Goal: Information Seeking & Learning: Learn about a topic

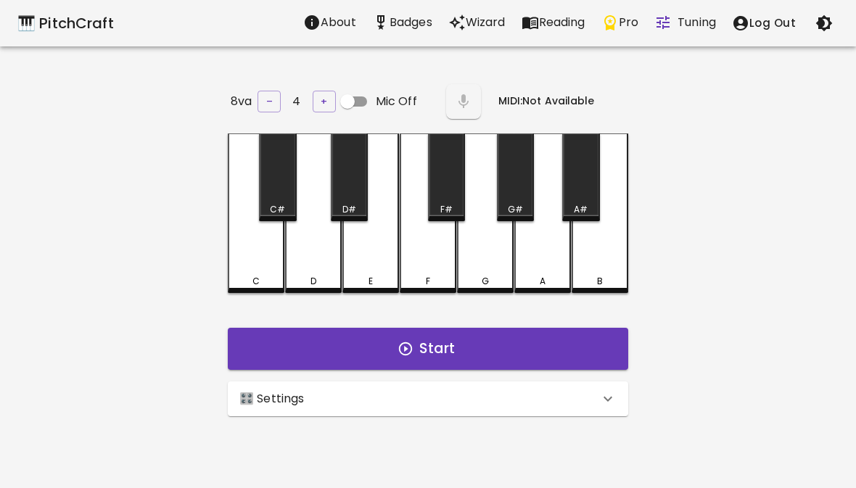
click at [479, 393] on div "🎛️ Settings" at bounding box center [419, 398] width 360 height 17
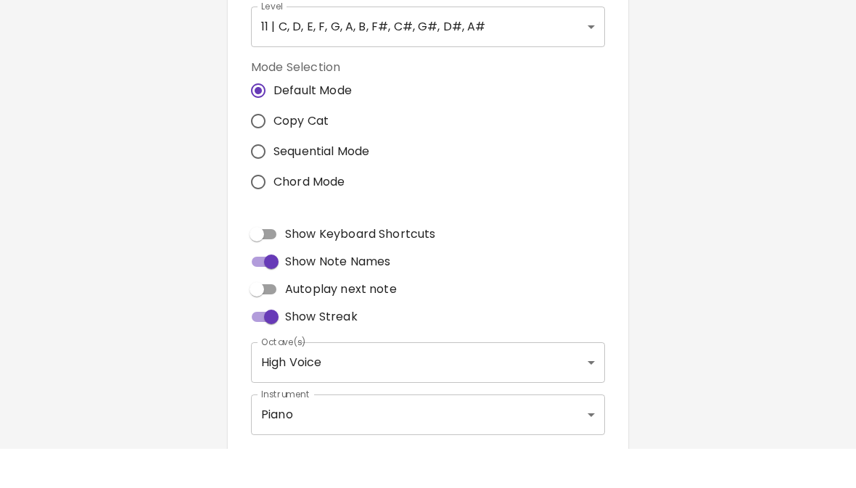
scroll to position [6, 0]
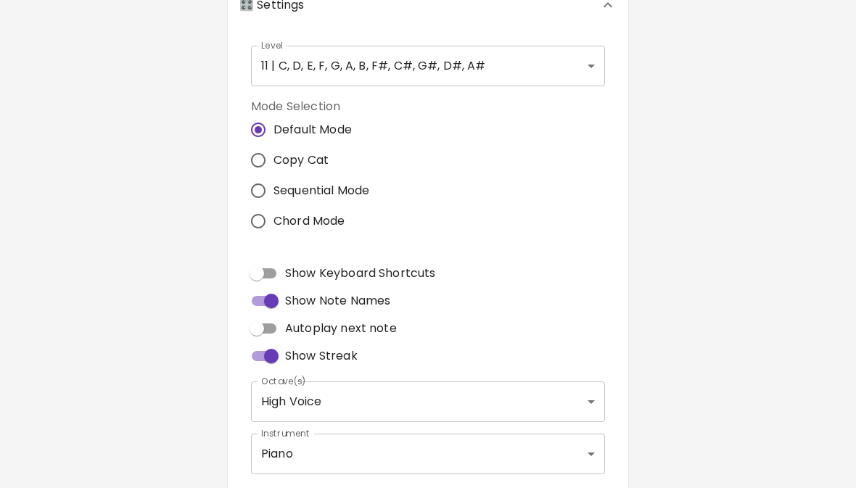
click at [337, 157] on label "Copy Cat" at bounding box center [306, 160] width 126 height 30
click at [273, 157] on input "Copy Cat" at bounding box center [258, 160] width 30 height 30
radio input "true"
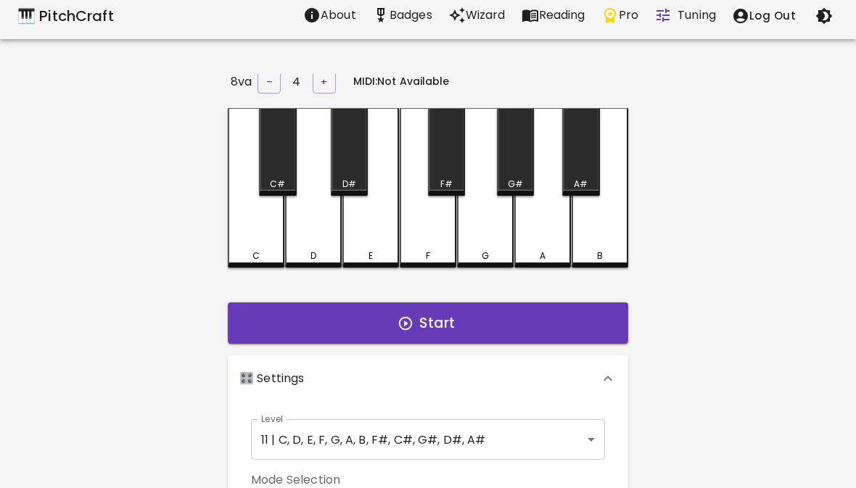
scroll to position [0, 0]
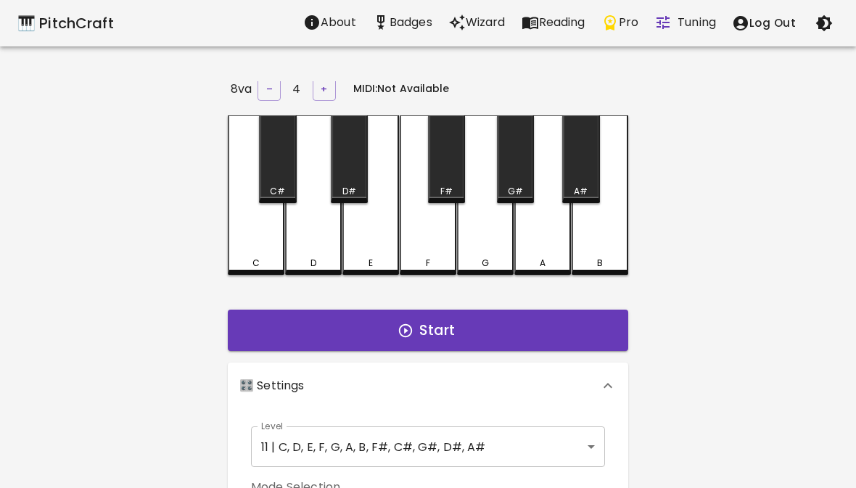
click at [527, 446] on body "🎹 PitchCraft About Badges Wizard Reading Pro Tuning Log Out 8va – 4 + MIDI: Not…" at bounding box center [428, 474] width 856 height 948
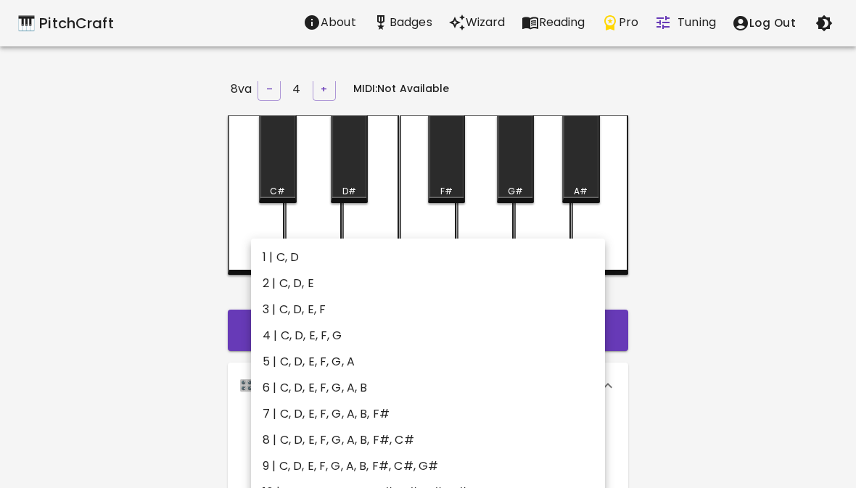
click at [526, 379] on li "6 | C, D, E, F, G, A, B" at bounding box center [428, 388] width 354 height 26
type input "11"
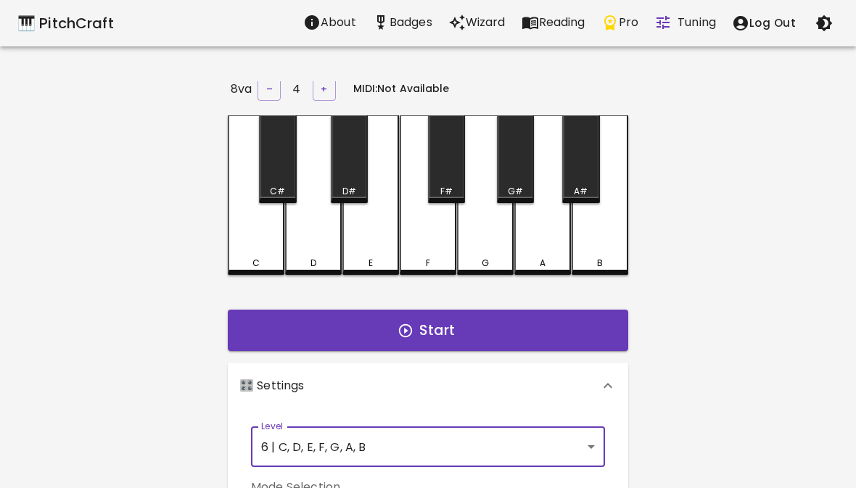
click at [507, 321] on button "Start" at bounding box center [428, 331] width 400 height 42
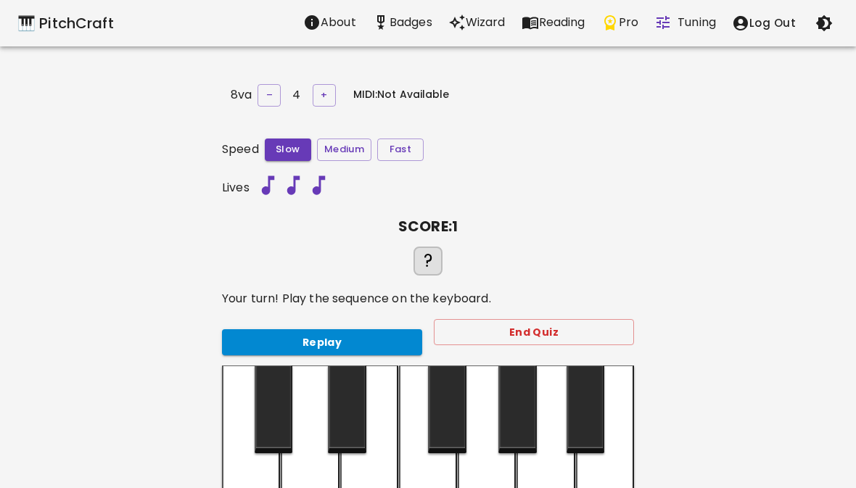
click at [329, 342] on button "Replay" at bounding box center [322, 342] width 200 height 27
click at [304, 329] on button "Replay" at bounding box center [322, 342] width 200 height 27
click at [234, 338] on button "Replay" at bounding box center [322, 342] width 200 height 27
click at [268, 318] on div "Replay" at bounding box center [316, 337] width 212 height 38
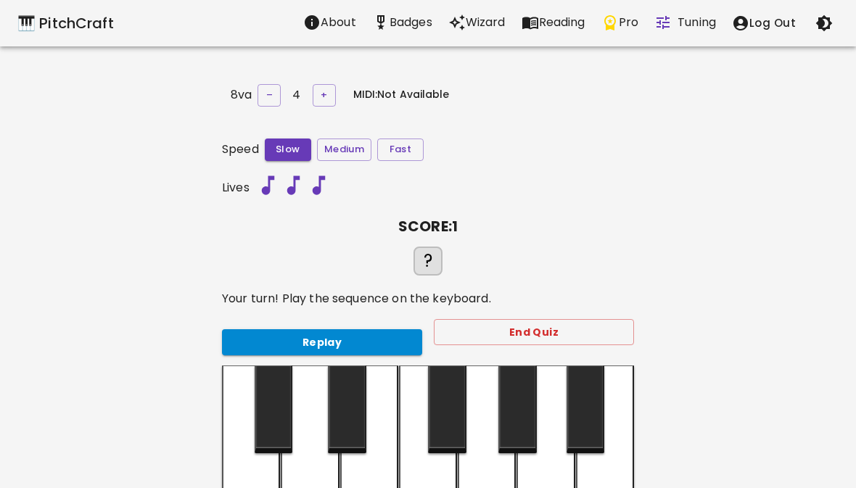
click at [260, 301] on p "Your turn! Play the sequence on the keyboard." at bounding box center [428, 298] width 412 height 17
click at [283, 313] on div "Replay End Quiz" at bounding box center [422, 337] width 424 height 59
click at [283, 312] on div "Replay End Quiz" at bounding box center [422, 337] width 424 height 59
click at [301, 329] on button "Replay" at bounding box center [322, 342] width 200 height 27
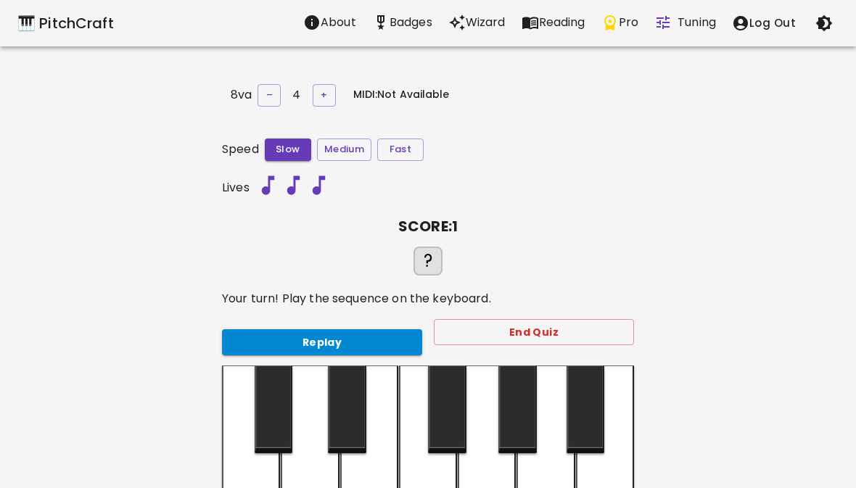
click at [294, 322] on div "Replay" at bounding box center [316, 337] width 212 height 38
click at [293, 322] on div "Replay" at bounding box center [316, 337] width 212 height 38
click at [297, 329] on button "Replay" at bounding box center [322, 342] width 200 height 27
click at [296, 329] on button "Replay" at bounding box center [322, 342] width 200 height 27
click at [298, 329] on button "Replay" at bounding box center [322, 342] width 200 height 27
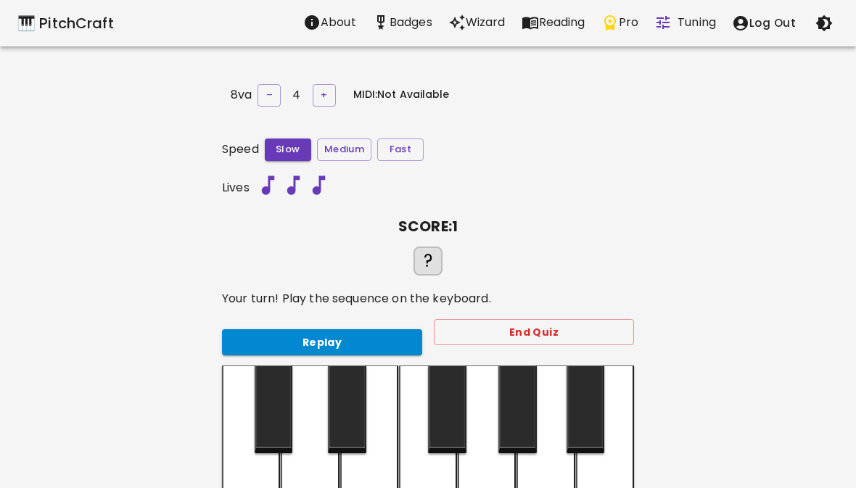
click at [302, 329] on button "Replay" at bounding box center [322, 342] width 200 height 27
click at [300, 323] on div "Replay" at bounding box center [316, 337] width 212 height 38
click at [305, 329] on button "Replay" at bounding box center [322, 342] width 200 height 27
click at [316, 343] on button "Replay" at bounding box center [322, 342] width 200 height 27
click at [365, 486] on div at bounding box center [369, 446] width 58 height 160
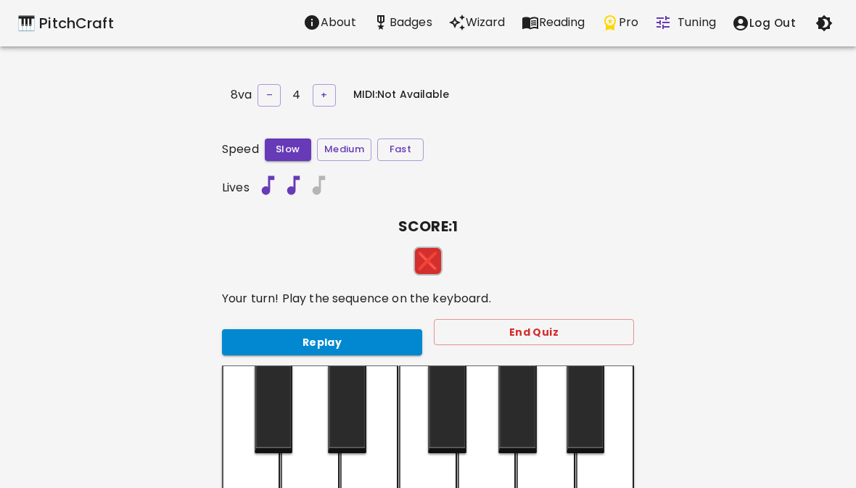
click at [369, 487] on div at bounding box center [369, 446] width 58 height 160
click at [579, 340] on button "End Quiz" at bounding box center [534, 332] width 200 height 27
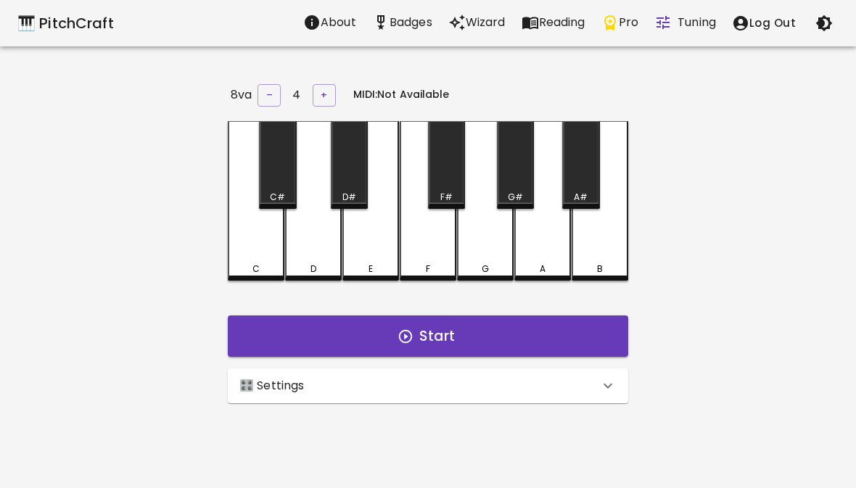
click at [575, 379] on div "🎛️ Settings" at bounding box center [419, 385] width 360 height 17
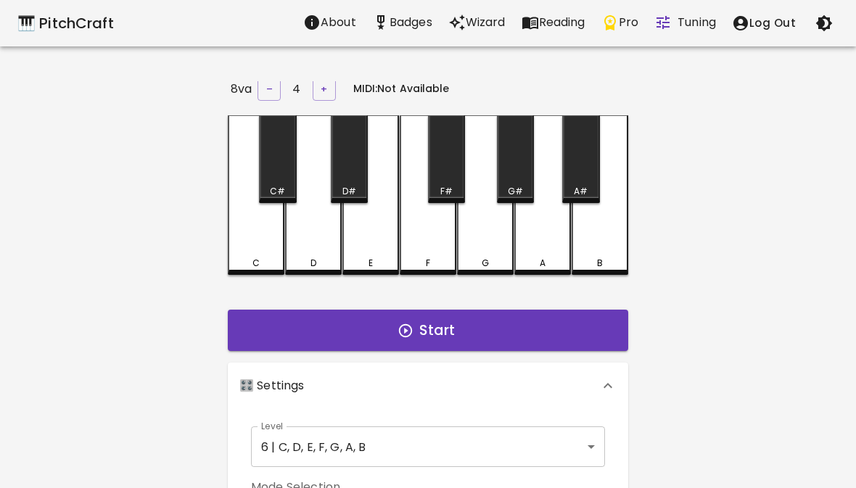
scroll to position [6, 0]
click at [585, 335] on button "Start" at bounding box center [428, 331] width 400 height 42
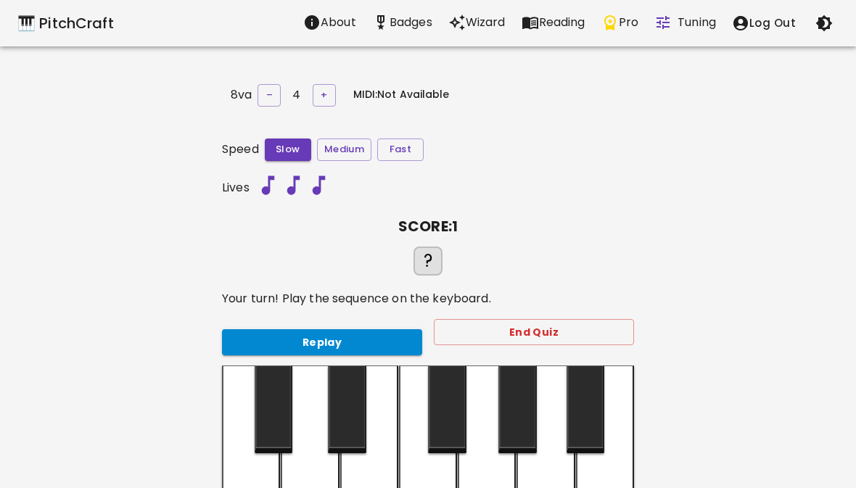
click at [374, 312] on div "Replay End Quiz" at bounding box center [422, 337] width 424 height 59
click at [374, 311] on div "Replay End Quiz" at bounding box center [422, 337] width 424 height 59
click at [365, 484] on div at bounding box center [369, 446] width 58 height 160
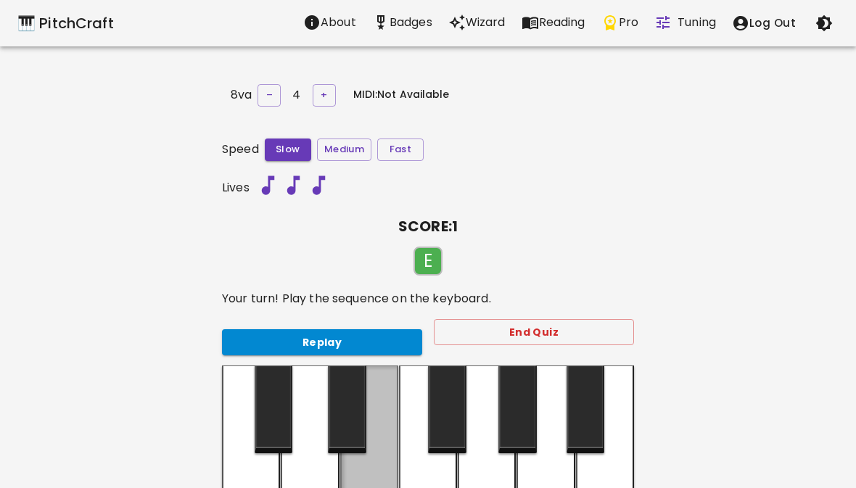
click at [364, 484] on div at bounding box center [369, 444] width 58 height 157
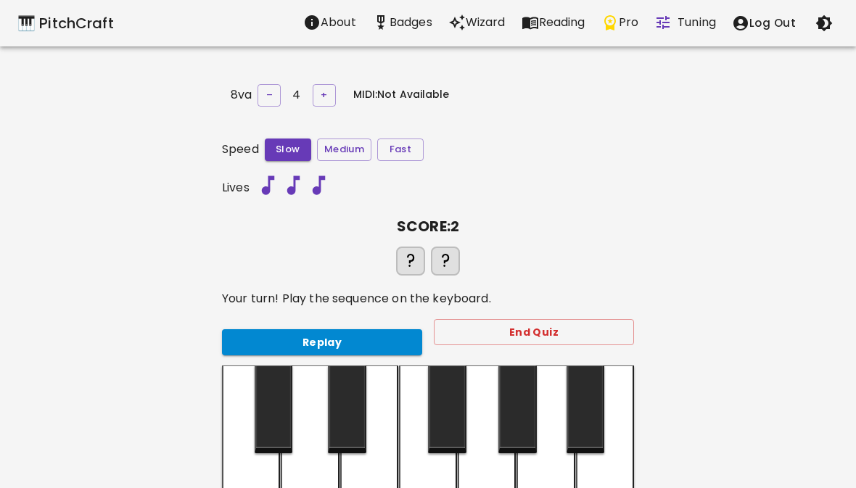
click at [346, 335] on button "Replay" at bounding box center [322, 342] width 200 height 27
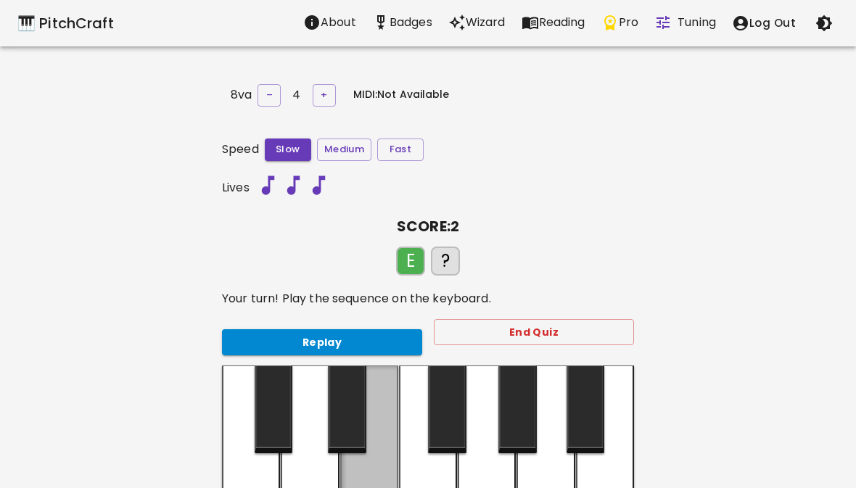
click at [376, 487] on div at bounding box center [369, 444] width 58 height 157
click at [617, 487] on div at bounding box center [605, 446] width 58 height 160
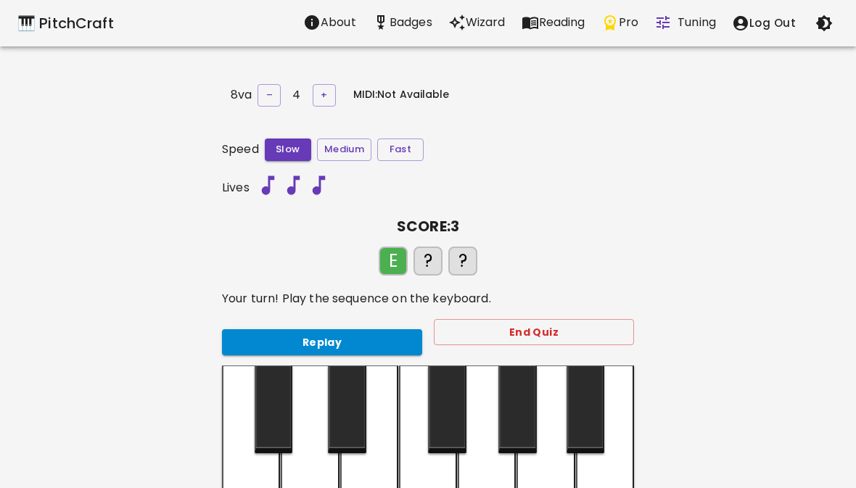
click at [376, 487] on div at bounding box center [369, 446] width 58 height 160
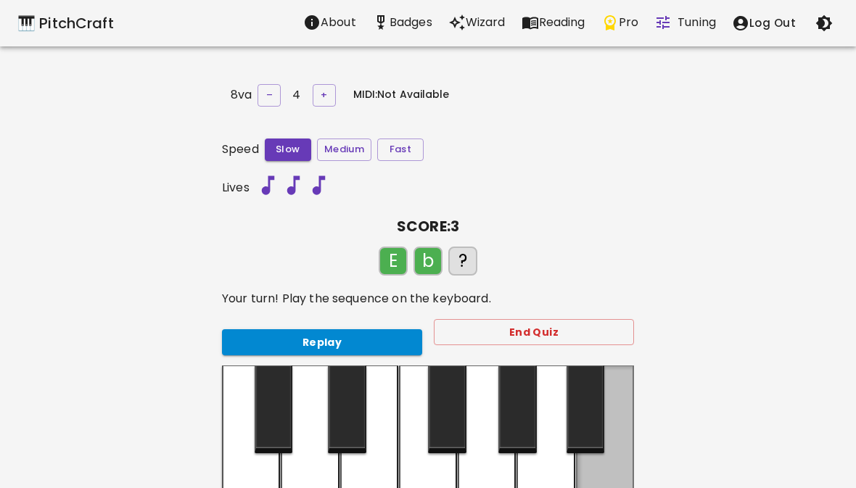
click at [591, 484] on div at bounding box center [605, 444] width 58 height 157
click at [606, 487] on div at bounding box center [605, 444] width 58 height 157
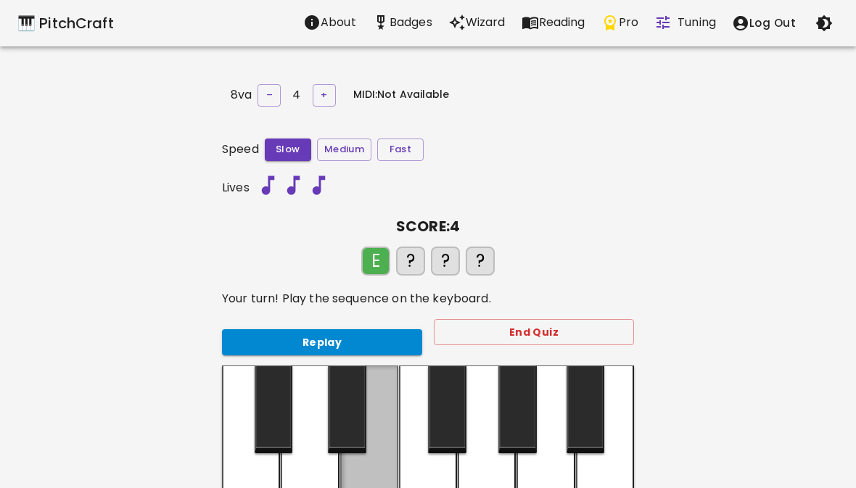
click at [380, 482] on div at bounding box center [369, 444] width 58 height 157
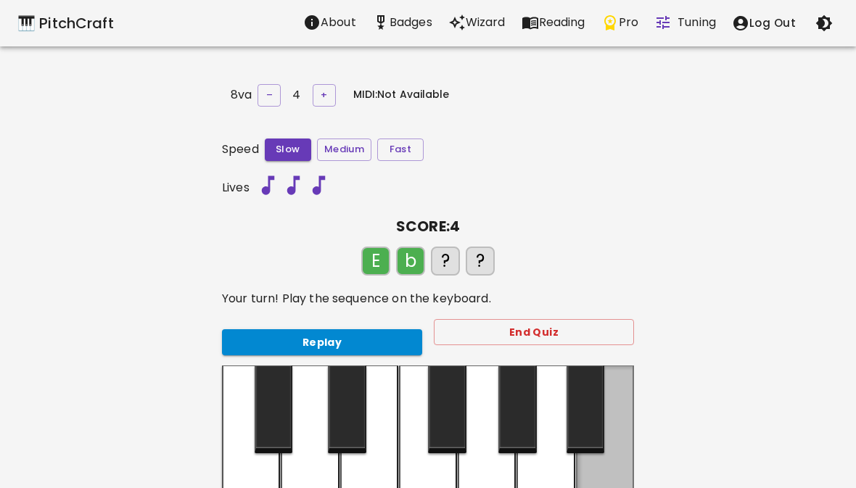
click at [598, 485] on div at bounding box center [605, 444] width 58 height 157
click at [599, 485] on div at bounding box center [605, 444] width 58 height 157
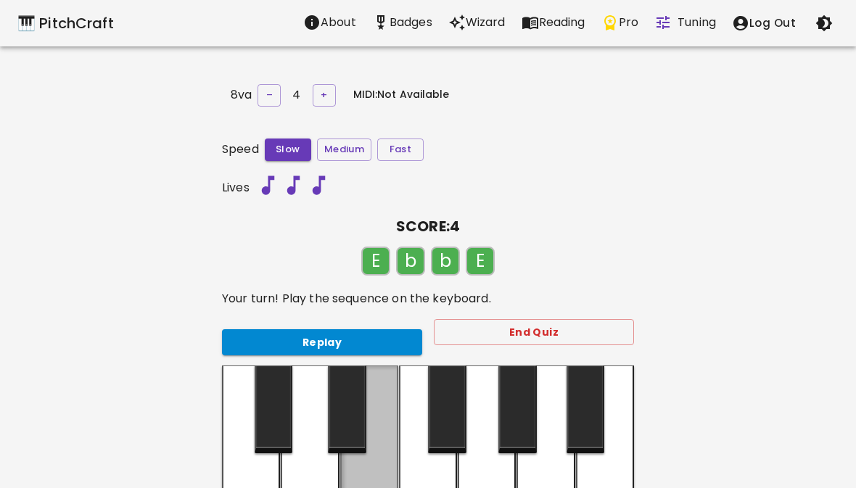
click at [374, 487] on div at bounding box center [369, 444] width 58 height 157
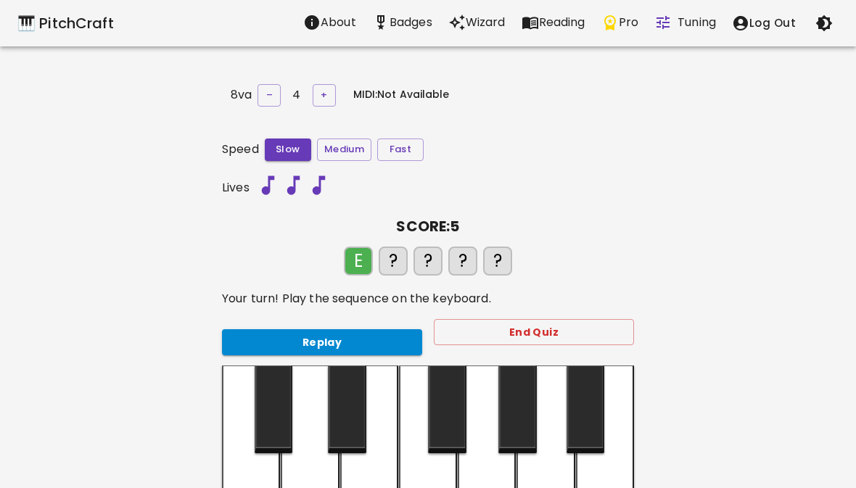
click at [370, 487] on div at bounding box center [369, 446] width 58 height 160
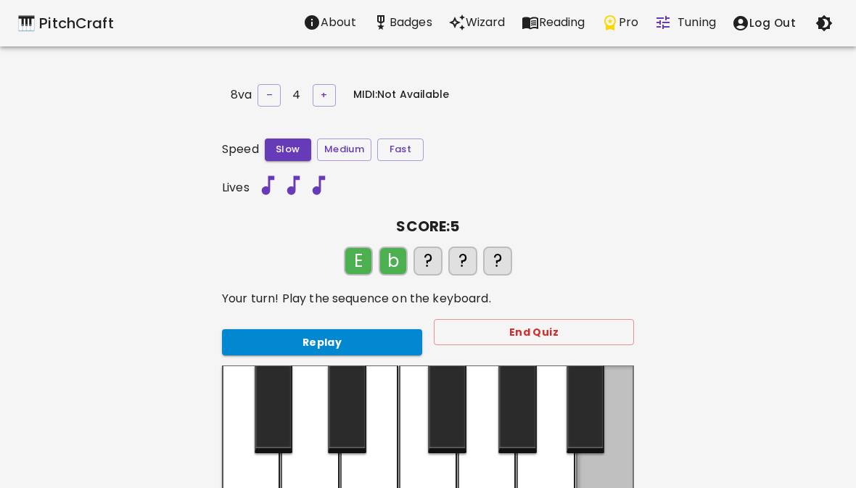
click at [592, 487] on div at bounding box center [605, 444] width 58 height 157
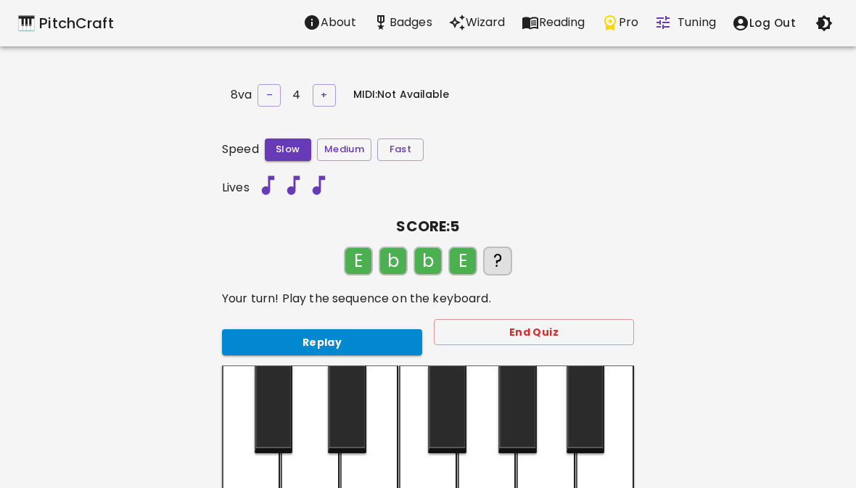
click at [375, 487] on div at bounding box center [369, 446] width 58 height 160
click at [339, 331] on button "Replay" at bounding box center [322, 342] width 200 height 27
click at [344, 338] on button "Replay" at bounding box center [322, 342] width 200 height 27
click at [346, 334] on button "Replay" at bounding box center [322, 342] width 200 height 27
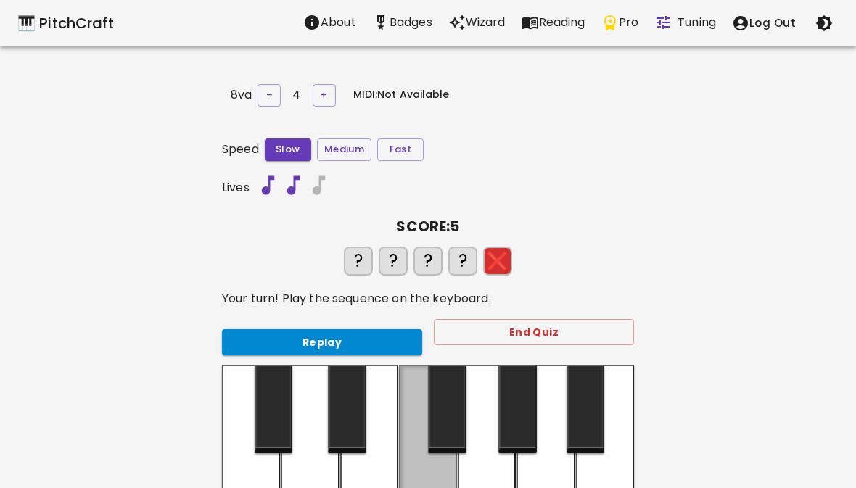
click at [426, 487] on div at bounding box center [428, 444] width 58 height 157
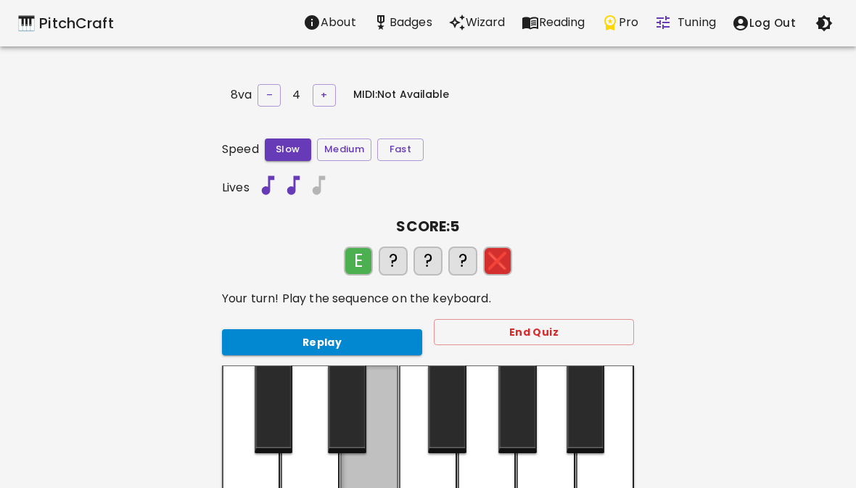
click at [371, 487] on div at bounding box center [369, 444] width 58 height 157
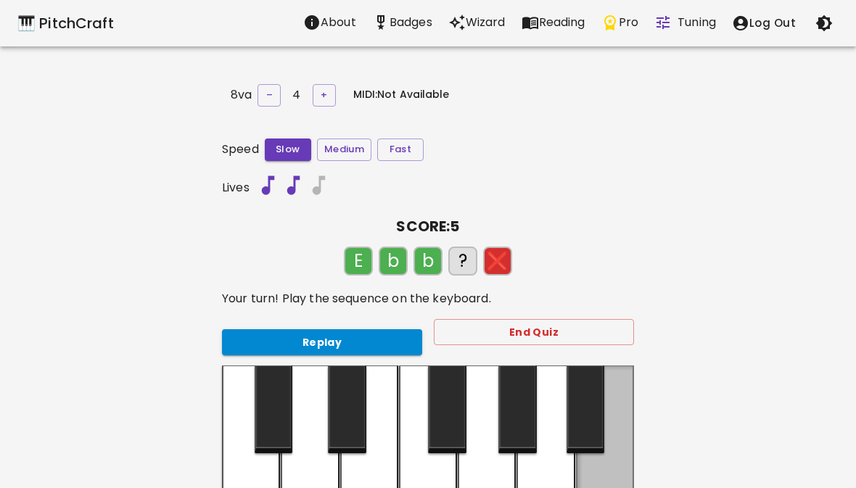
click at [598, 479] on div at bounding box center [605, 444] width 58 height 157
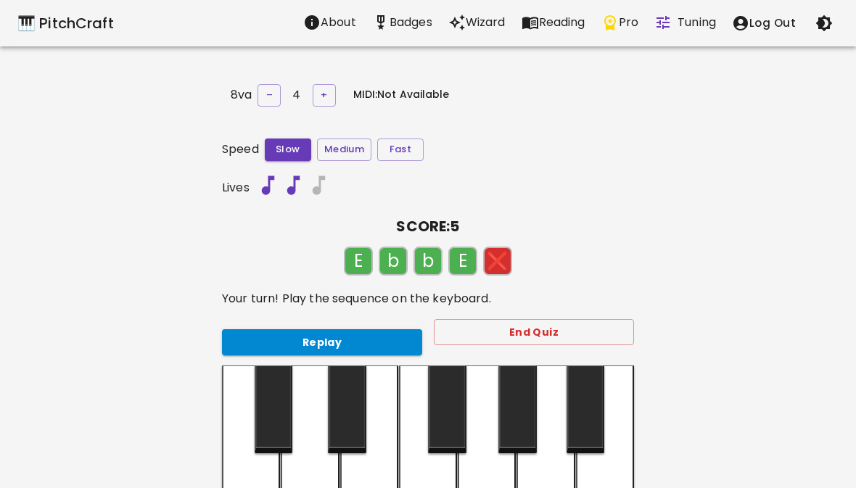
click at [366, 487] on div at bounding box center [369, 446] width 58 height 160
click at [492, 487] on div at bounding box center [487, 446] width 58 height 160
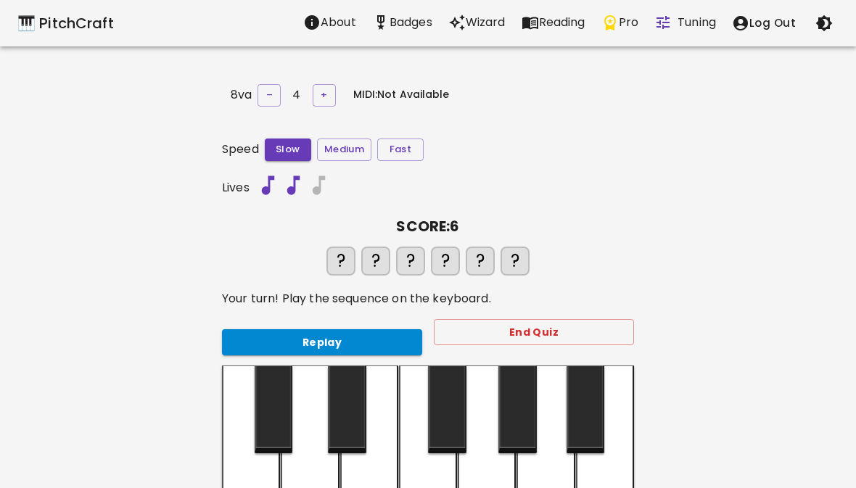
click at [355, 329] on button "Replay" at bounding box center [322, 342] width 200 height 27
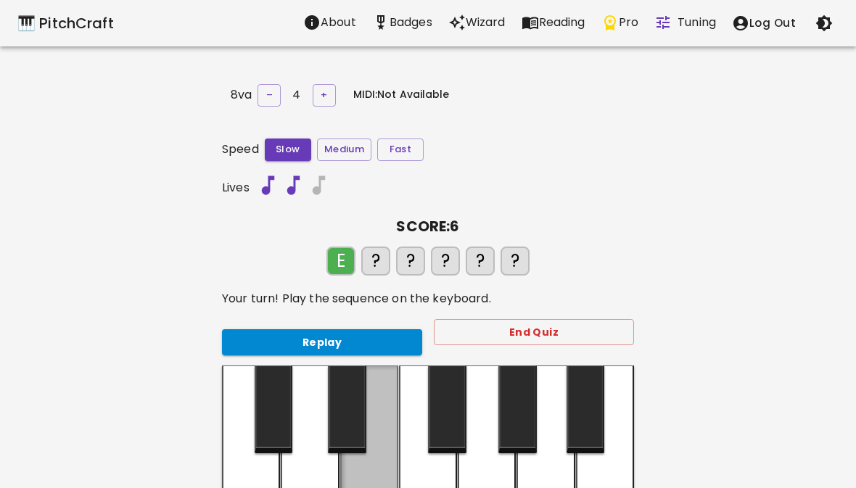
click at [366, 487] on div at bounding box center [369, 444] width 58 height 157
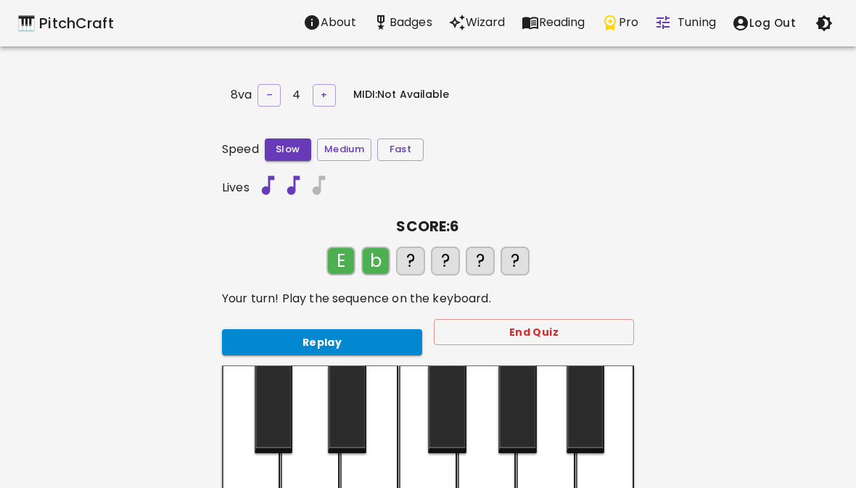
click at [612, 487] on div at bounding box center [605, 446] width 58 height 160
click at [606, 487] on div at bounding box center [605, 446] width 58 height 160
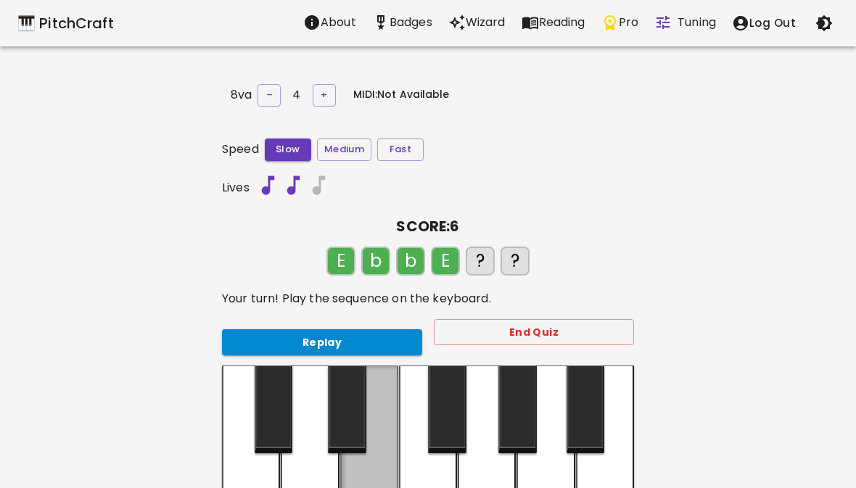
click at [363, 487] on div at bounding box center [369, 444] width 58 height 157
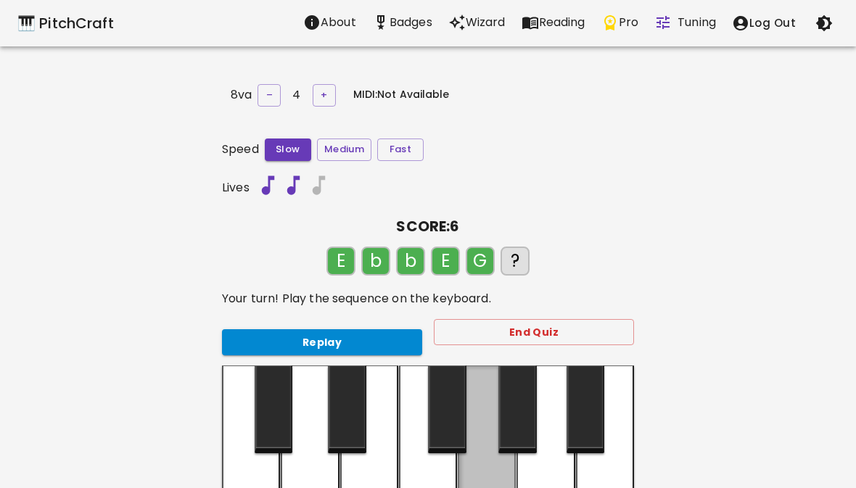
click at [482, 487] on div at bounding box center [487, 444] width 58 height 157
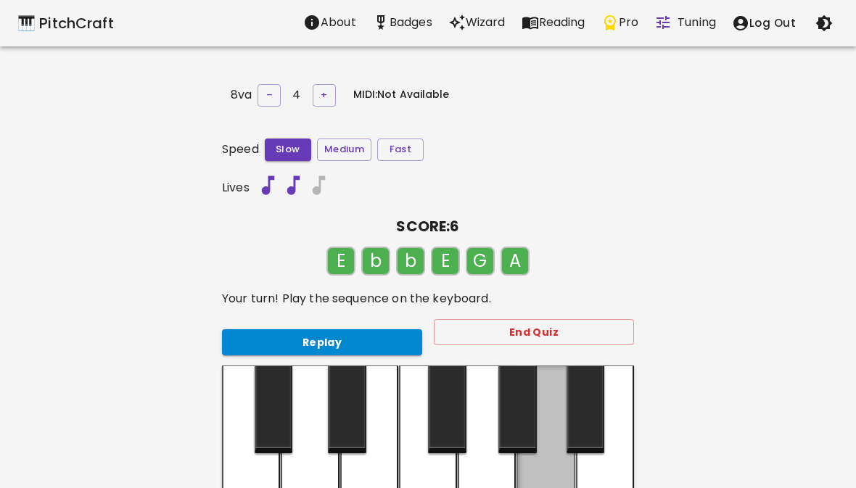
click at [551, 484] on div at bounding box center [545, 444] width 58 height 157
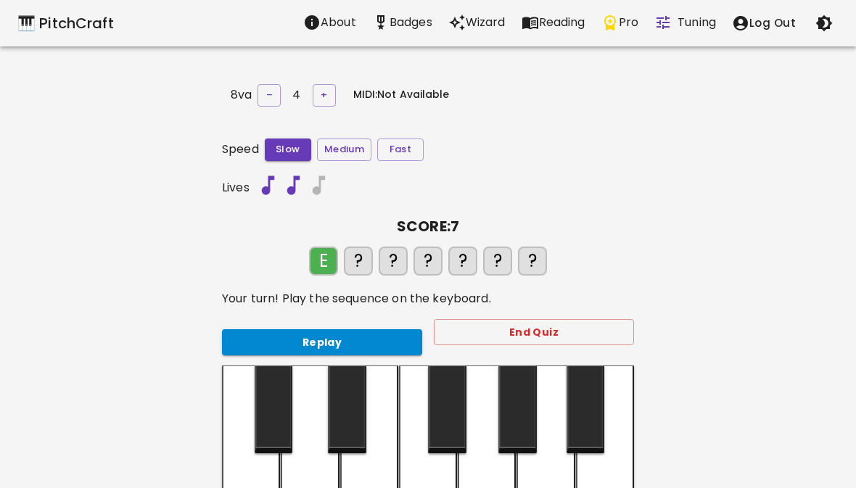
click at [366, 487] on div at bounding box center [369, 446] width 58 height 160
click at [609, 485] on div at bounding box center [605, 446] width 58 height 160
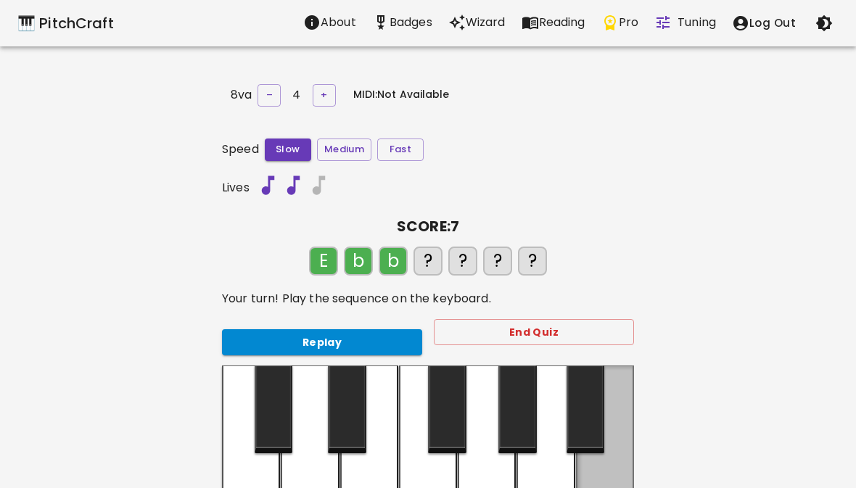
click at [606, 480] on div at bounding box center [605, 444] width 58 height 157
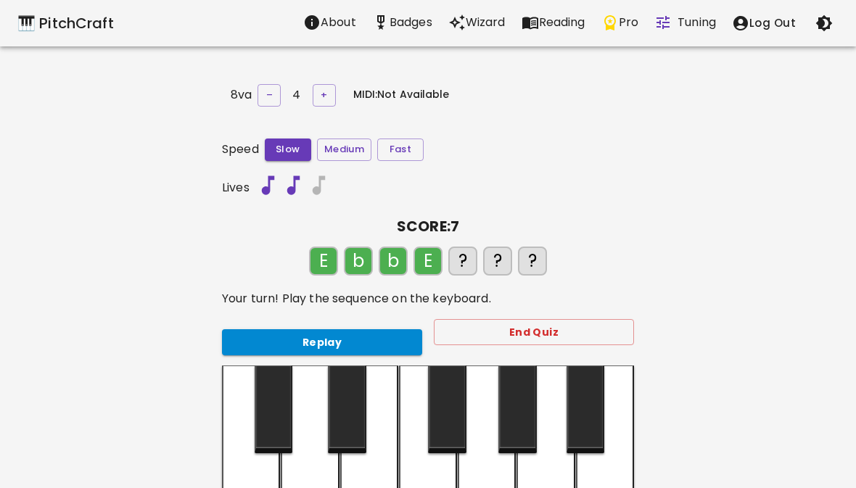
click at [373, 487] on div at bounding box center [369, 446] width 58 height 160
click at [485, 487] on div at bounding box center [487, 446] width 58 height 160
click at [551, 479] on div at bounding box center [545, 446] width 58 height 160
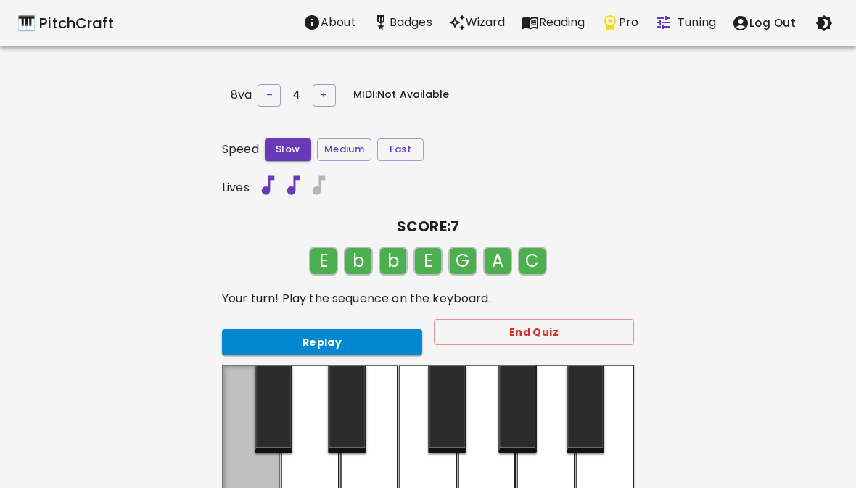
click at [250, 487] on div at bounding box center [251, 444] width 58 height 157
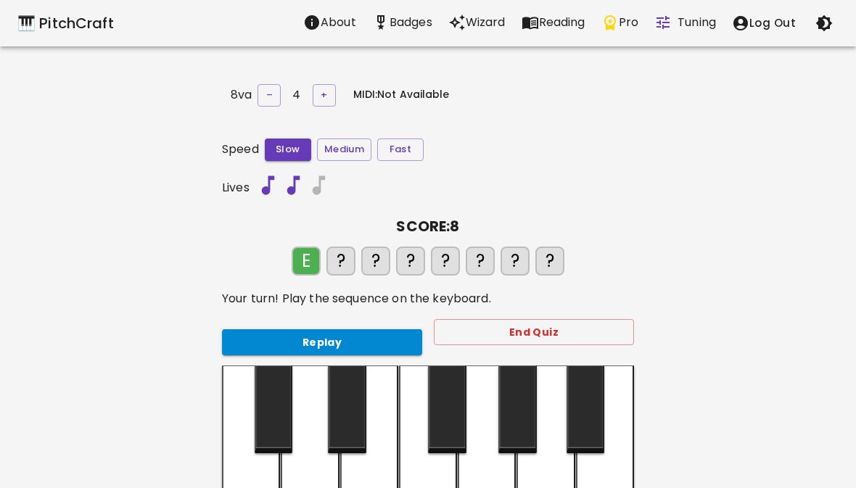
click at [363, 487] on div at bounding box center [369, 446] width 58 height 160
click at [606, 487] on div at bounding box center [605, 446] width 58 height 160
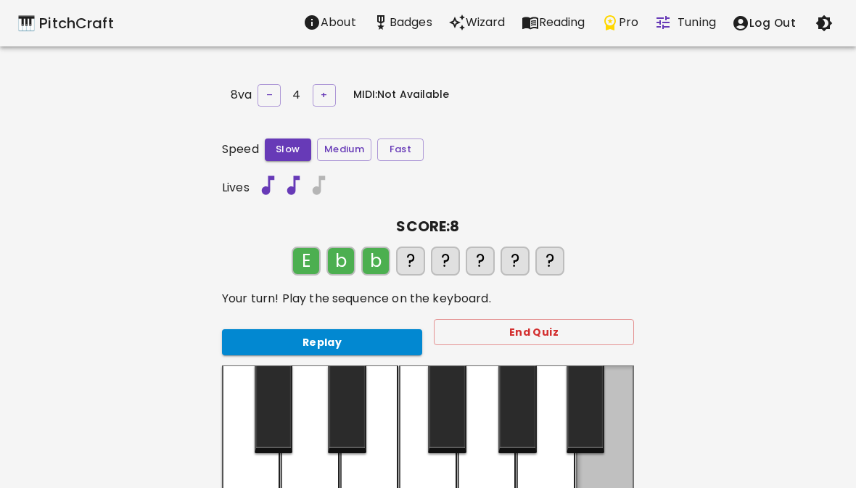
click at [605, 479] on div at bounding box center [605, 444] width 58 height 157
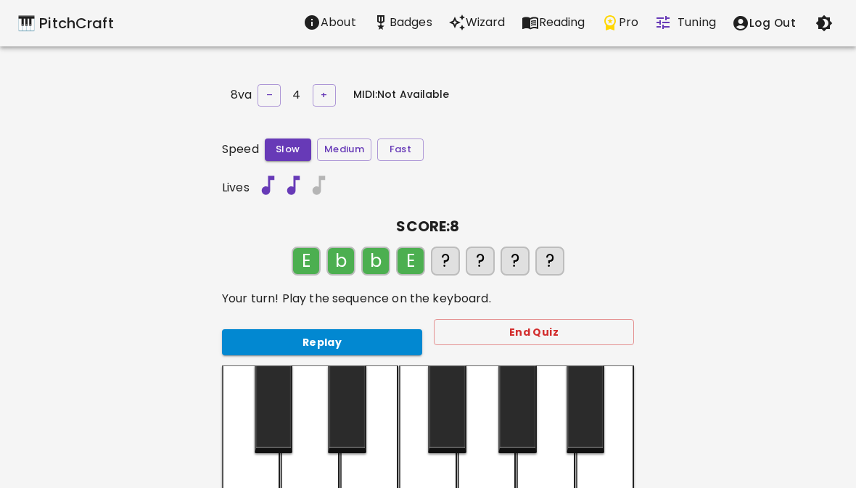
click at [361, 487] on div at bounding box center [369, 446] width 58 height 160
click at [480, 478] on div at bounding box center [487, 446] width 58 height 160
click at [537, 482] on div at bounding box center [545, 446] width 58 height 160
click at [250, 487] on div at bounding box center [251, 446] width 58 height 160
click at [342, 332] on button "Replay" at bounding box center [322, 342] width 200 height 27
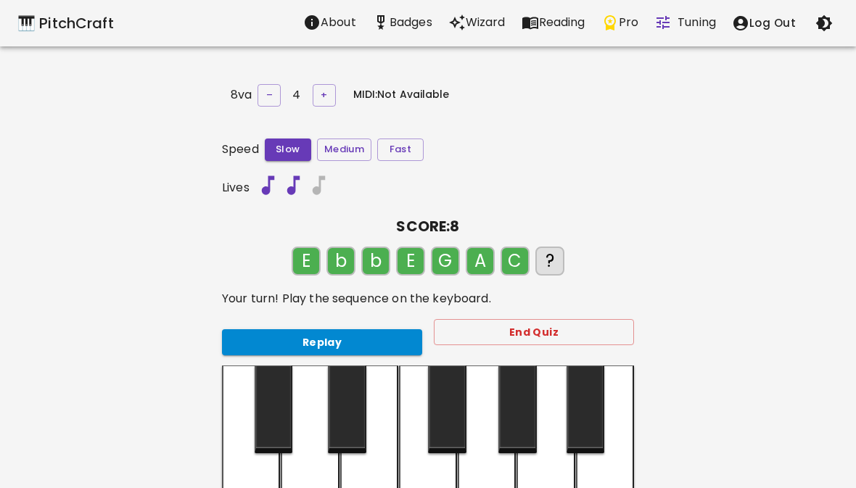
click at [353, 350] on button "Replay" at bounding box center [322, 342] width 200 height 27
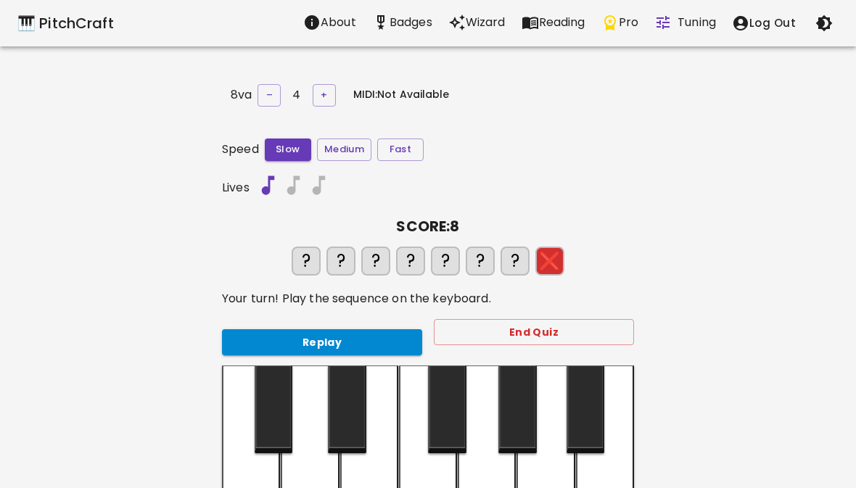
click at [377, 485] on div at bounding box center [369, 446] width 58 height 160
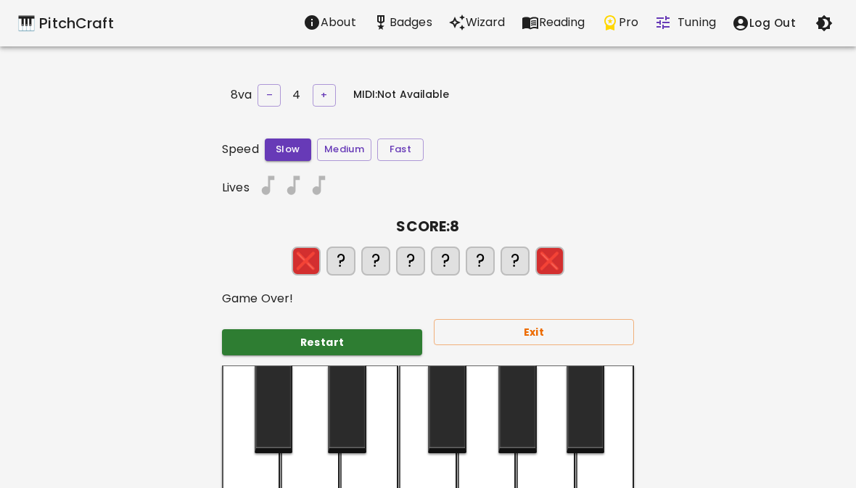
click at [358, 347] on button "Restart" at bounding box center [322, 342] width 200 height 27
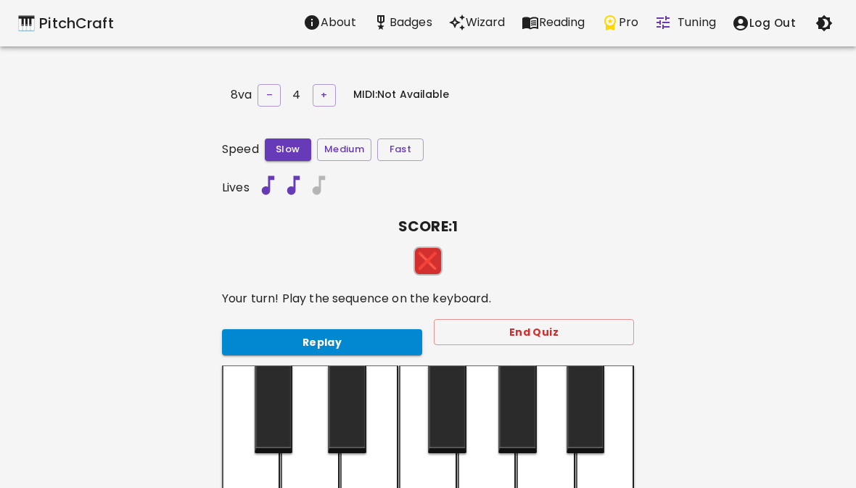
click at [318, 484] on div at bounding box center [310, 446] width 58 height 160
click at [348, 339] on button "Replay" at bounding box center [322, 342] width 200 height 27
click at [545, 339] on button "End Quiz" at bounding box center [534, 332] width 200 height 27
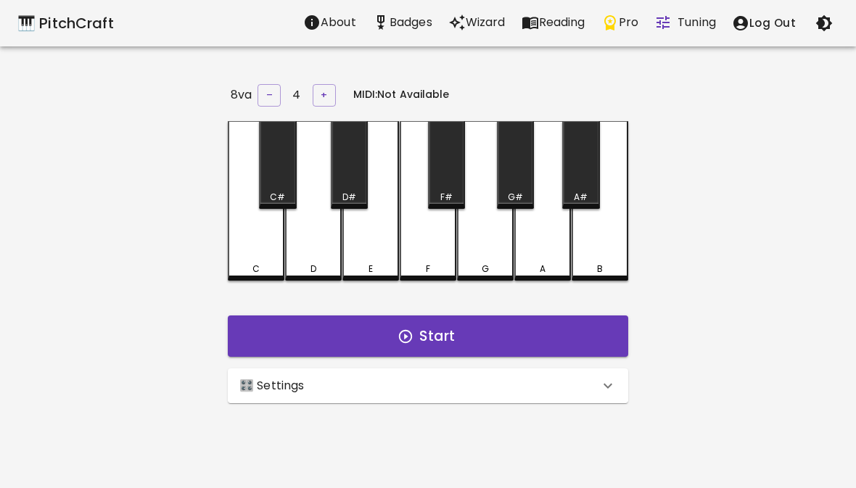
click at [416, 346] on button "Start" at bounding box center [428, 337] width 400 height 42
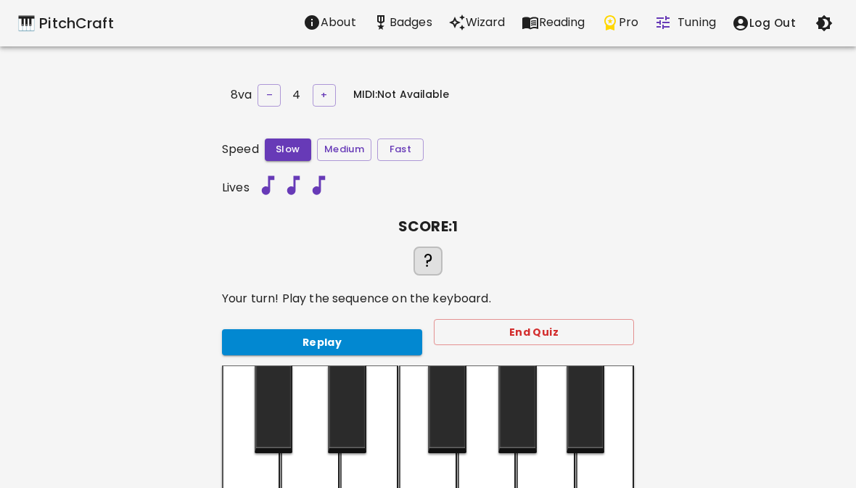
click at [440, 464] on div at bounding box center [428, 446] width 58 height 160
click at [485, 487] on div at bounding box center [487, 446] width 58 height 160
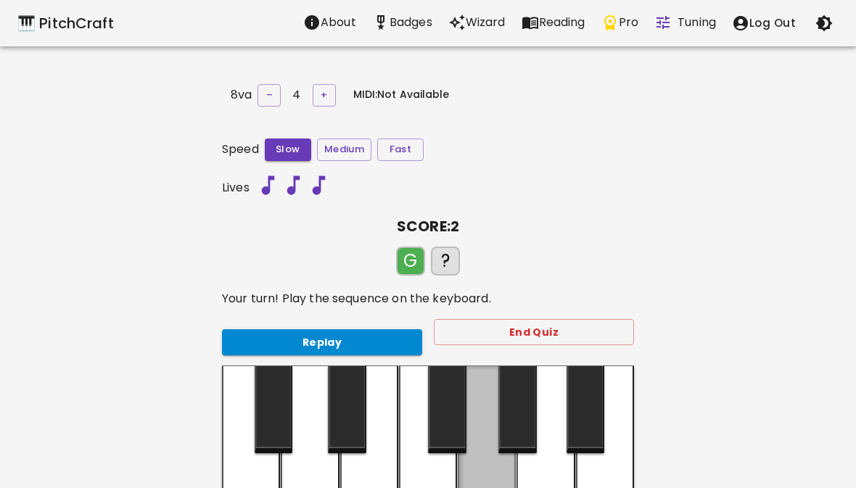
click at [491, 487] on div at bounding box center [487, 444] width 58 height 157
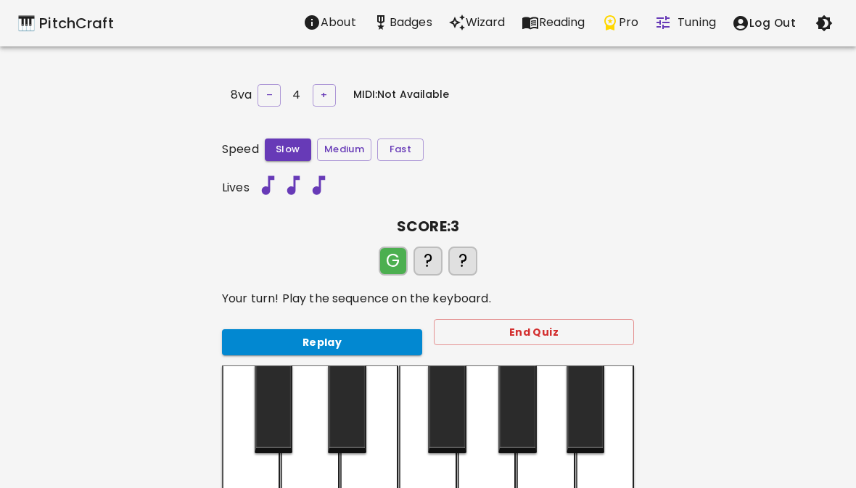
click at [491, 487] on div at bounding box center [487, 446] width 58 height 160
click at [343, 339] on button "Replay" at bounding box center [322, 342] width 200 height 27
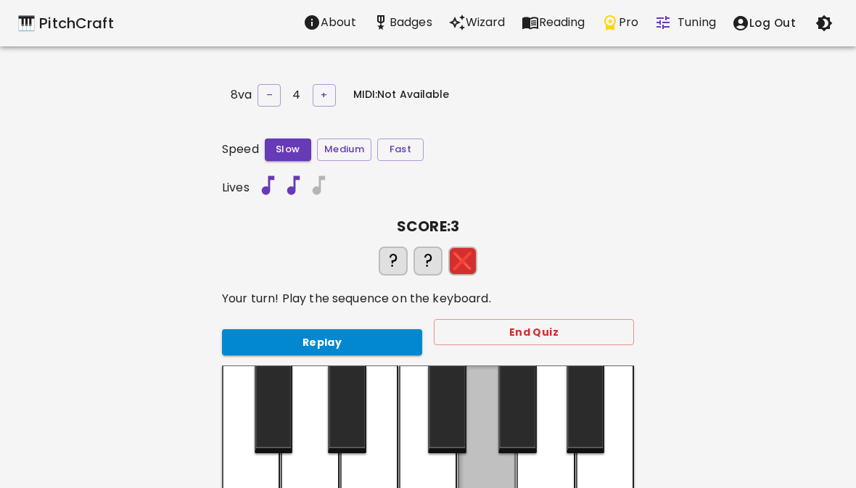
click at [496, 474] on div at bounding box center [487, 444] width 58 height 157
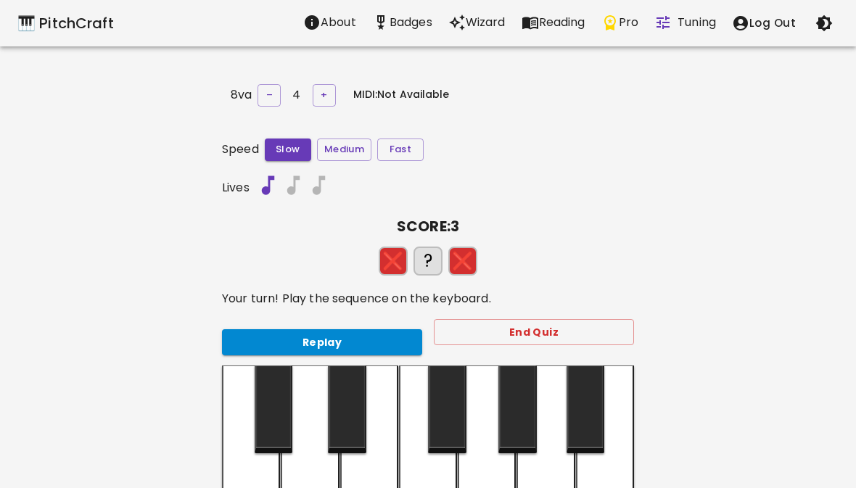
click at [603, 470] on div at bounding box center [605, 446] width 58 height 160
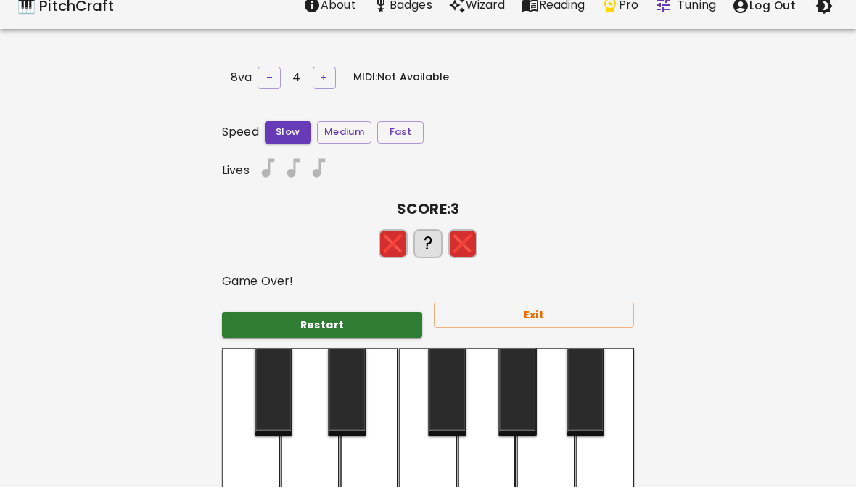
click at [519, 315] on button "Exit" at bounding box center [534, 315] width 200 height 27
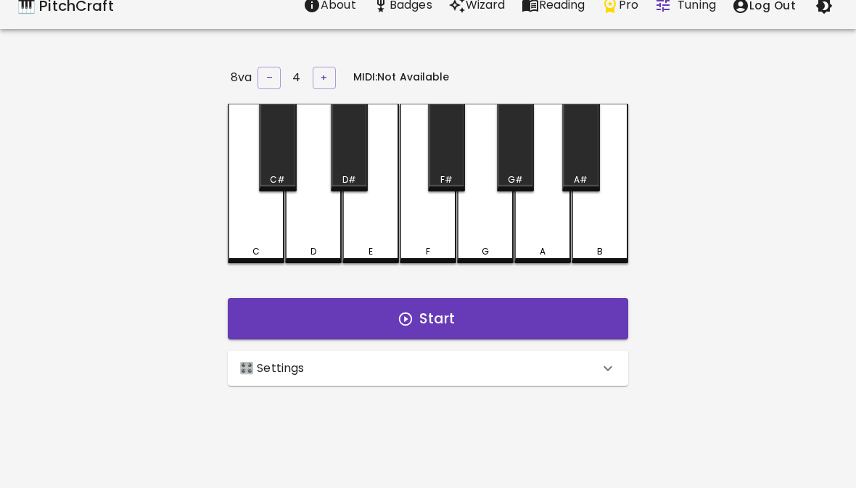
click at [431, 328] on button "Start" at bounding box center [428, 319] width 400 height 42
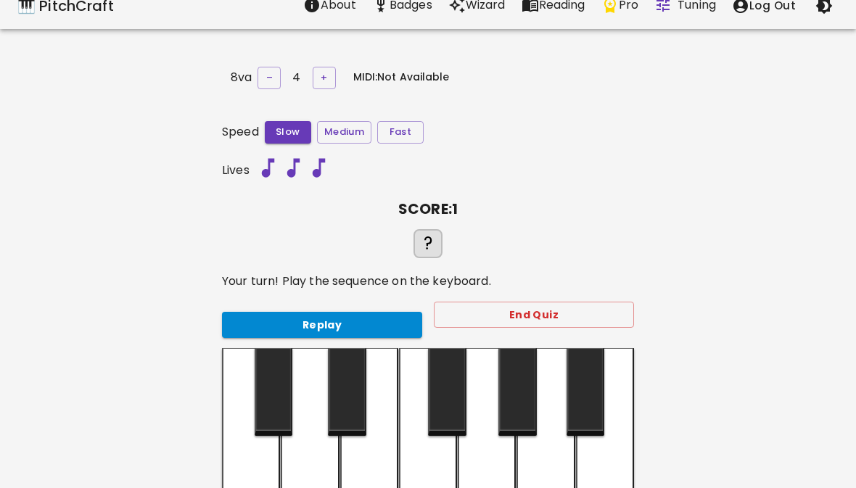
click at [241, 482] on div at bounding box center [251, 428] width 58 height 160
click at [249, 477] on div at bounding box center [251, 428] width 58 height 160
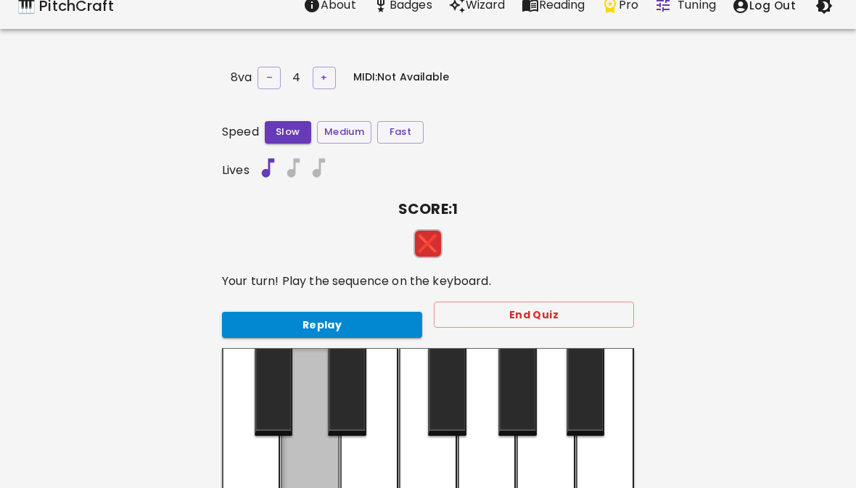
click at [300, 485] on div at bounding box center [310, 426] width 58 height 157
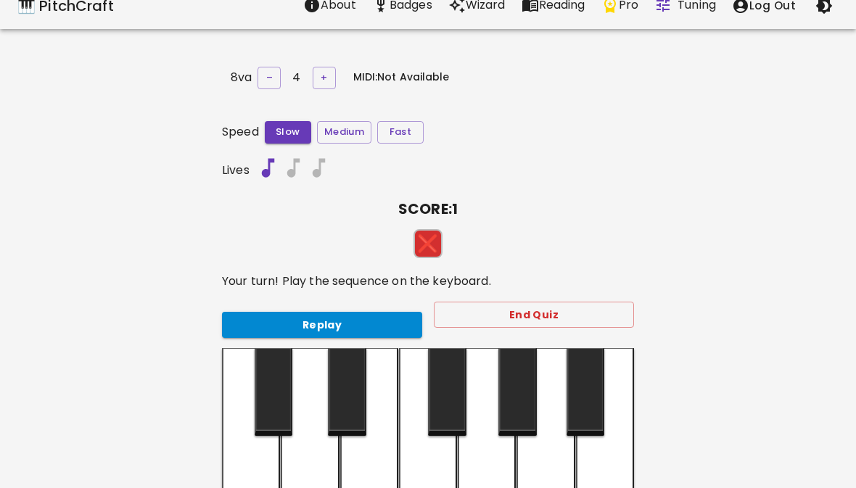
click at [324, 322] on button "Replay" at bounding box center [322, 325] width 200 height 27
click at [549, 306] on button "End Quiz" at bounding box center [534, 315] width 200 height 27
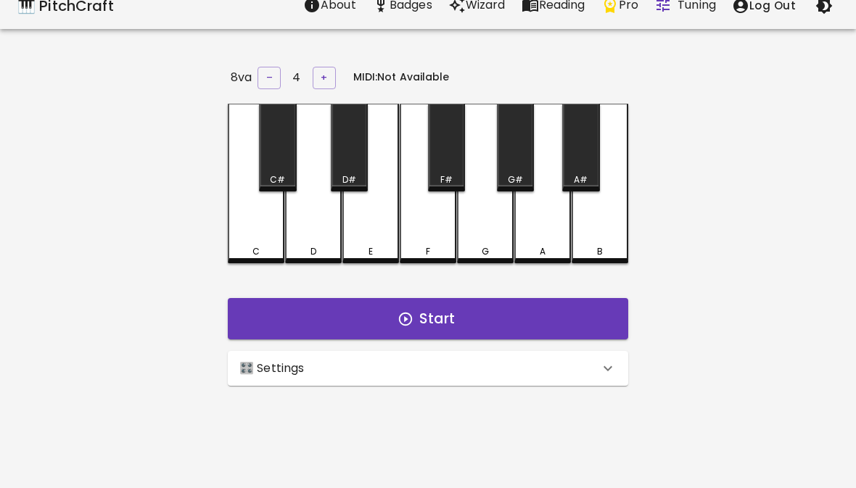
click at [402, 320] on icon "button" at bounding box center [405, 318] width 13 height 13
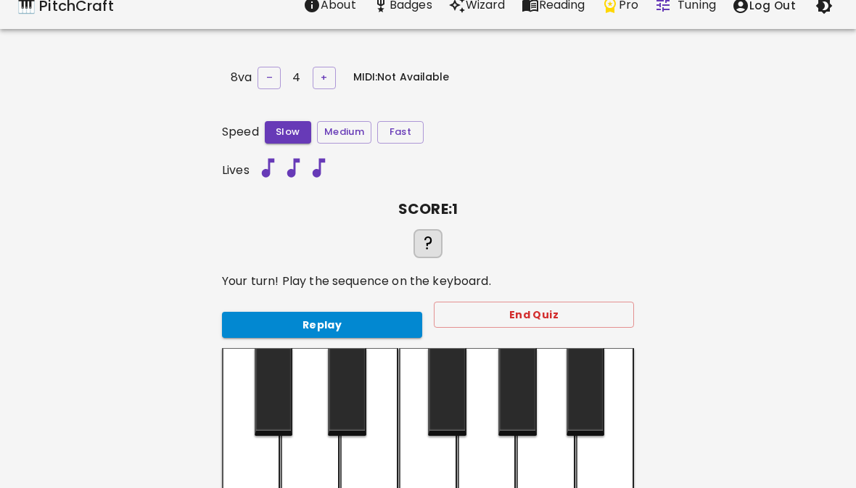
click at [247, 466] on div at bounding box center [251, 428] width 58 height 160
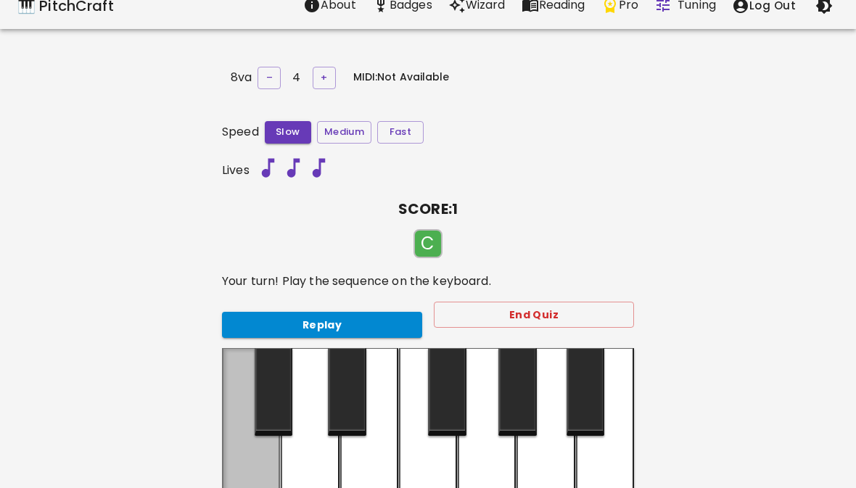
click at [247, 466] on div at bounding box center [251, 426] width 58 height 157
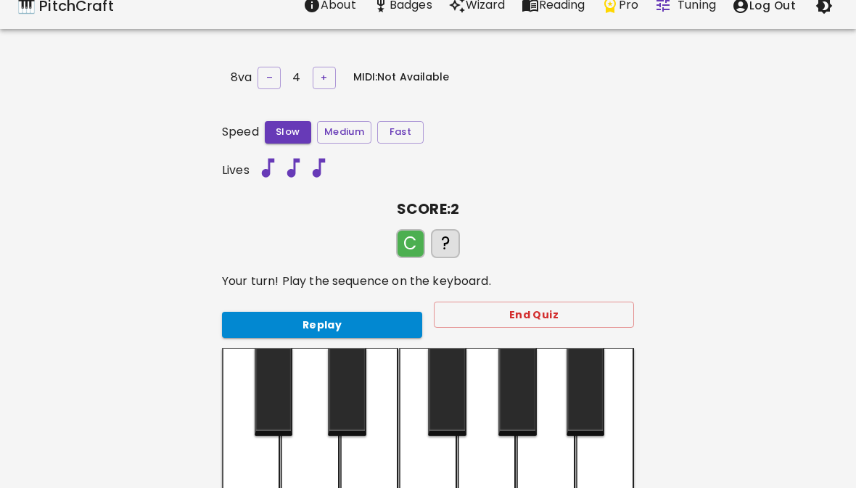
click at [235, 487] on div at bounding box center [251, 428] width 58 height 160
click at [602, 467] on div at bounding box center [605, 428] width 58 height 160
click at [242, 464] on div at bounding box center [251, 428] width 58 height 160
click at [616, 444] on div at bounding box center [605, 428] width 58 height 160
click at [363, 312] on button "Replay" at bounding box center [322, 325] width 200 height 27
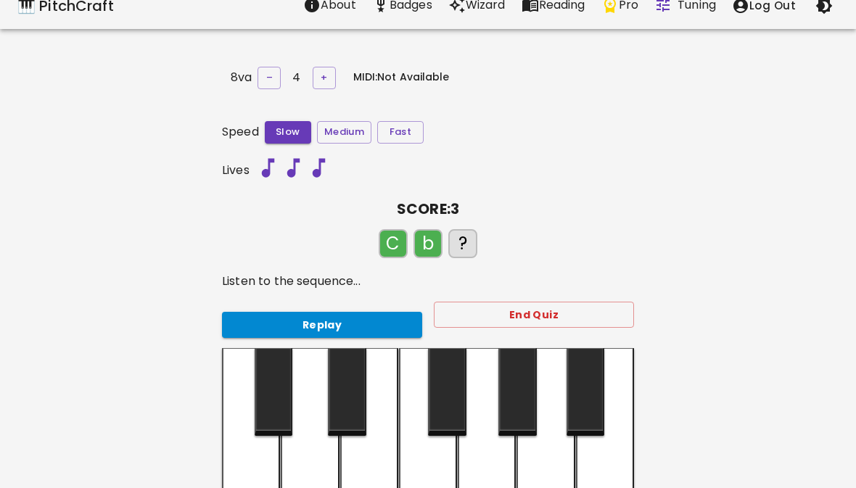
click at [337, 329] on button "Replay" at bounding box center [322, 325] width 200 height 27
click at [380, 326] on button "Replay" at bounding box center [322, 325] width 200 height 27
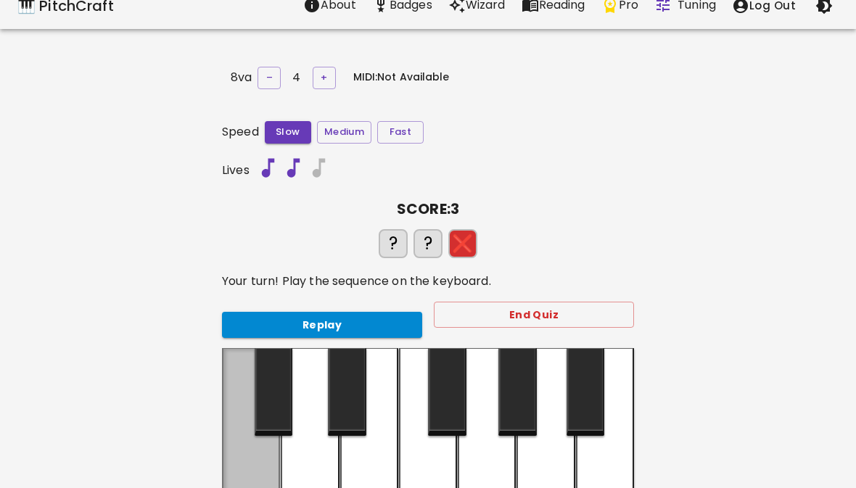
click at [249, 468] on div at bounding box center [251, 426] width 58 height 157
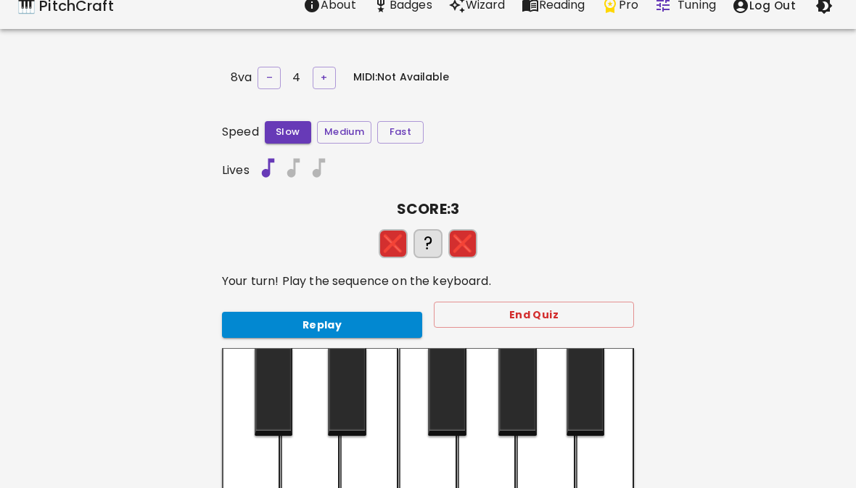
click at [628, 465] on div at bounding box center [605, 428] width 58 height 160
click at [516, 317] on button "End Quiz" at bounding box center [534, 315] width 200 height 27
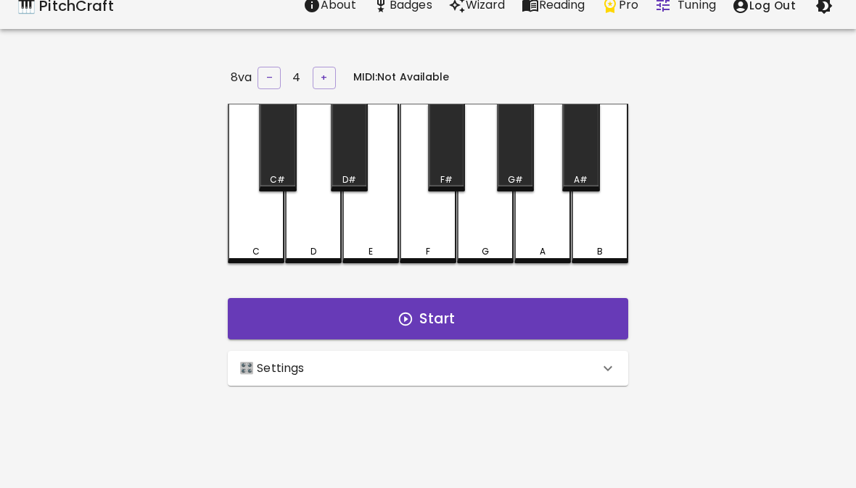
click at [442, 366] on div "🎛️ Settings" at bounding box center [419, 368] width 360 height 17
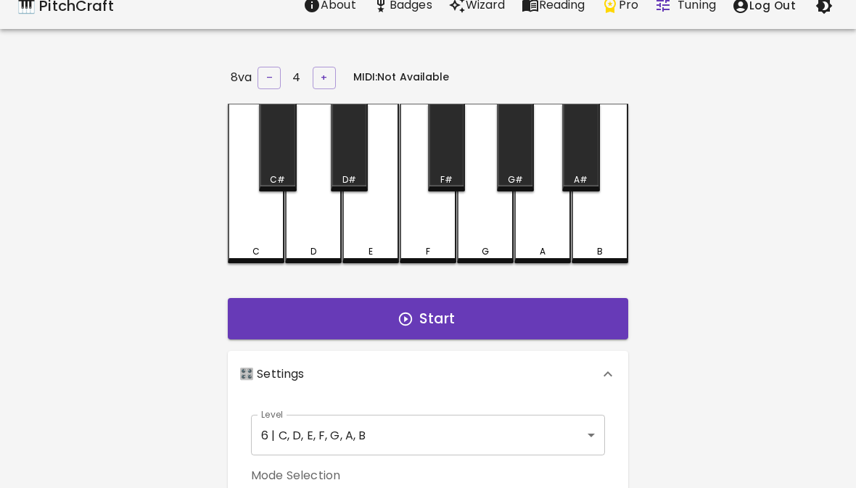
click at [396, 431] on body "🎹 PitchCraft About Badges Wizard Reading Pro Tuning Log Out 8va – 4 + MIDI: Not…" at bounding box center [428, 457] width 856 height 948
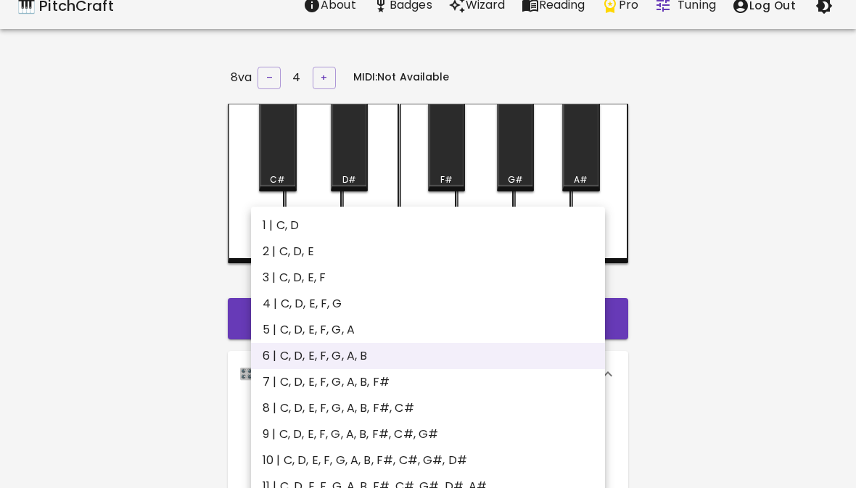
click at [717, 318] on div at bounding box center [428, 244] width 856 height 488
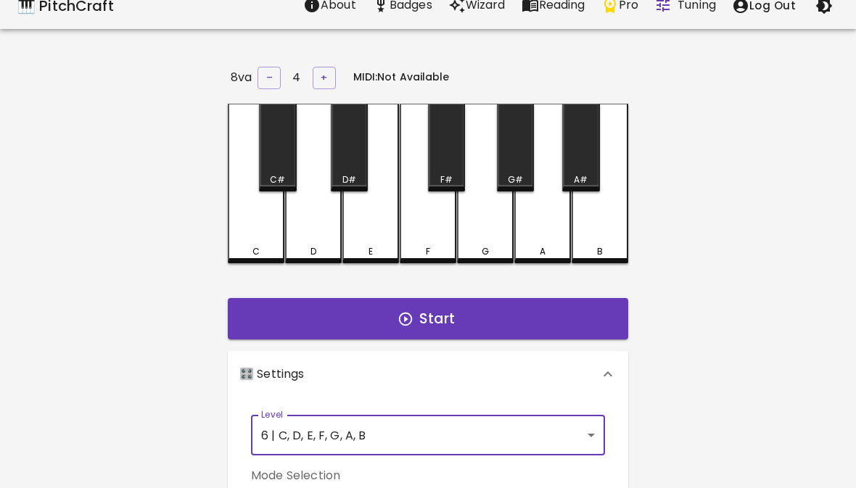
radio input "true"
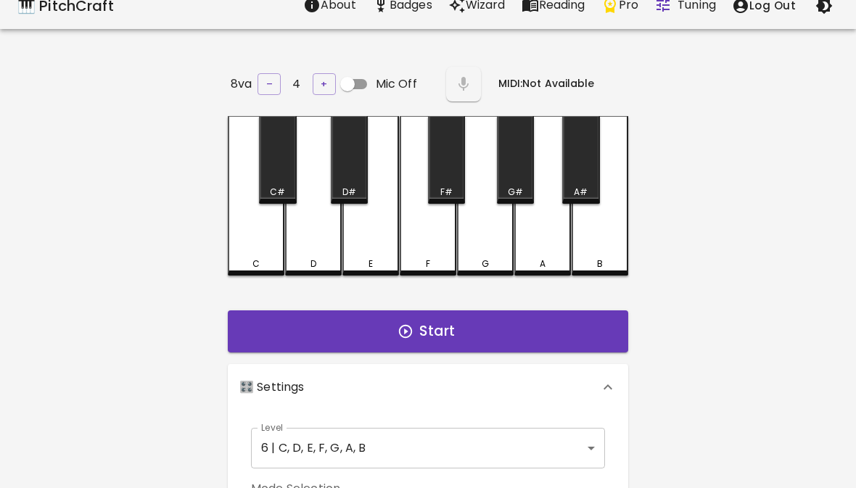
click at [470, 321] on button "Start" at bounding box center [428, 331] width 400 height 42
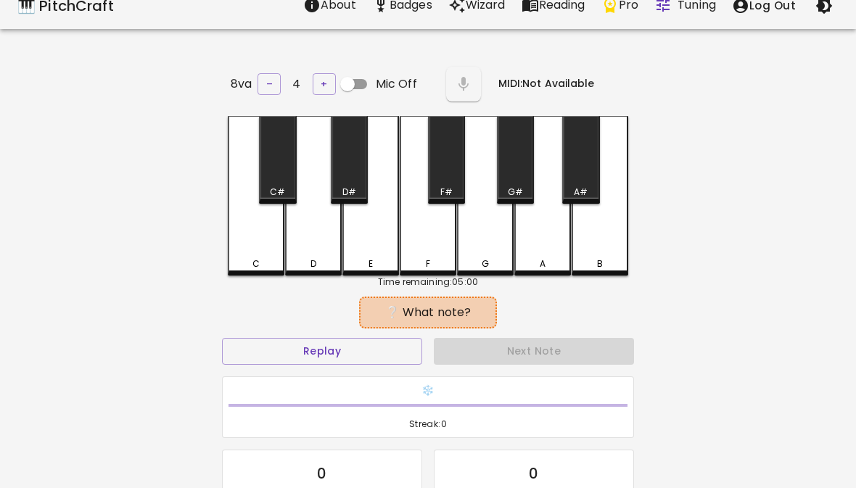
click at [370, 257] on div "E" at bounding box center [370, 263] width 4 height 13
click at [369, 257] on div "E" at bounding box center [370, 263] width 4 height 13
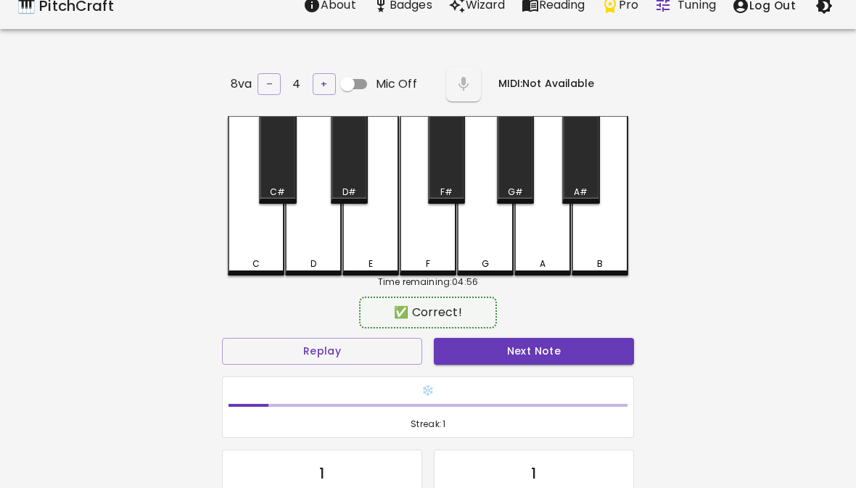
click at [426, 257] on div "F" at bounding box center [428, 263] width 4 height 13
click at [477, 358] on button "Next Note" at bounding box center [534, 351] width 200 height 27
click at [424, 250] on div "F" at bounding box center [428, 196] width 57 height 160
click at [491, 358] on button "Next Note" at bounding box center [534, 351] width 200 height 27
click at [597, 250] on div "B" at bounding box center [600, 196] width 57 height 160
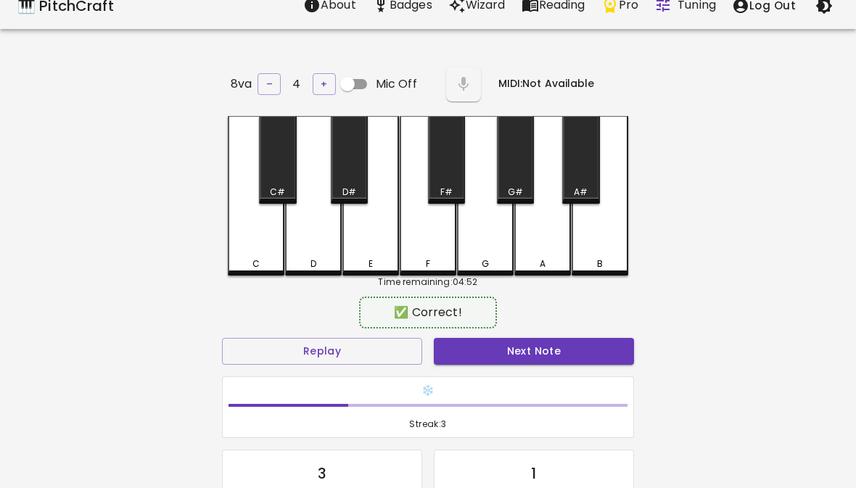
click at [530, 344] on button "Next Note" at bounding box center [534, 351] width 200 height 27
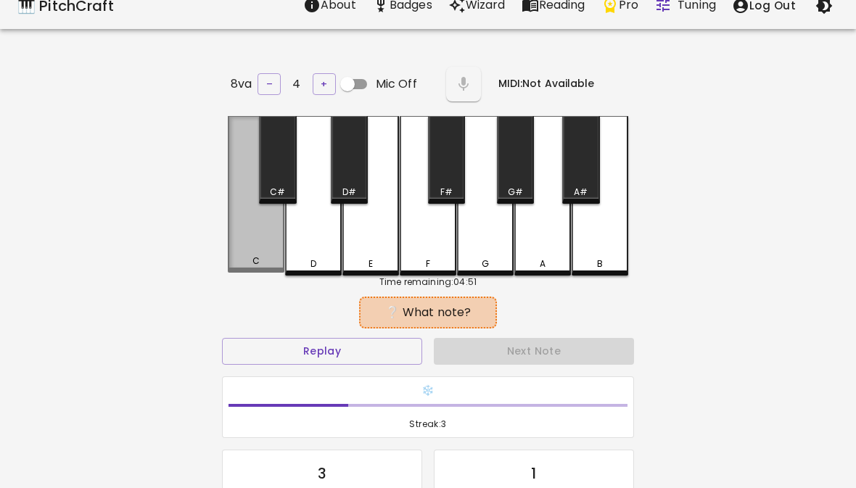
click at [244, 250] on div "C" at bounding box center [256, 194] width 57 height 157
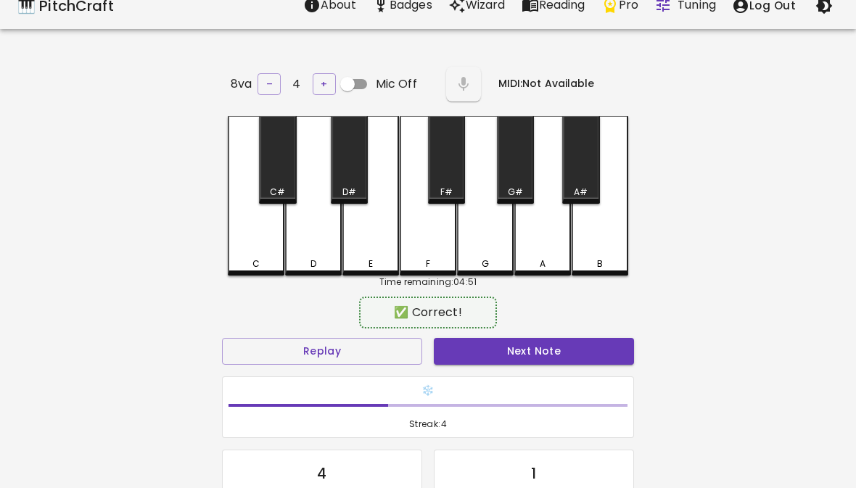
click at [477, 352] on button "Next Note" at bounding box center [534, 351] width 200 height 27
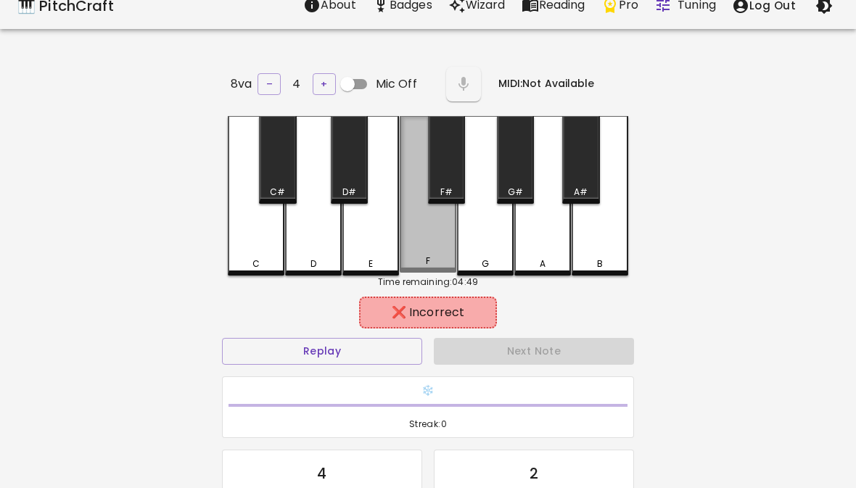
click at [429, 251] on div "F" at bounding box center [428, 194] width 57 height 157
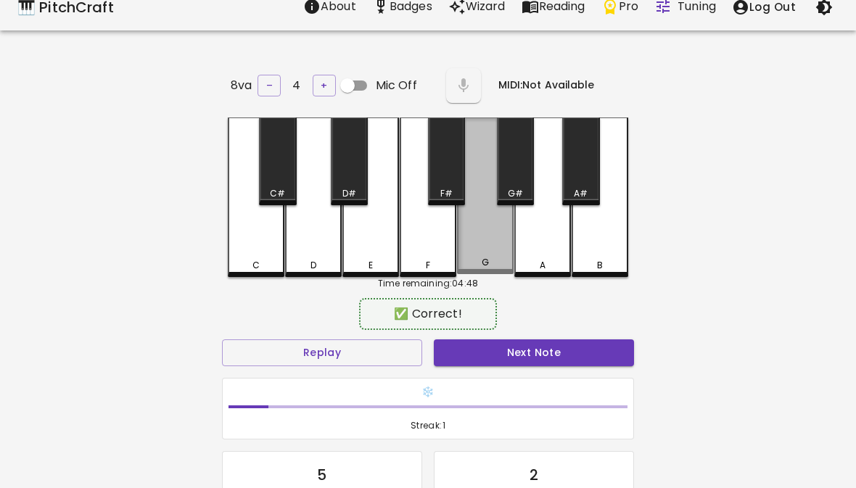
scroll to position [15, 0]
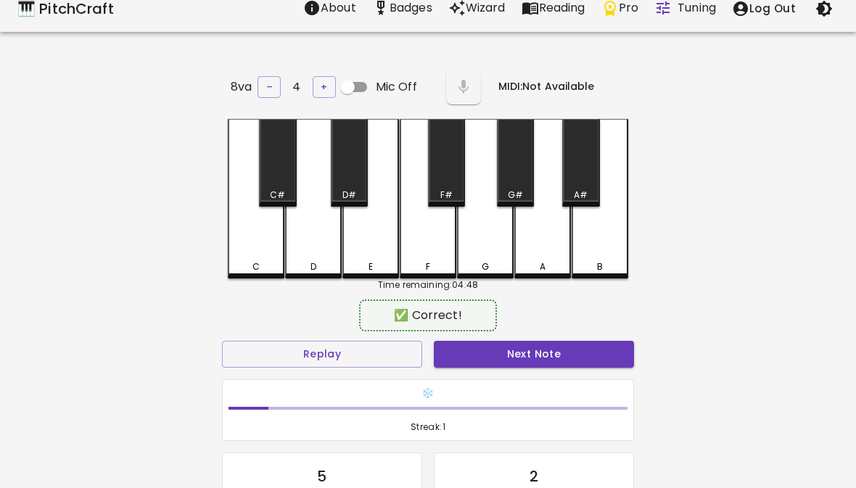
click at [484, 357] on button "Next Note" at bounding box center [534, 354] width 200 height 27
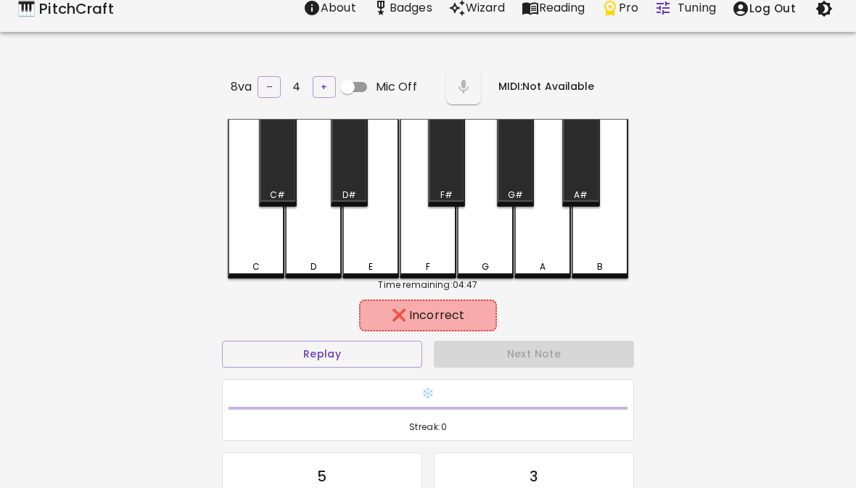
click at [374, 244] on div "E" at bounding box center [370, 199] width 57 height 160
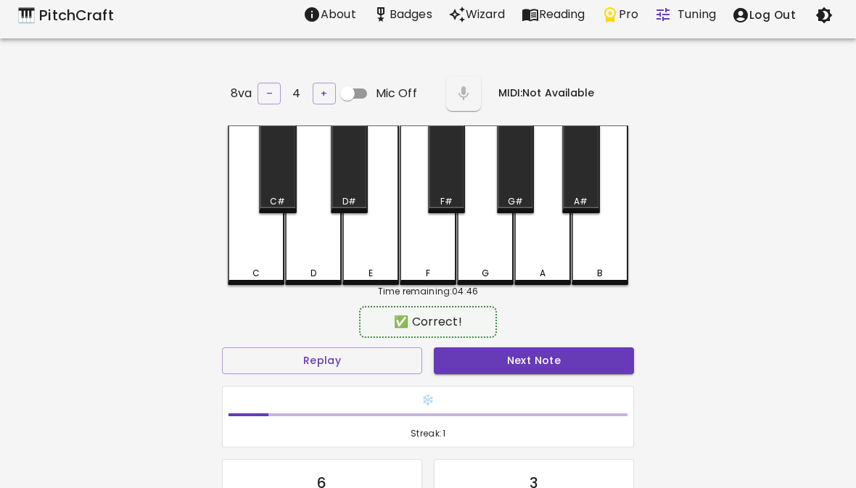
scroll to position [9, 0]
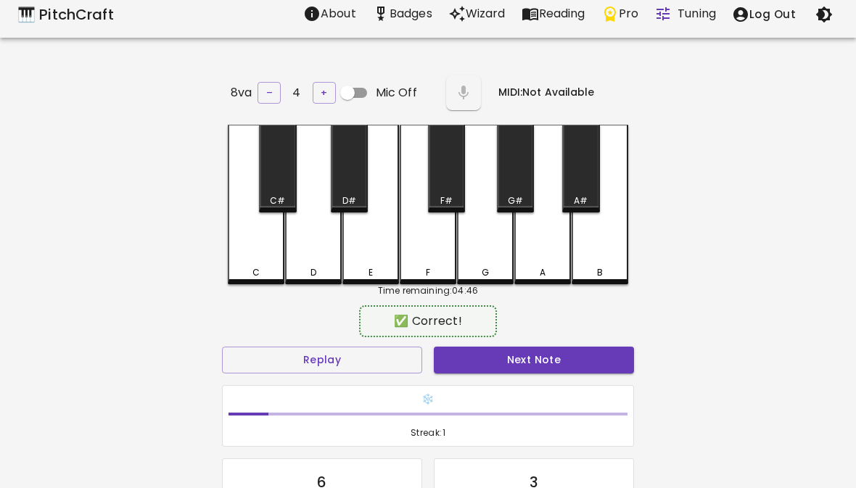
click at [485, 366] on button "Next Note" at bounding box center [534, 360] width 200 height 27
click at [419, 255] on div "F" at bounding box center [428, 205] width 57 height 160
click at [469, 369] on button "Next Note" at bounding box center [534, 360] width 200 height 27
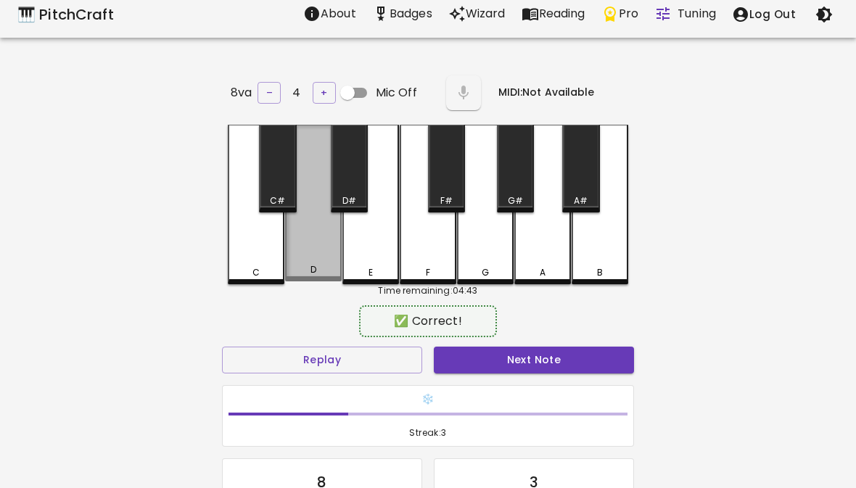
click at [308, 262] on div "D" at bounding box center [313, 203] width 57 height 157
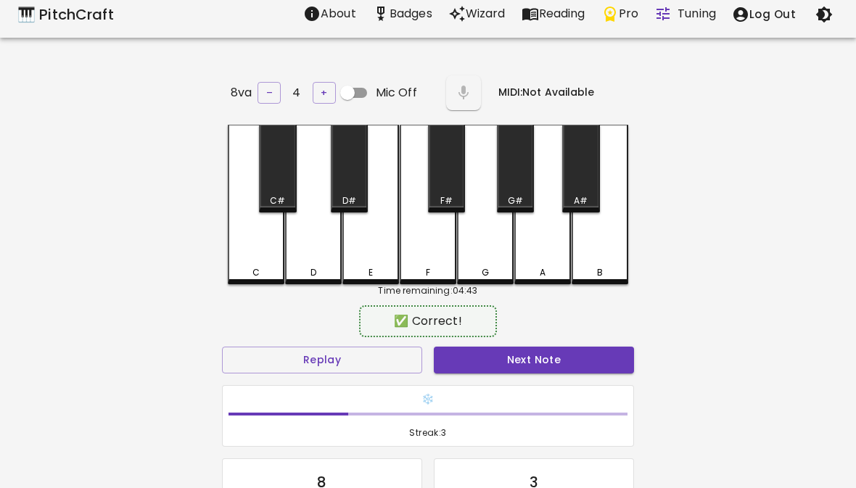
click at [470, 368] on button "Next Note" at bounding box center [534, 360] width 200 height 27
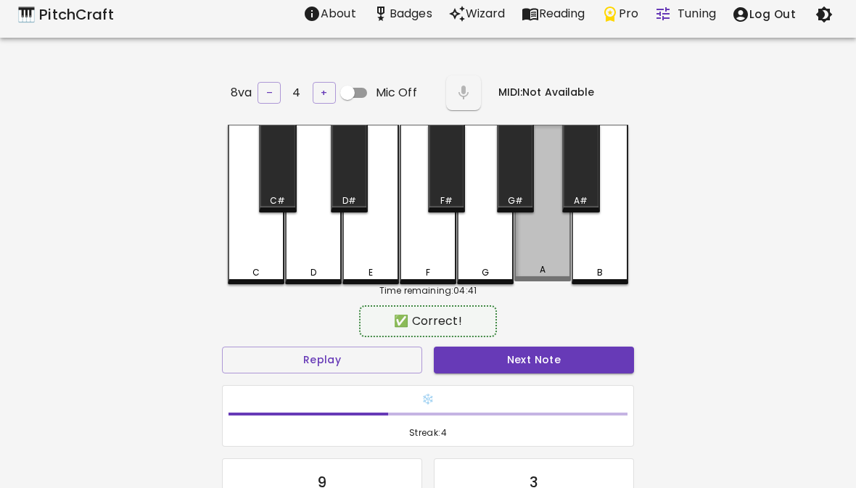
click at [527, 270] on div "A" at bounding box center [543, 269] width 54 height 13
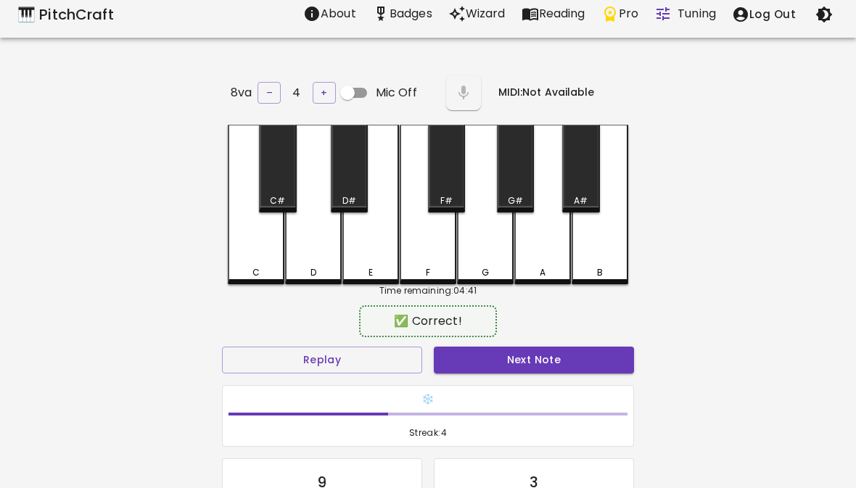
click at [507, 360] on button "Next Note" at bounding box center [534, 360] width 200 height 27
click at [242, 250] on div "C" at bounding box center [256, 205] width 57 height 160
click at [463, 368] on button "Next Note" at bounding box center [534, 360] width 200 height 27
click at [601, 266] on div "B" at bounding box center [600, 272] width 6 height 13
click at [474, 361] on button "Next Note" at bounding box center [534, 360] width 200 height 27
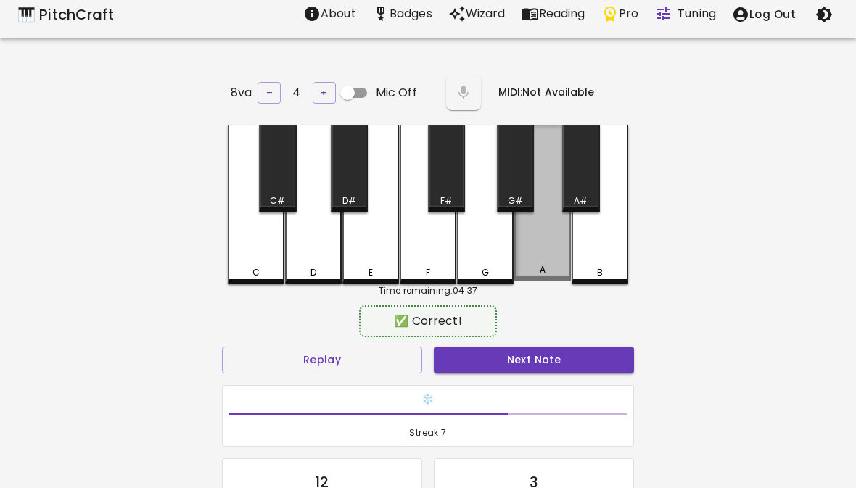
click at [540, 254] on div "A" at bounding box center [542, 203] width 57 height 157
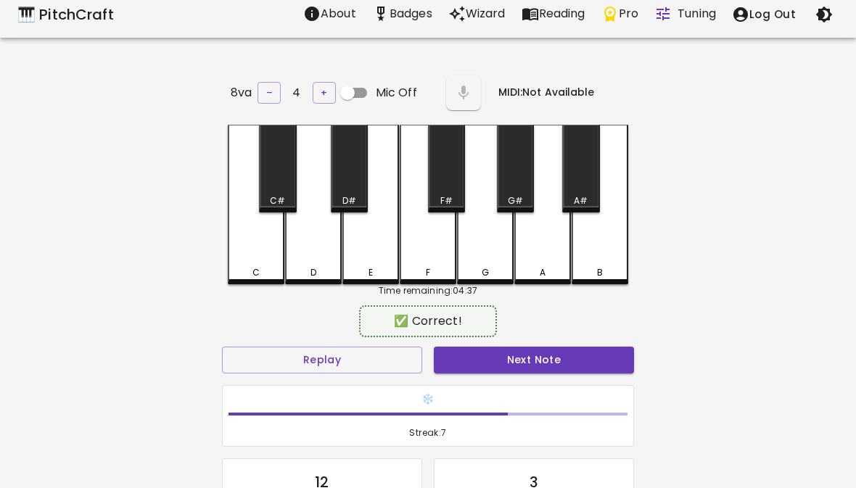
click at [486, 358] on button "Next Note" at bounding box center [534, 360] width 200 height 27
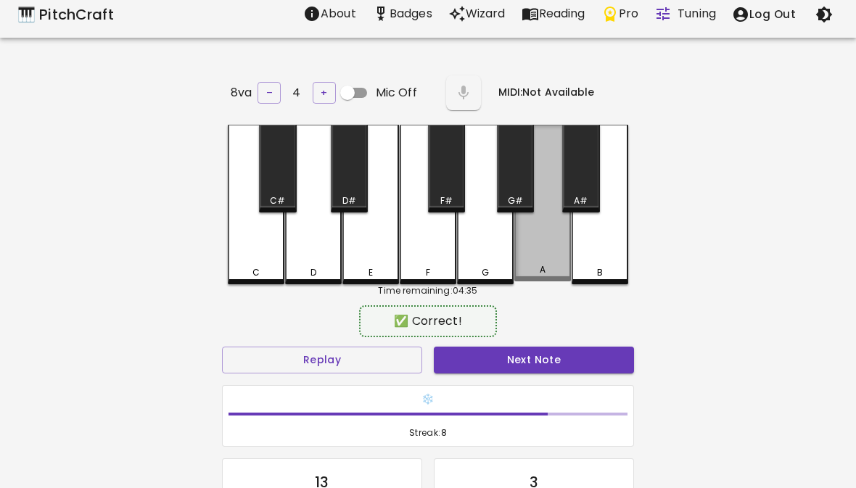
click at [540, 256] on div "A" at bounding box center [542, 203] width 57 height 157
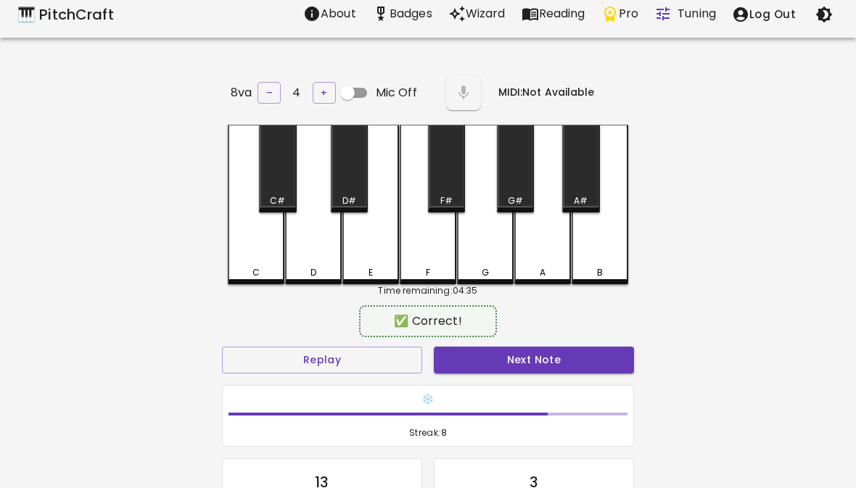
click at [483, 367] on button "Next Note" at bounding box center [534, 360] width 200 height 27
click at [602, 257] on div "B" at bounding box center [600, 205] width 57 height 160
click at [472, 366] on button "Next Note" at bounding box center [534, 360] width 200 height 27
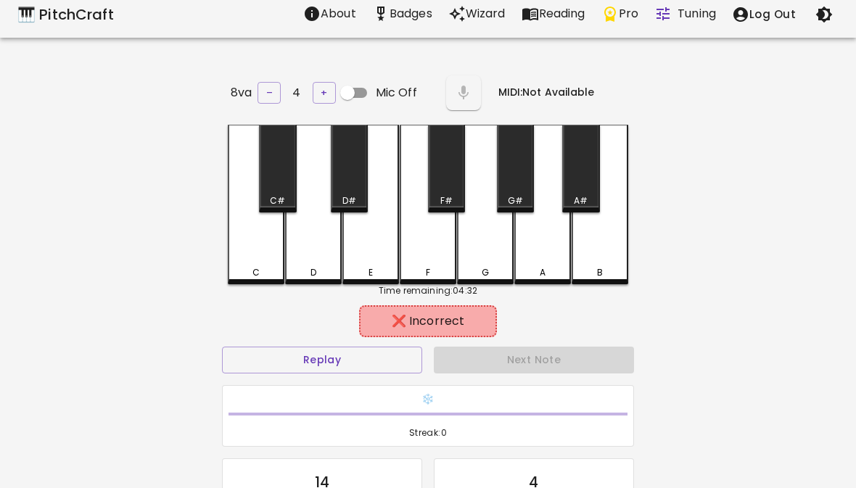
click at [490, 258] on div "G" at bounding box center [485, 205] width 57 height 160
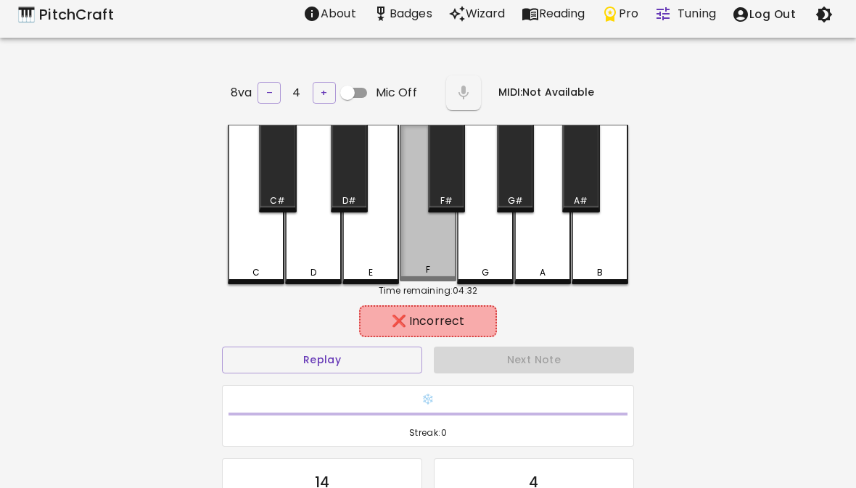
click at [420, 265] on div "F" at bounding box center [428, 269] width 54 height 13
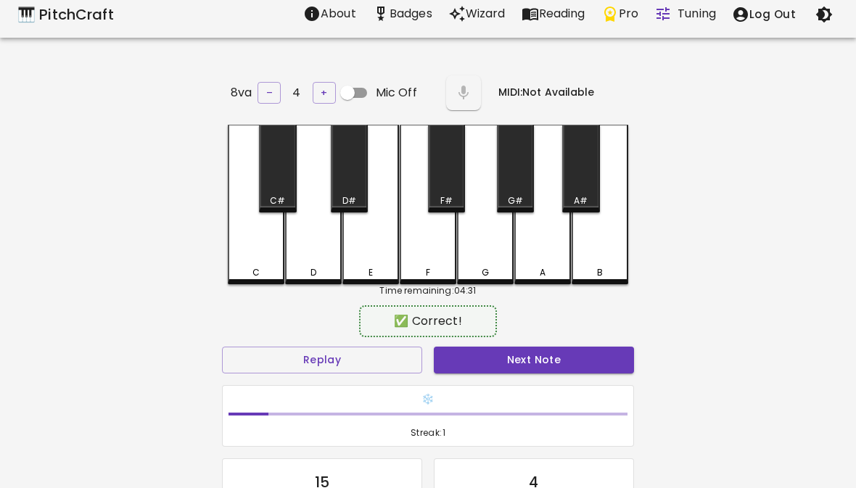
click at [370, 271] on div "E" at bounding box center [370, 272] width 4 height 13
click at [505, 368] on button "Next Note" at bounding box center [534, 360] width 200 height 27
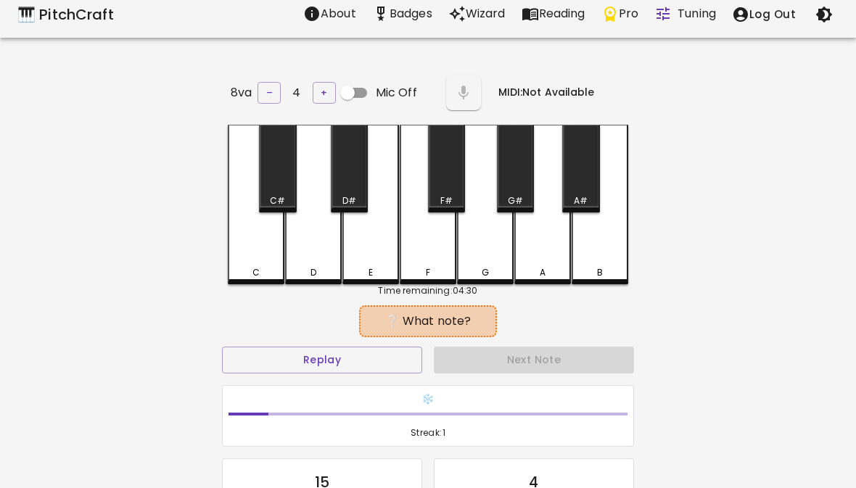
click at [506, 369] on div "Next Note" at bounding box center [534, 360] width 212 height 38
click at [266, 256] on div "C" at bounding box center [256, 205] width 57 height 160
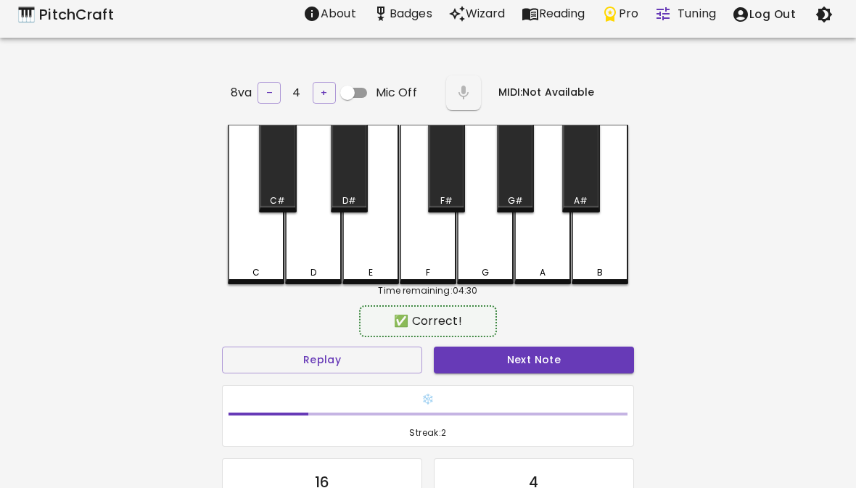
click at [477, 364] on button "Next Note" at bounding box center [534, 360] width 200 height 27
click at [314, 271] on div "D" at bounding box center [313, 272] width 6 height 13
click at [459, 369] on button "Next Note" at bounding box center [534, 360] width 200 height 27
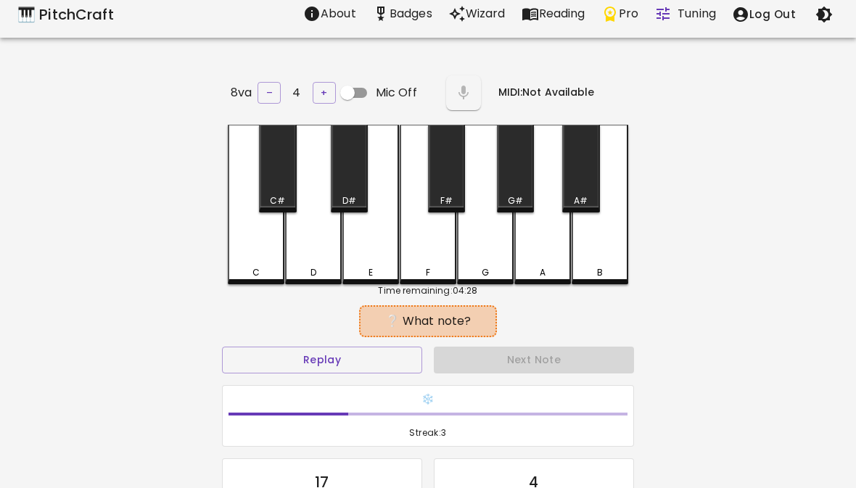
click at [321, 368] on button "Replay" at bounding box center [322, 360] width 200 height 27
click at [610, 240] on div "B" at bounding box center [600, 205] width 57 height 160
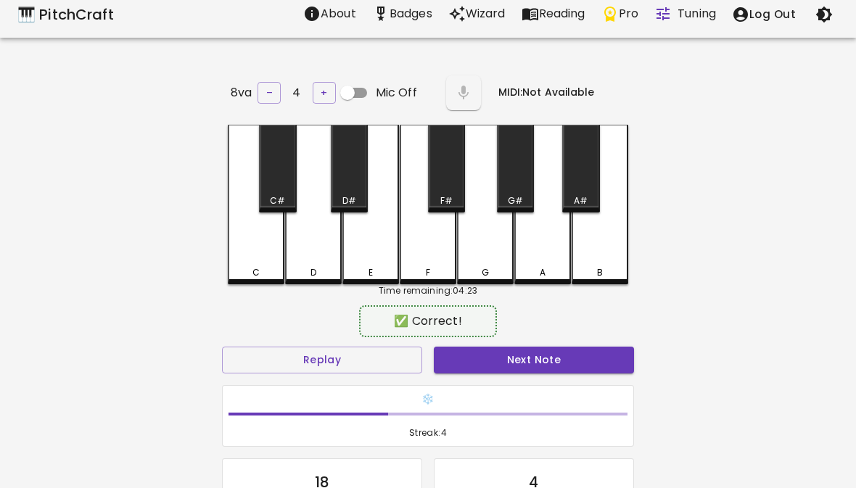
click at [477, 360] on button "Next Note" at bounding box center [534, 360] width 200 height 27
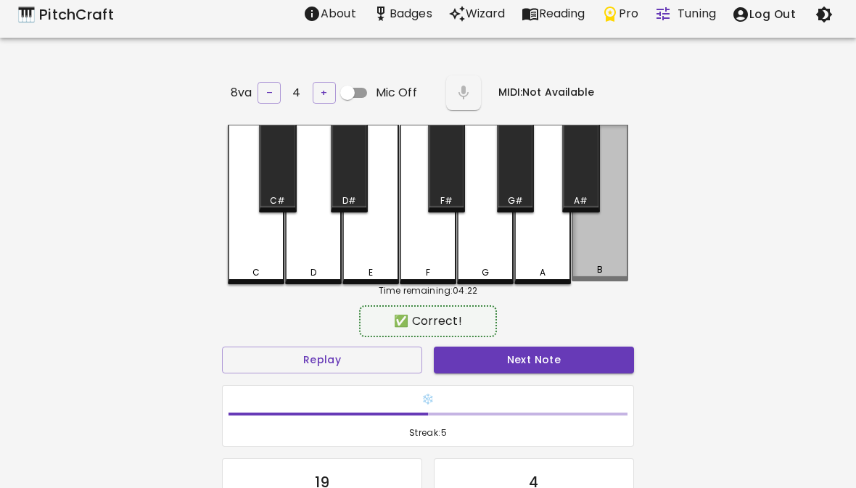
click at [603, 259] on div "B" at bounding box center [600, 203] width 57 height 157
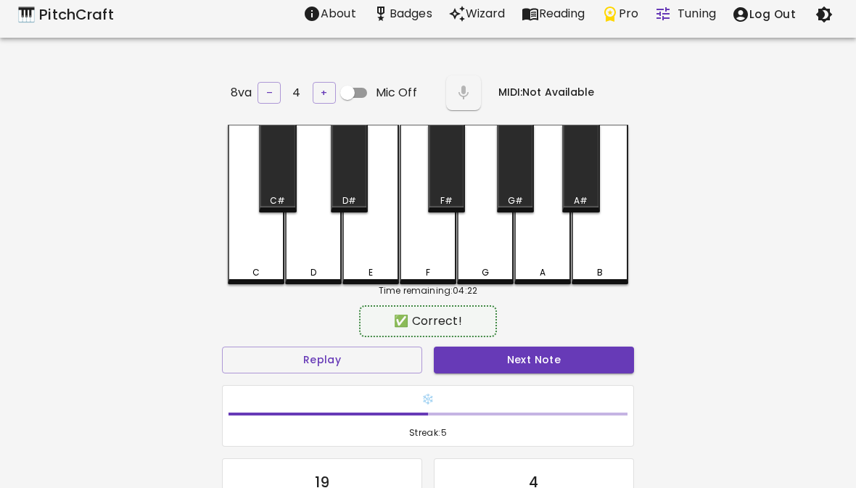
click at [506, 369] on button "Next Note" at bounding box center [534, 360] width 200 height 27
click at [543, 266] on div "A" at bounding box center [543, 272] width 6 height 13
click at [508, 369] on button "Next Note" at bounding box center [534, 360] width 200 height 27
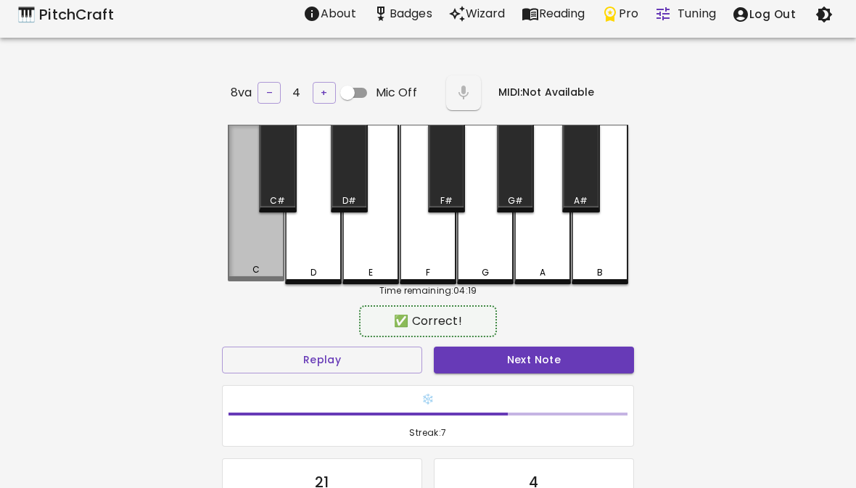
click at [254, 250] on div "C" at bounding box center [256, 203] width 57 height 157
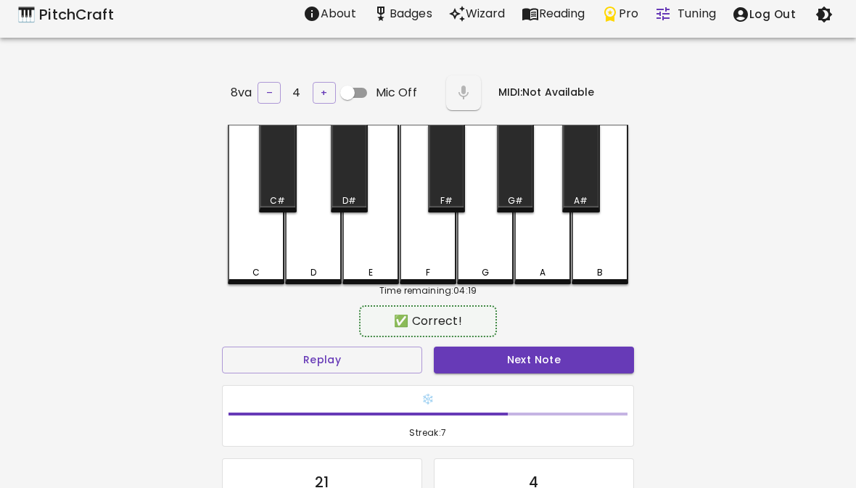
click at [535, 348] on button "Next Note" at bounding box center [534, 360] width 200 height 27
click at [433, 256] on div "F" at bounding box center [428, 205] width 57 height 160
click at [482, 368] on button "Next Note" at bounding box center [534, 360] width 200 height 27
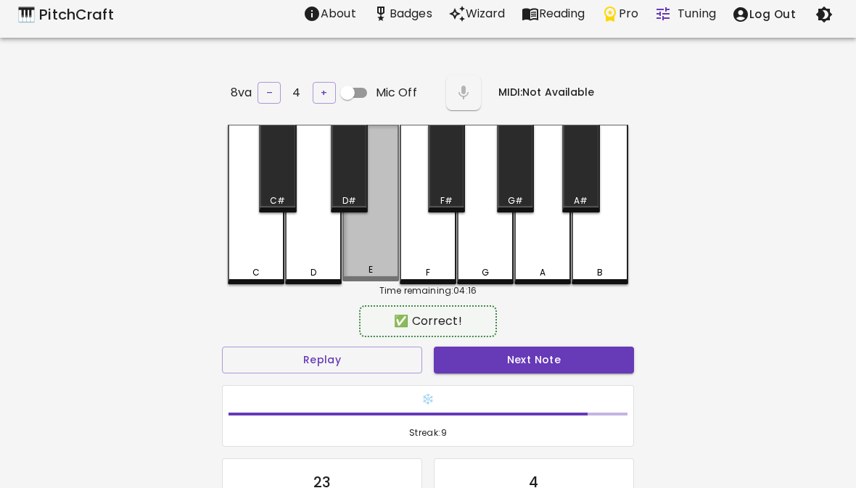
click at [371, 255] on div "E" at bounding box center [370, 203] width 57 height 157
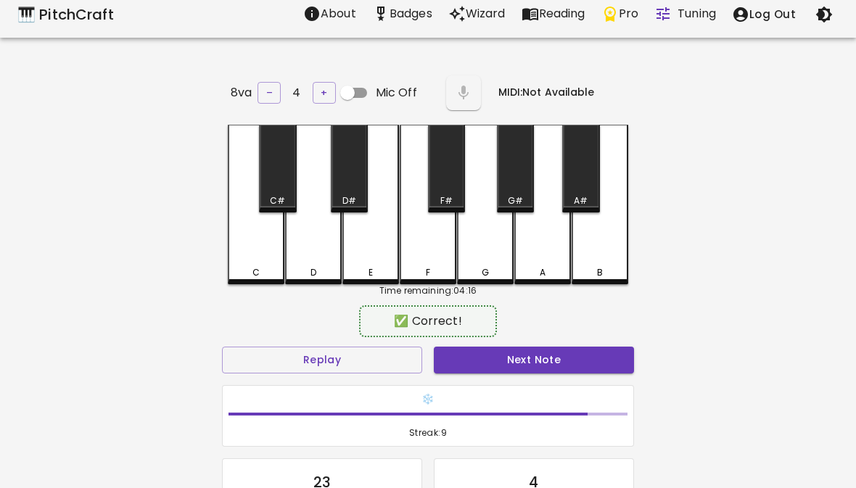
click at [508, 358] on button "Next Note" at bounding box center [534, 360] width 200 height 27
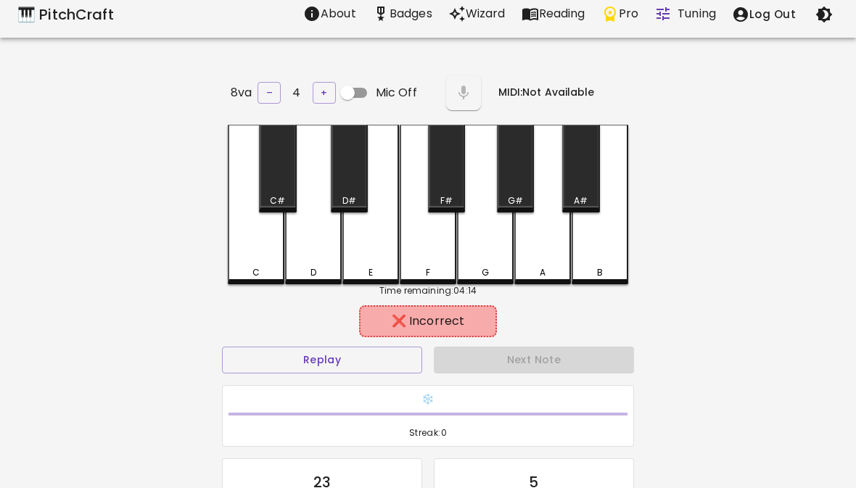
click at [492, 251] on div "G" at bounding box center [485, 205] width 57 height 160
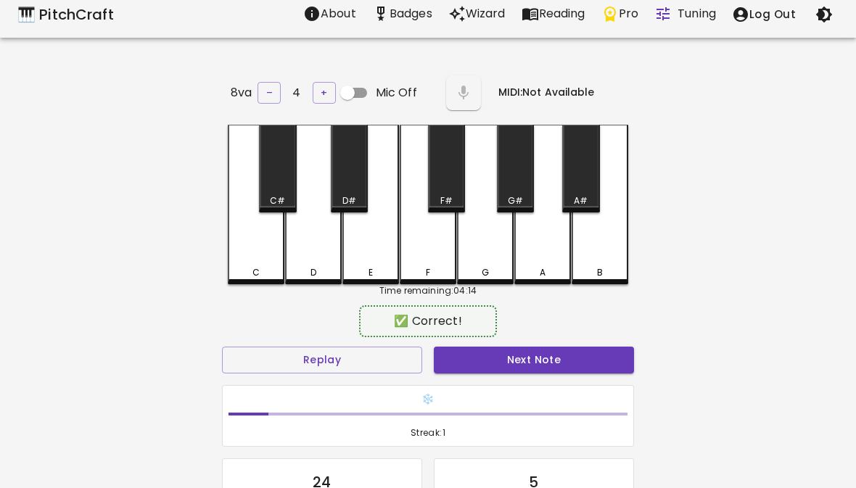
click at [511, 385] on div "❄️ Streak: 1" at bounding box center [428, 416] width 412 height 62
click at [528, 379] on div "❄️ Streak: 1" at bounding box center [428, 416] width 424 height 74
click at [570, 366] on button "Next Note" at bounding box center [534, 360] width 200 height 27
click at [551, 369] on button "Next Note" at bounding box center [534, 360] width 200 height 27
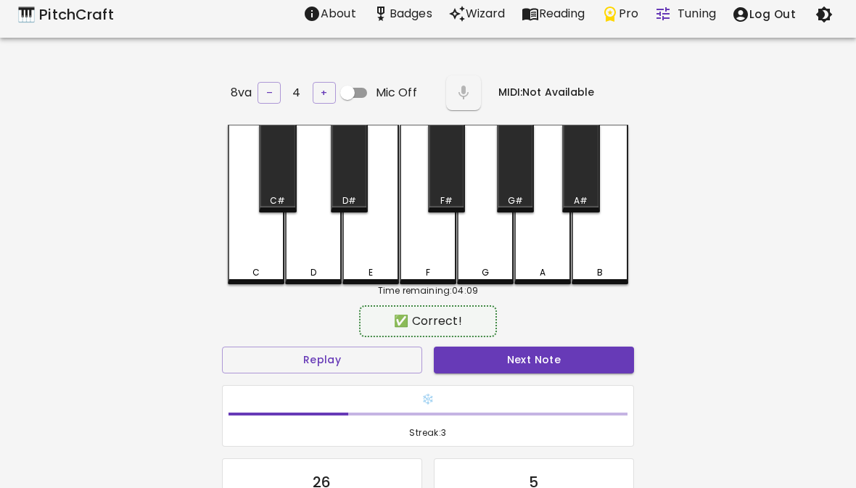
click at [612, 245] on div "B" at bounding box center [600, 205] width 57 height 160
click at [551, 364] on button "Next Note" at bounding box center [534, 360] width 200 height 27
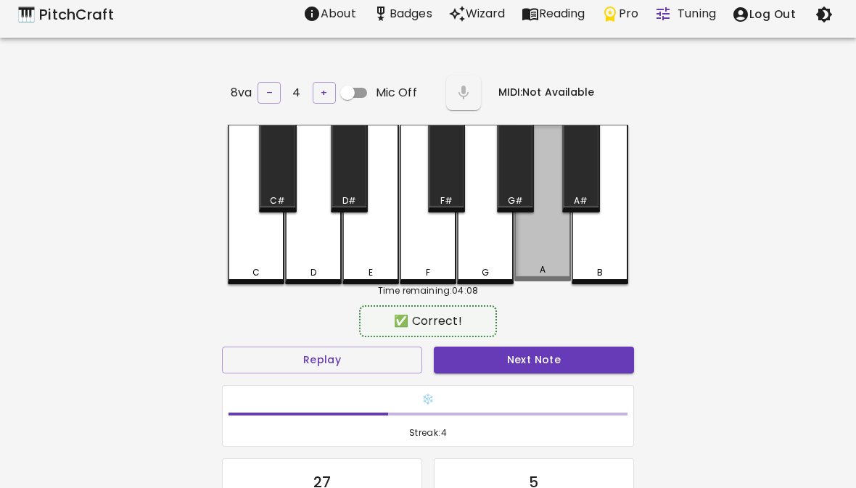
click at [544, 250] on div "A" at bounding box center [542, 203] width 57 height 157
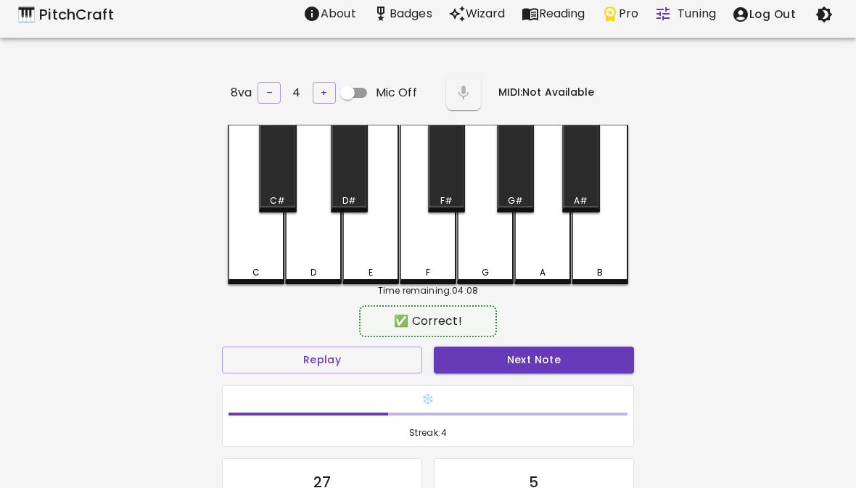
click at [500, 363] on button "Next Note" at bounding box center [534, 360] width 200 height 27
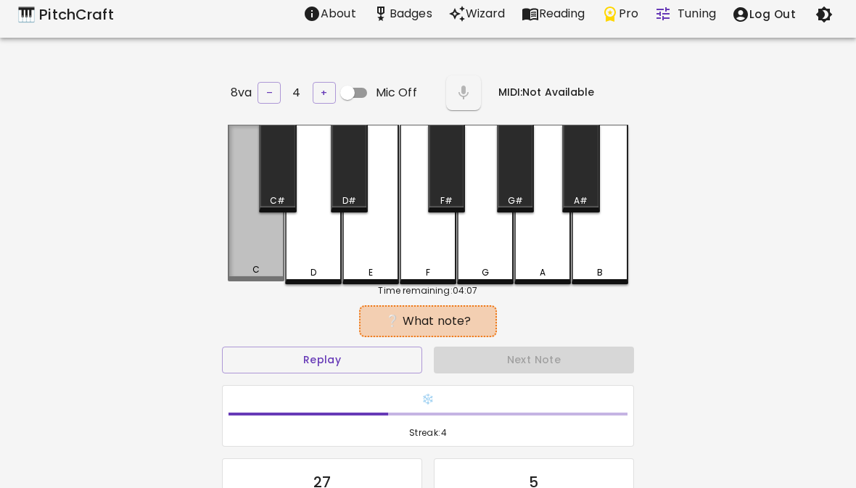
click at [239, 267] on div "C" at bounding box center [256, 269] width 54 height 13
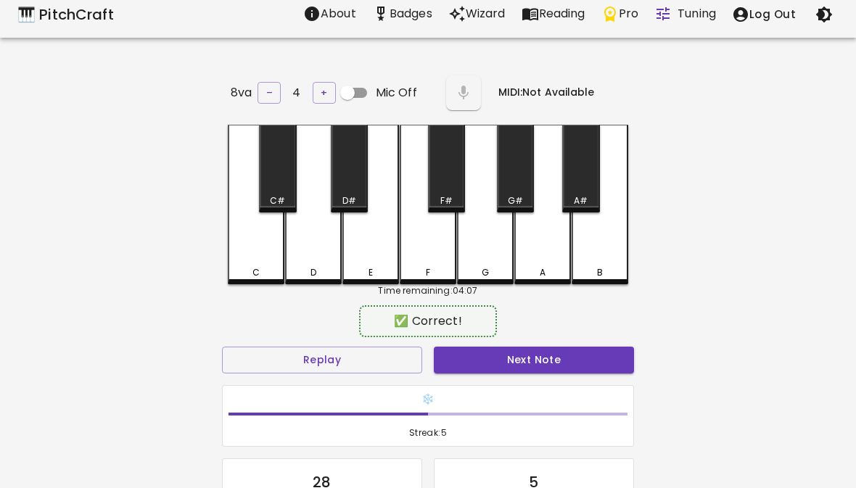
click at [532, 369] on button "Next Note" at bounding box center [534, 360] width 200 height 27
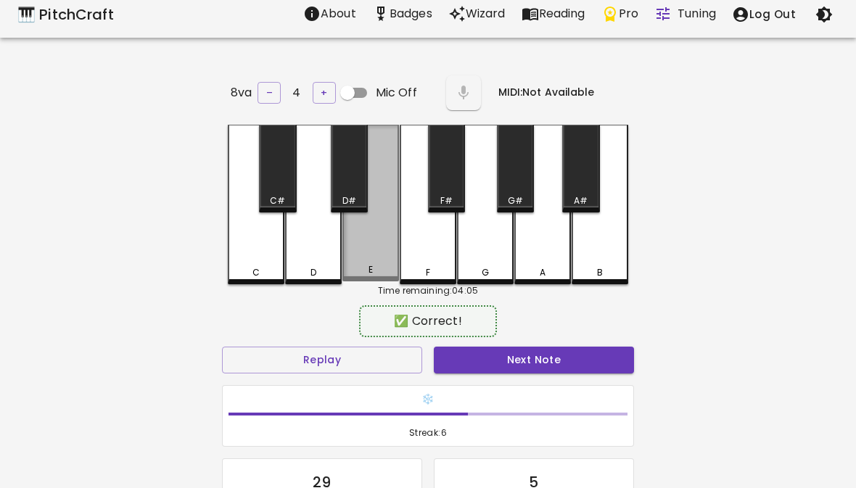
click at [362, 255] on div "E" at bounding box center [370, 203] width 57 height 157
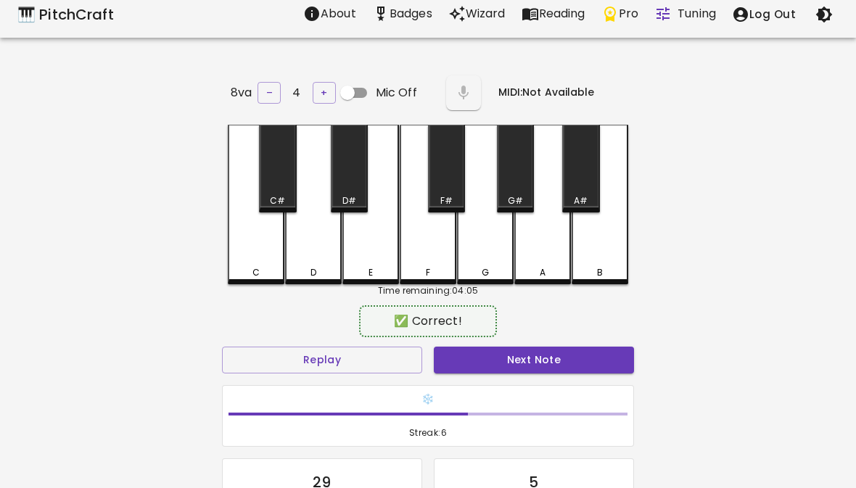
click at [522, 367] on button "Next Note" at bounding box center [534, 360] width 200 height 27
click at [303, 268] on div "D" at bounding box center [313, 272] width 54 height 13
click at [518, 379] on div "❄️ Streak: 7" at bounding box center [428, 416] width 424 height 74
click at [490, 364] on button "Next Note" at bounding box center [534, 360] width 200 height 27
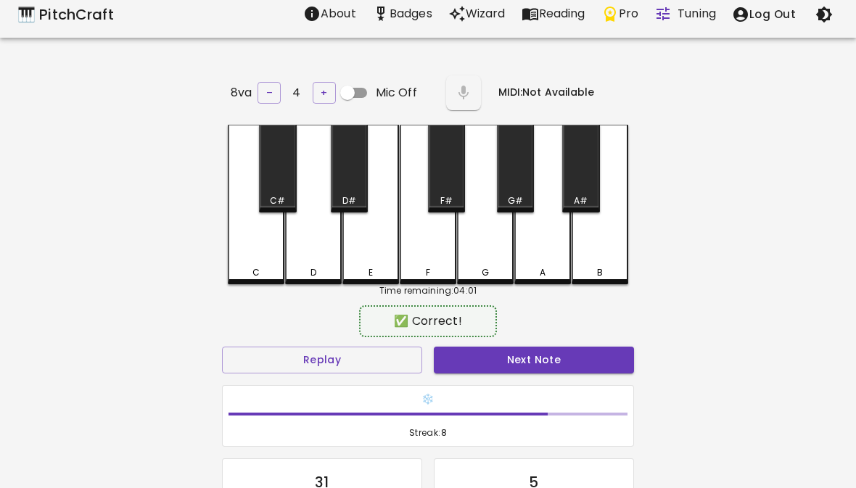
click at [429, 257] on div "F" at bounding box center [428, 205] width 57 height 160
click at [515, 365] on button "Next Note" at bounding box center [534, 360] width 200 height 27
click at [377, 253] on div "E" at bounding box center [370, 205] width 57 height 160
click at [500, 364] on button "Next Note" at bounding box center [534, 360] width 200 height 27
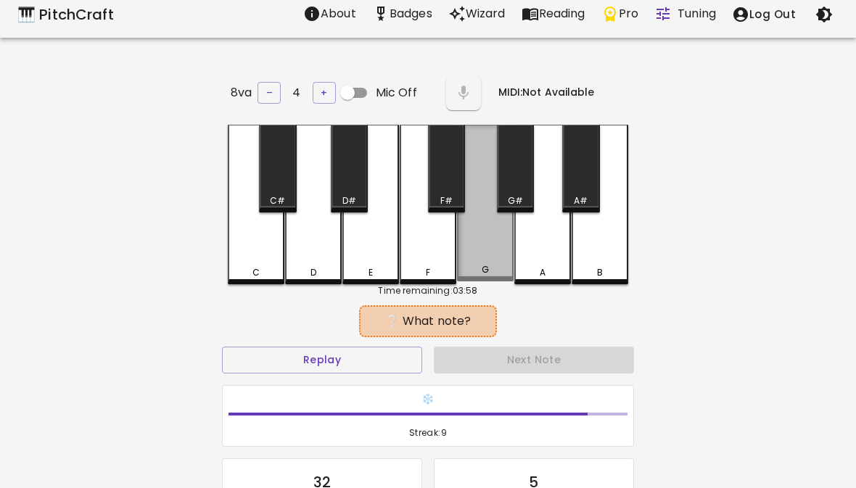
click at [484, 254] on div "G" at bounding box center [485, 203] width 57 height 157
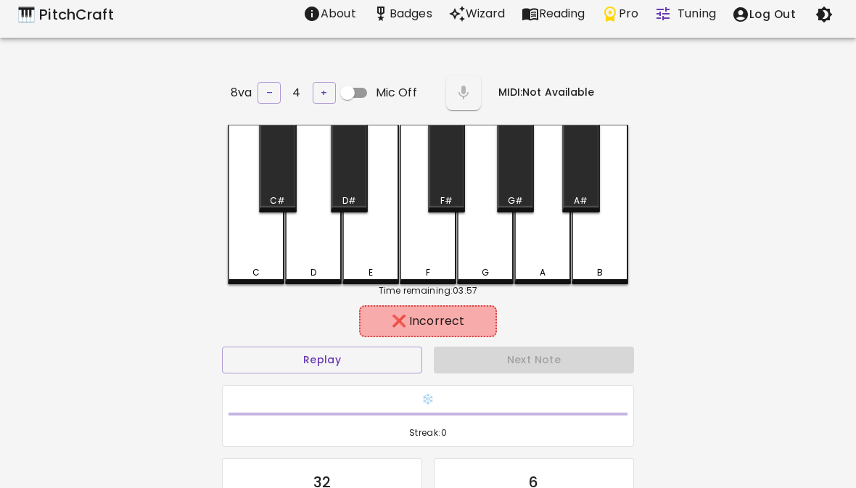
click at [434, 268] on div "F" at bounding box center [428, 272] width 54 height 13
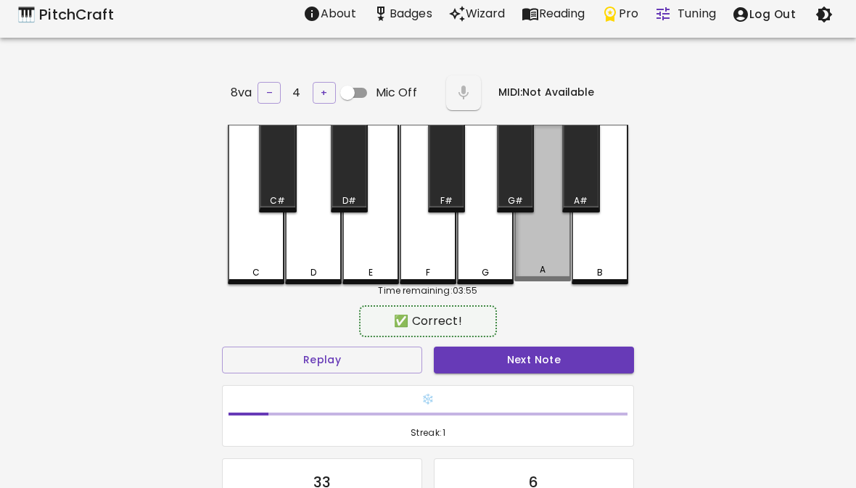
scroll to position [7, 0]
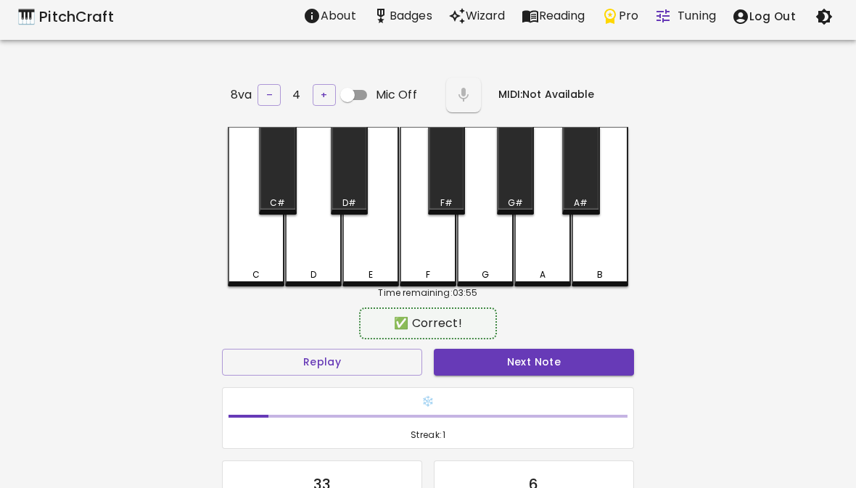
click at [527, 353] on button "Next Note" at bounding box center [534, 362] width 200 height 27
click at [268, 279] on div "C" at bounding box center [256, 207] width 57 height 160
click at [542, 371] on button "Next Note" at bounding box center [534, 362] width 200 height 27
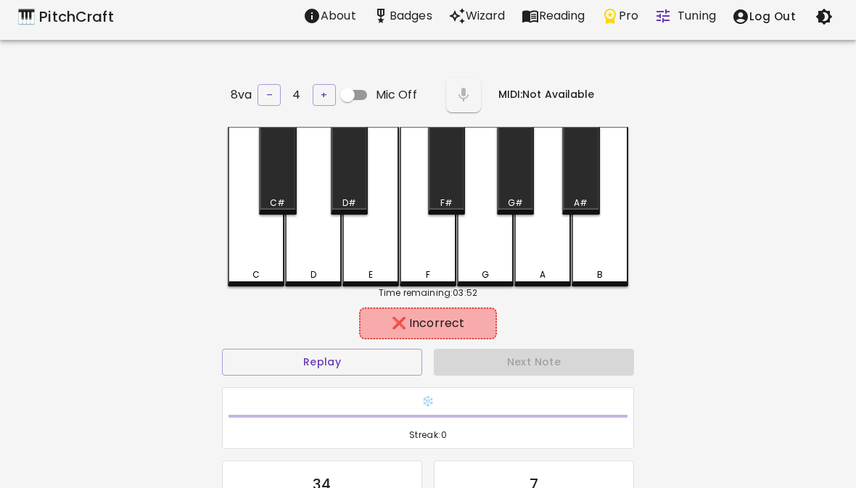
click at [411, 268] on div "F" at bounding box center [428, 274] width 54 height 13
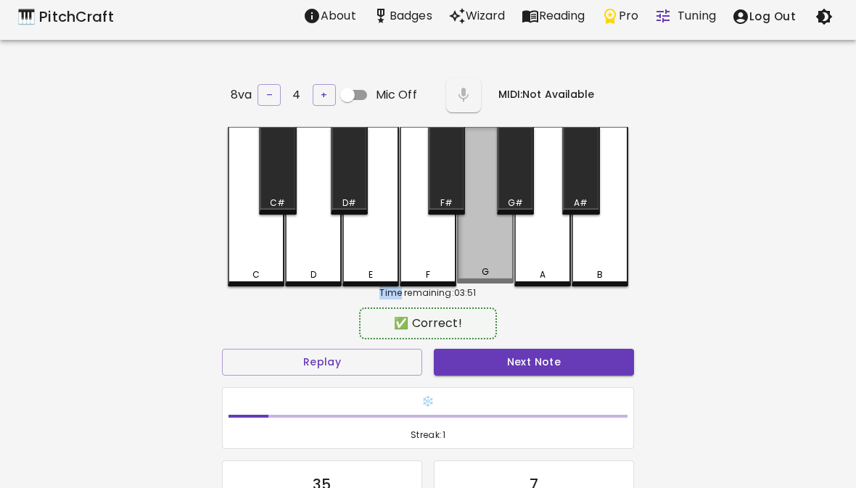
click at [508, 281] on div "G" at bounding box center [485, 205] width 57 height 157
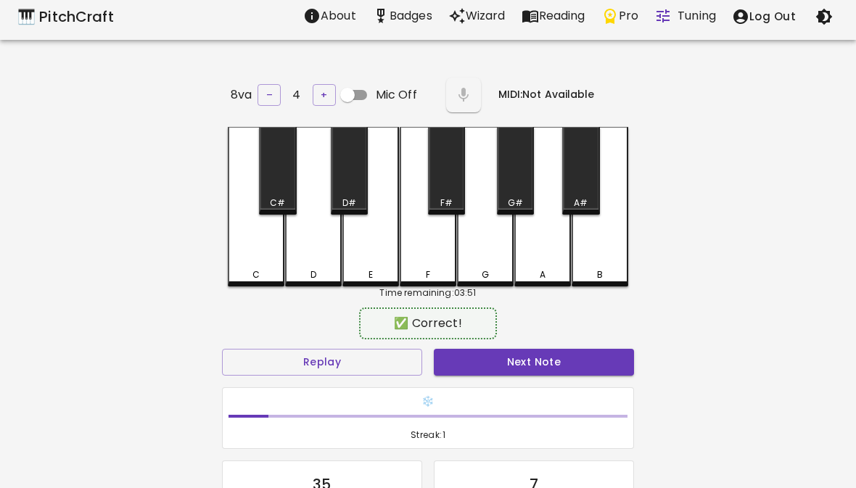
click at [532, 388] on div "❄️ Streak: 1" at bounding box center [428, 418] width 411 height 61
click at [532, 387] on div "❄️ Streak: 1" at bounding box center [428, 418] width 412 height 62
click at [502, 368] on button "Next Note" at bounding box center [534, 362] width 200 height 27
click at [255, 265] on div "C" at bounding box center [256, 207] width 57 height 160
click at [514, 364] on button "Next Note" at bounding box center [534, 362] width 200 height 27
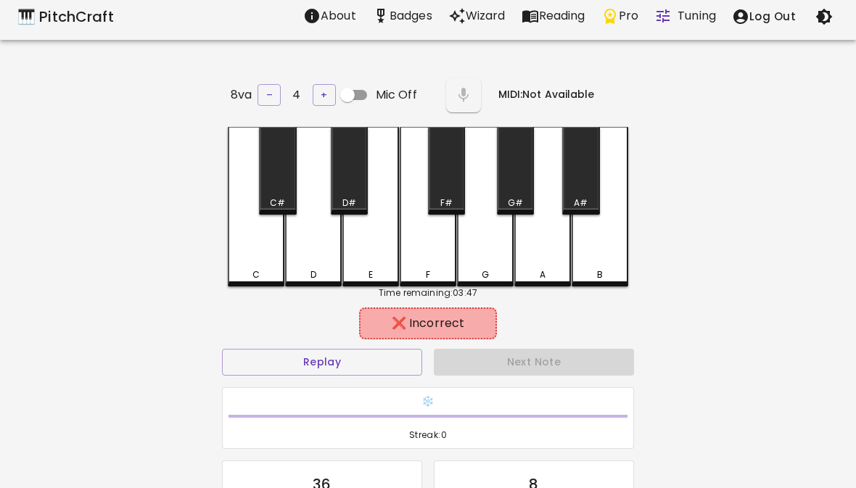
click at [544, 268] on div "A" at bounding box center [543, 274] width 6 height 13
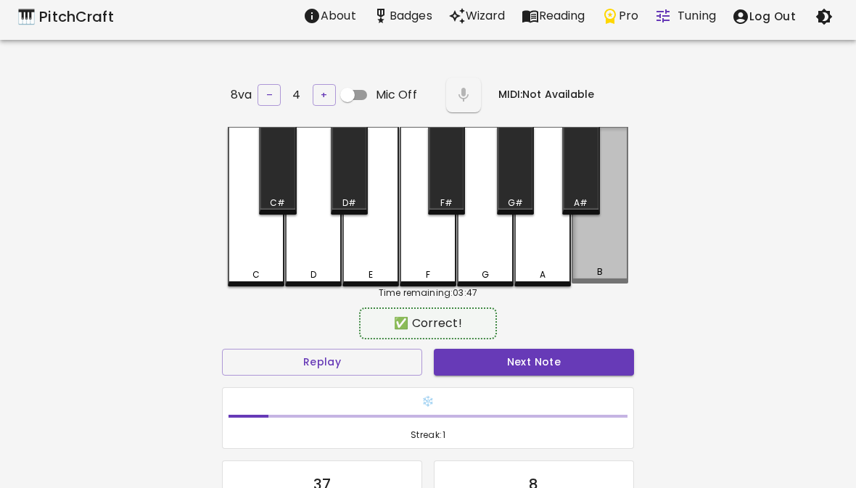
click at [604, 276] on div "B" at bounding box center [600, 271] width 54 height 13
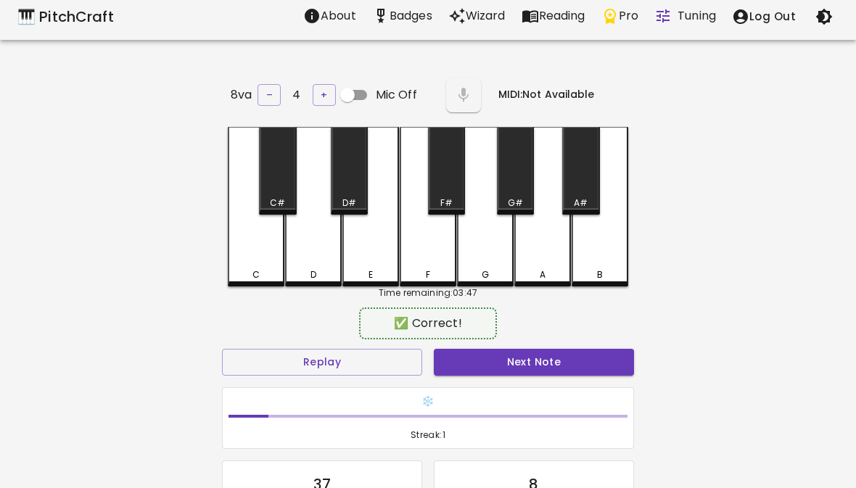
click at [542, 370] on button "Next Note" at bounding box center [534, 362] width 200 height 27
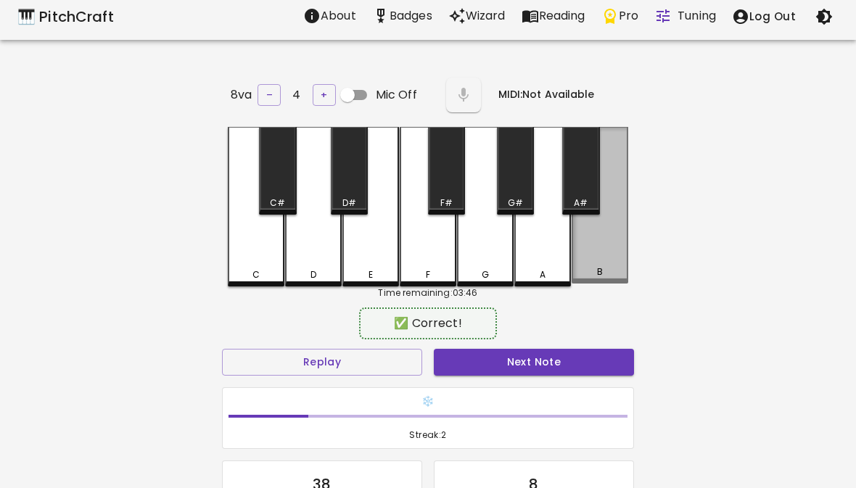
click at [600, 245] on div "B" at bounding box center [600, 205] width 57 height 157
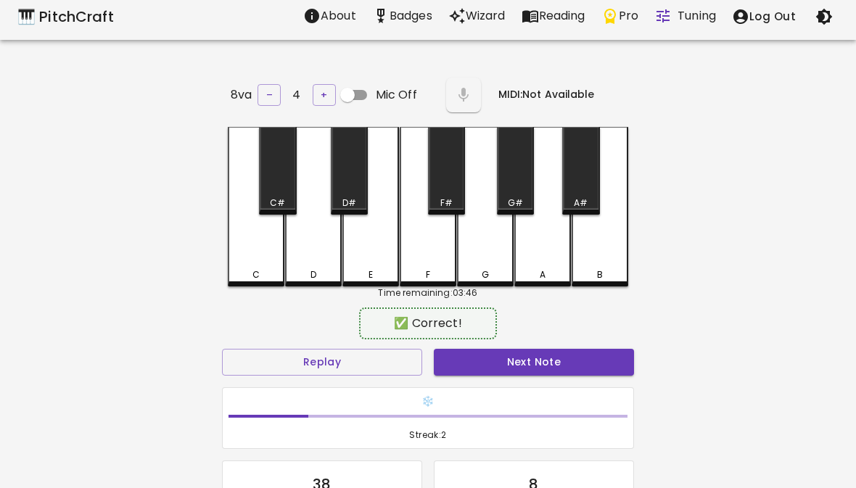
click at [535, 371] on button "Next Note" at bounding box center [534, 362] width 200 height 27
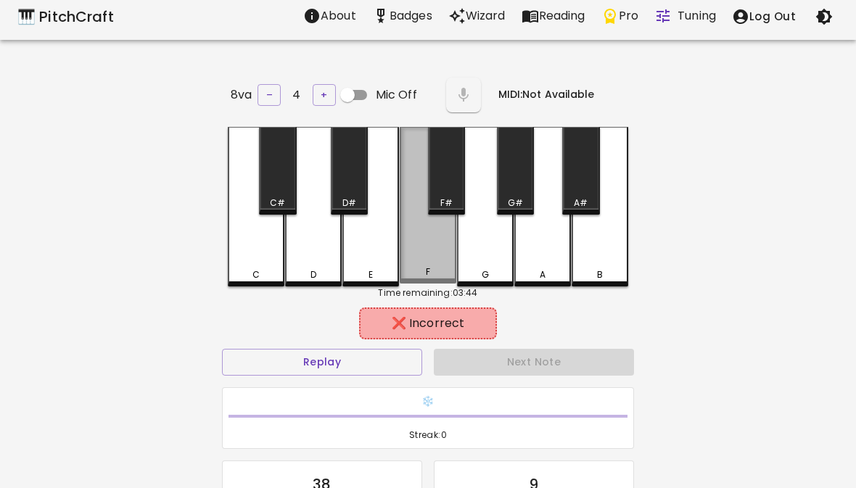
click at [432, 259] on div "F" at bounding box center [428, 205] width 57 height 157
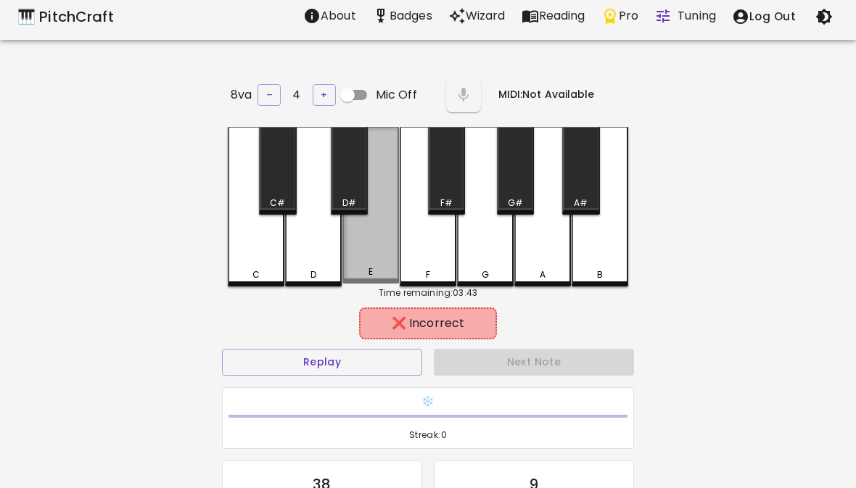
click at [378, 265] on div "E" at bounding box center [370, 205] width 57 height 157
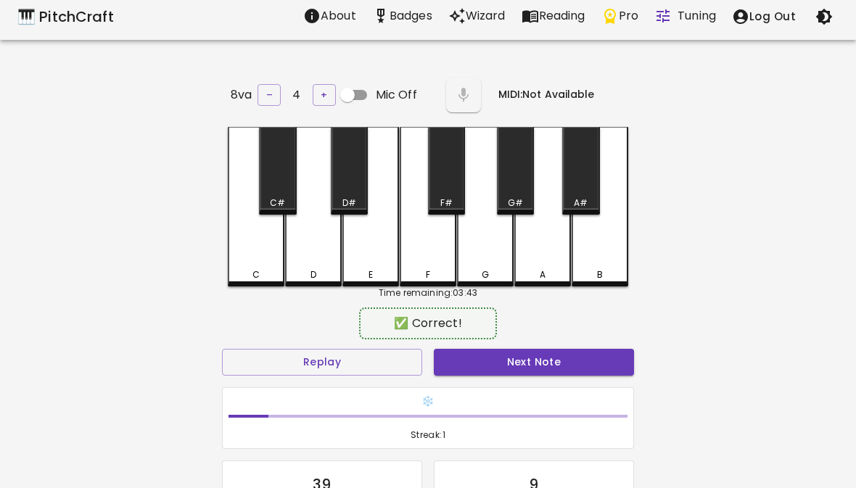
click at [501, 366] on button "Next Note" at bounding box center [534, 362] width 200 height 27
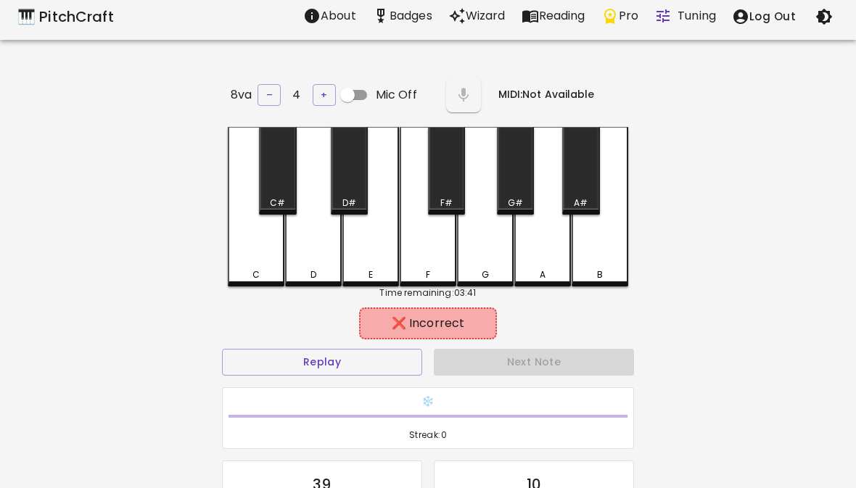
click at [430, 268] on div "F" at bounding box center [428, 274] width 4 height 13
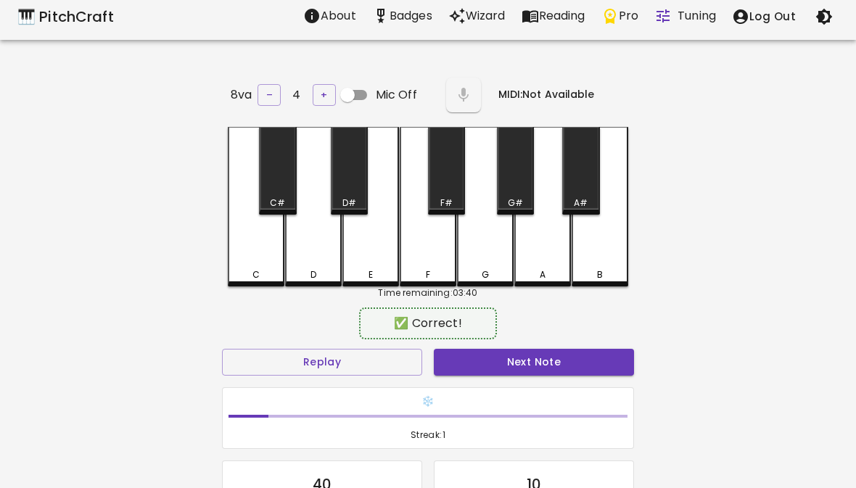
click at [508, 272] on div "G" at bounding box center [485, 274] width 54 height 13
click at [487, 382] on div "❄️ Streak: 1" at bounding box center [428, 419] width 424 height 74
click at [493, 371] on button "Next Note" at bounding box center [534, 362] width 200 height 27
click at [544, 270] on div "A" at bounding box center [543, 274] width 6 height 13
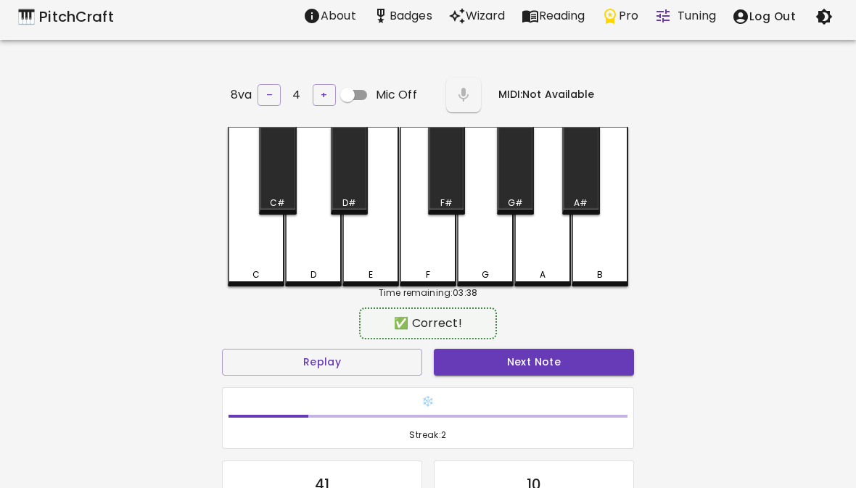
click at [529, 358] on button "Next Note" at bounding box center [534, 362] width 200 height 27
click at [410, 228] on div "F" at bounding box center [428, 207] width 57 height 160
click at [531, 368] on button "Next Note" at bounding box center [534, 362] width 200 height 27
click at [542, 257] on div "A" at bounding box center [542, 207] width 57 height 160
click at [518, 369] on button "Next Note" at bounding box center [534, 362] width 200 height 27
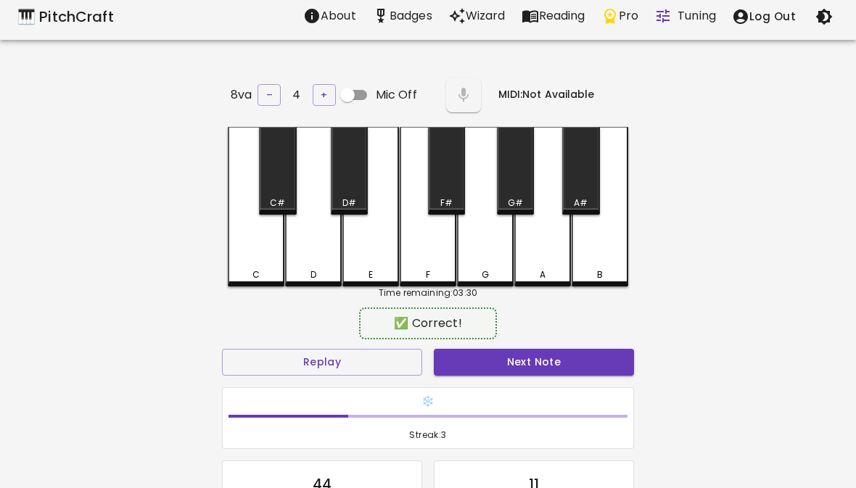
click at [319, 260] on div "D" at bounding box center [313, 207] width 57 height 160
click at [482, 364] on button "Next Note" at bounding box center [534, 362] width 200 height 27
click at [322, 244] on div "D" at bounding box center [313, 207] width 57 height 160
click at [476, 397] on h6 "❄️" at bounding box center [427, 402] width 399 height 16
click at [512, 389] on div "❄️ Streak: 4" at bounding box center [428, 418] width 411 height 61
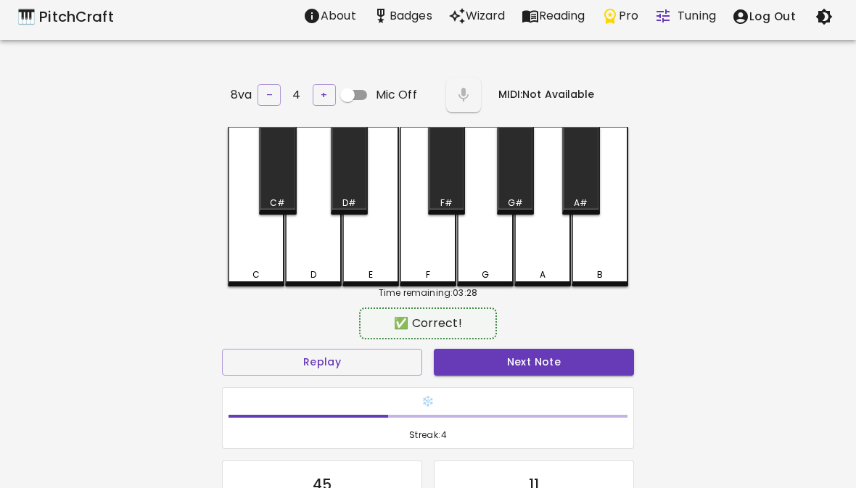
click at [512, 389] on div "❄️ Streak: 4" at bounding box center [428, 418] width 411 height 61
click at [537, 371] on button "Next Note" at bounding box center [534, 362] width 200 height 27
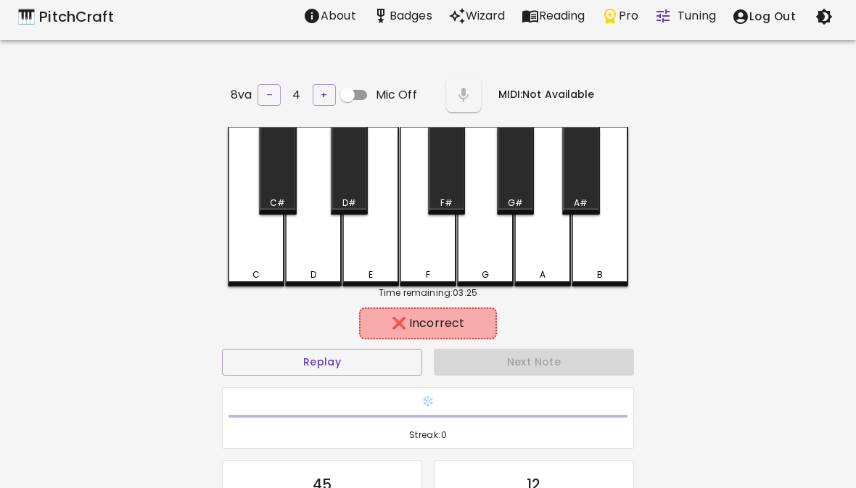
click at [548, 249] on div "A" at bounding box center [542, 207] width 57 height 160
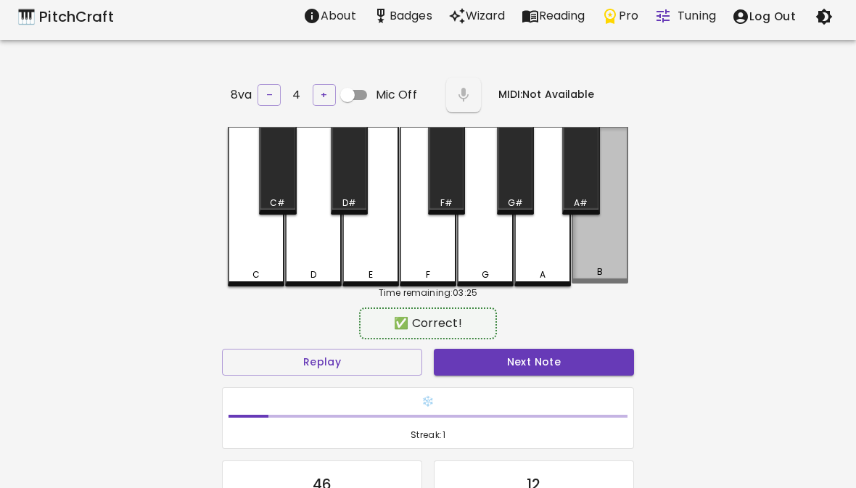
click at [606, 250] on div "B" at bounding box center [600, 205] width 57 height 157
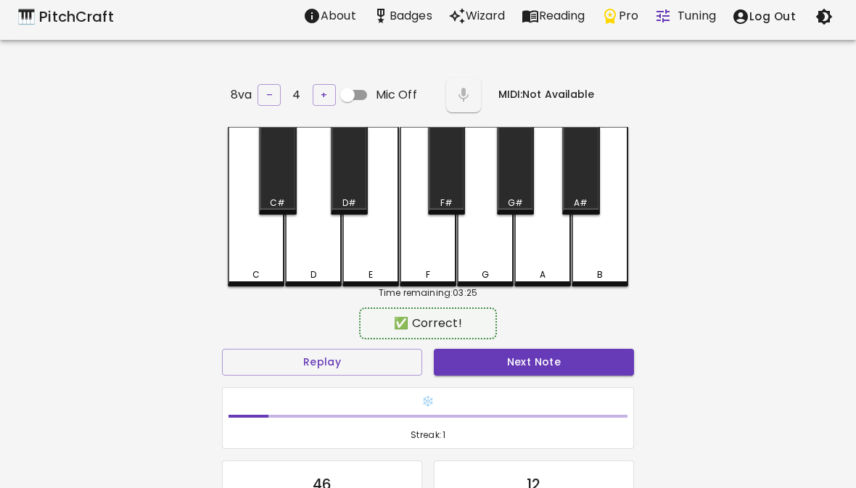
click at [557, 349] on button "Next Note" at bounding box center [534, 362] width 200 height 27
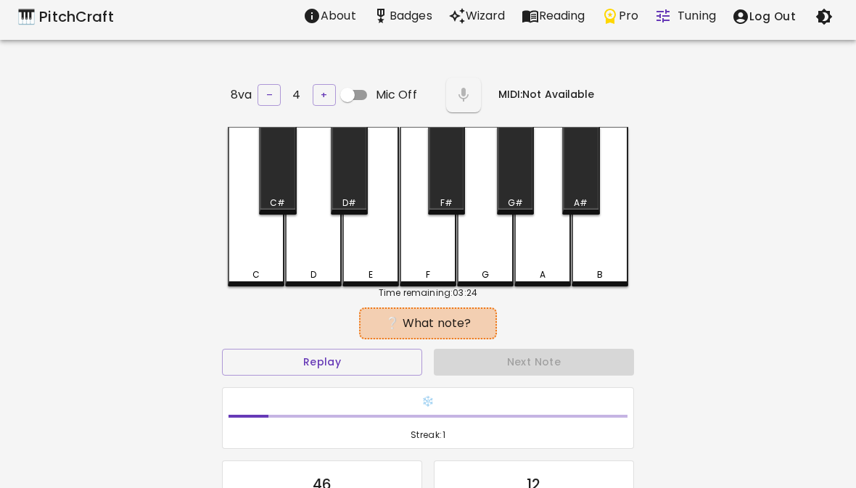
click at [555, 366] on div "Next Note" at bounding box center [534, 362] width 212 height 38
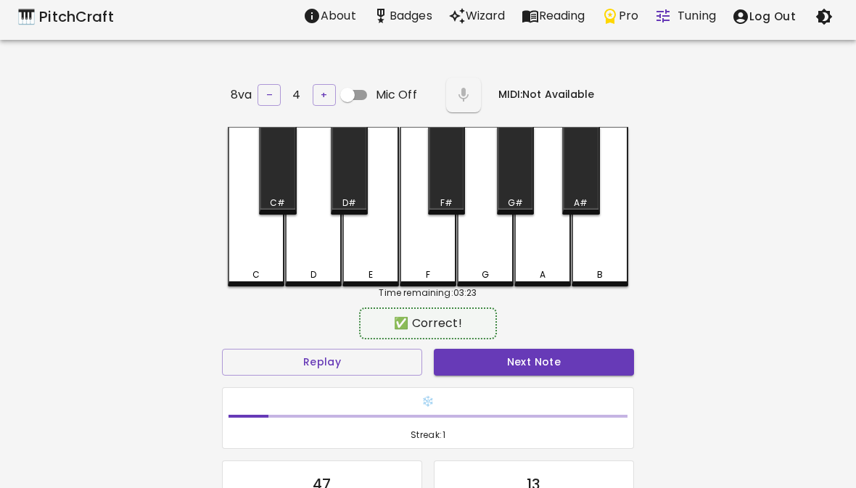
click at [533, 277] on div "A" at bounding box center [543, 274] width 54 height 13
click at [542, 383] on div "❄️ Streak: 1" at bounding box center [428, 419] width 424 height 74
click at [551, 362] on button "Next Note" at bounding box center [534, 362] width 200 height 27
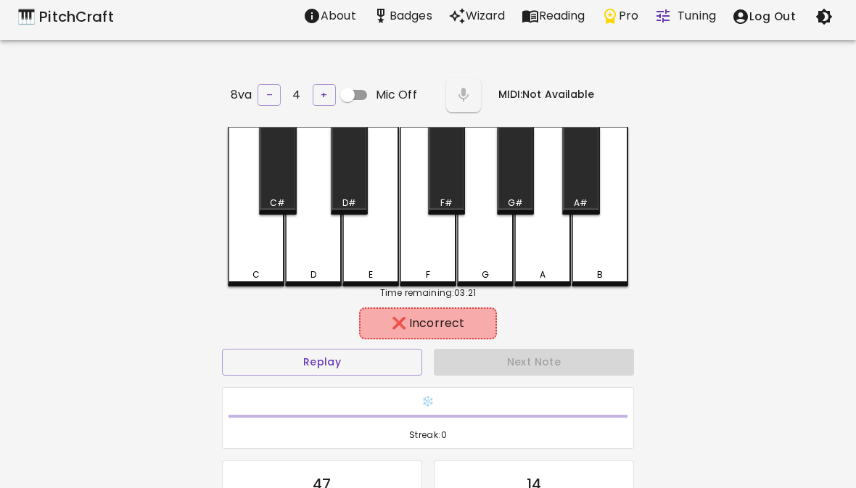
click at [485, 252] on div "G" at bounding box center [485, 207] width 57 height 160
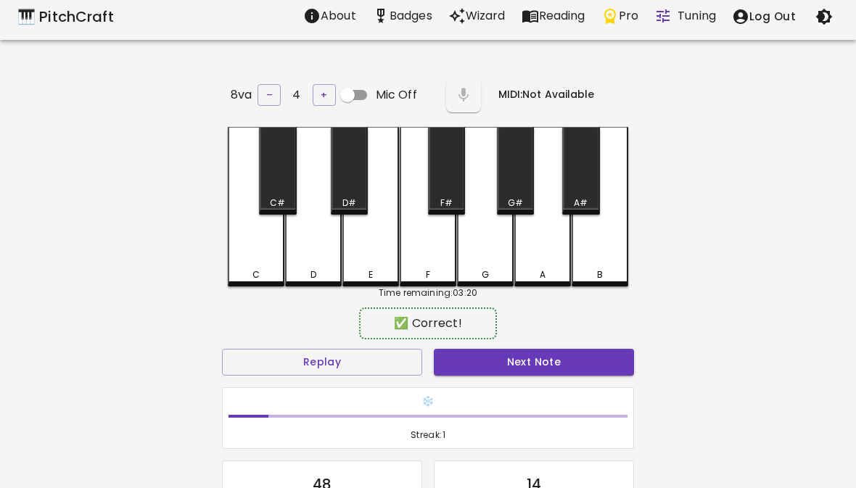
click at [429, 248] on div "F" at bounding box center [428, 207] width 57 height 160
click at [505, 357] on button "Next Note" at bounding box center [534, 362] width 200 height 27
click at [486, 250] on div "G" at bounding box center [485, 207] width 57 height 160
click at [523, 362] on button "Next Note" at bounding box center [534, 362] width 200 height 27
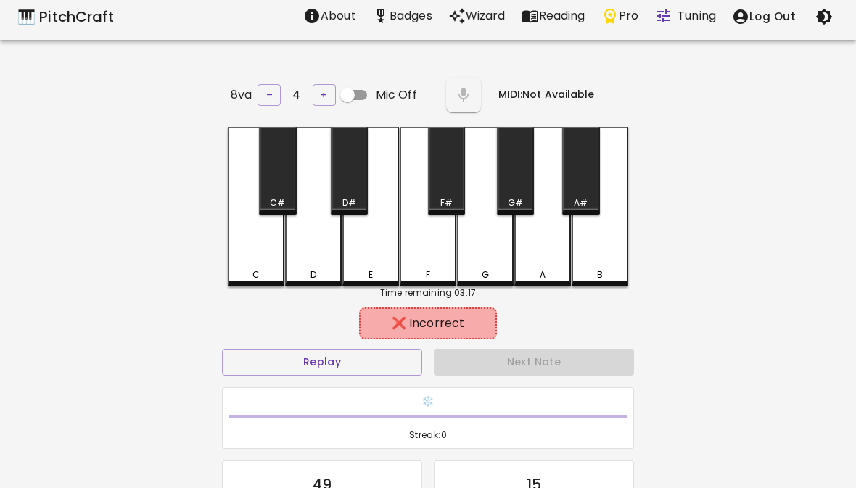
click at [381, 255] on div "E" at bounding box center [370, 207] width 57 height 160
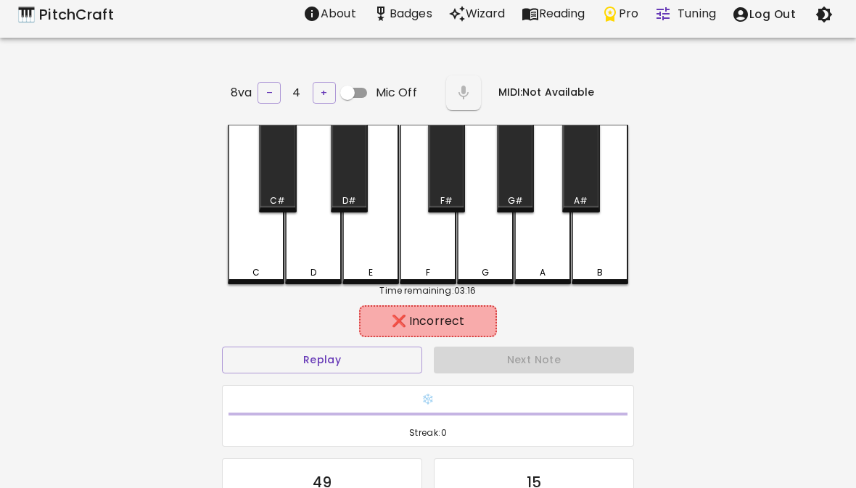
click at [290, 284] on div "Time remaining: 03:16" at bounding box center [428, 290] width 400 height 13
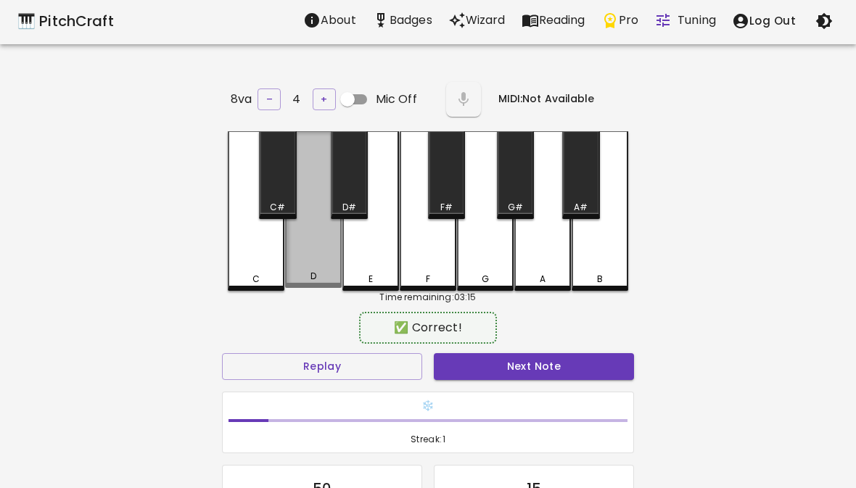
scroll to position [4, 0]
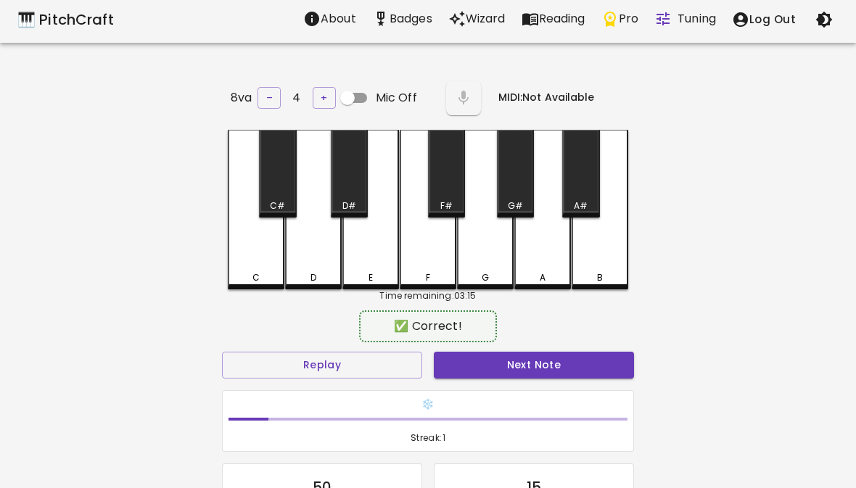
click at [551, 386] on div "❄️ Streak: 1" at bounding box center [428, 421] width 424 height 74
click at [550, 385] on div "❄️ Streak: 1" at bounding box center [428, 421] width 424 height 74
click at [528, 362] on button "Next Note" at bounding box center [534, 365] width 200 height 27
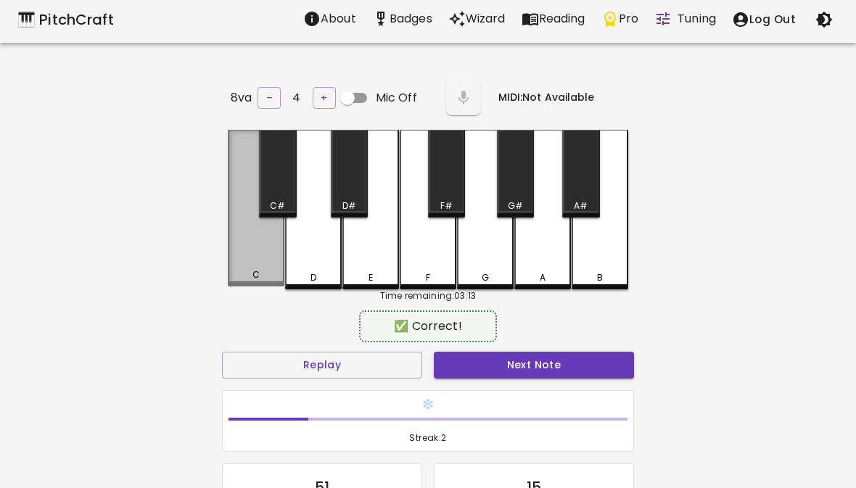
click at [357, 367] on button "Replay" at bounding box center [322, 365] width 200 height 27
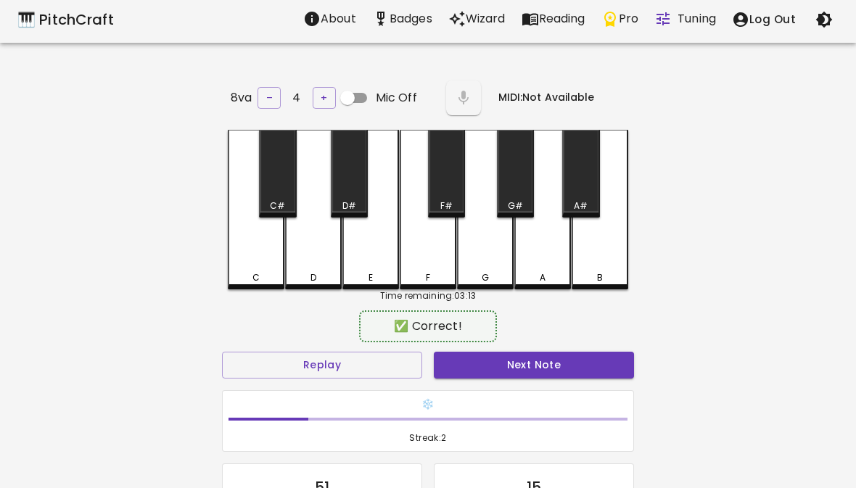
click at [525, 363] on button "Next Note" at bounding box center [534, 365] width 200 height 27
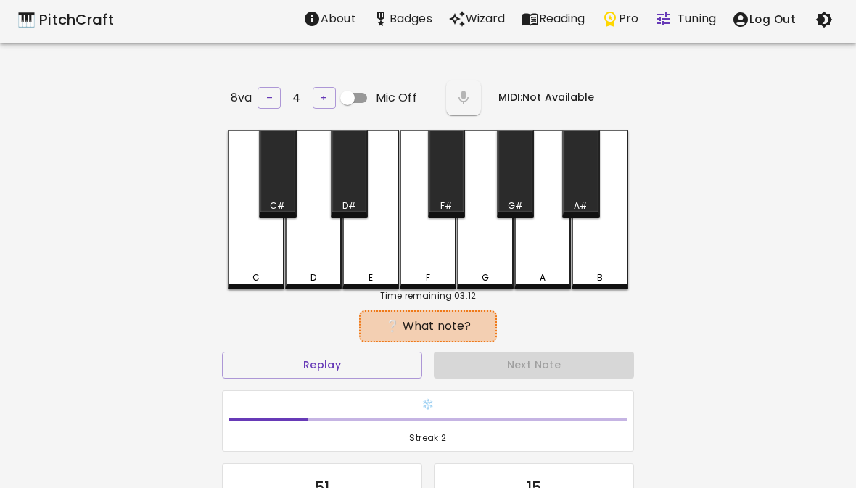
click at [487, 263] on div "G" at bounding box center [485, 210] width 57 height 160
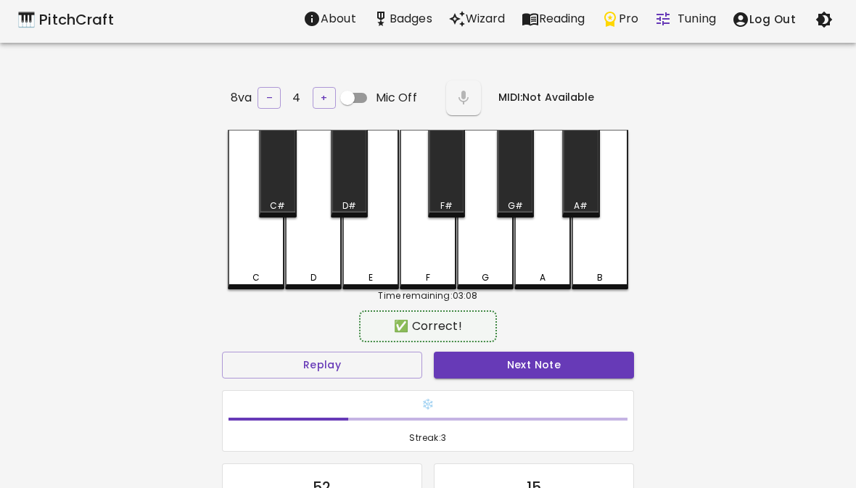
click at [524, 368] on button "Next Note" at bounding box center [534, 365] width 200 height 27
click at [605, 249] on div "B" at bounding box center [600, 210] width 57 height 160
click at [519, 373] on button "Next Note" at bounding box center [534, 365] width 200 height 27
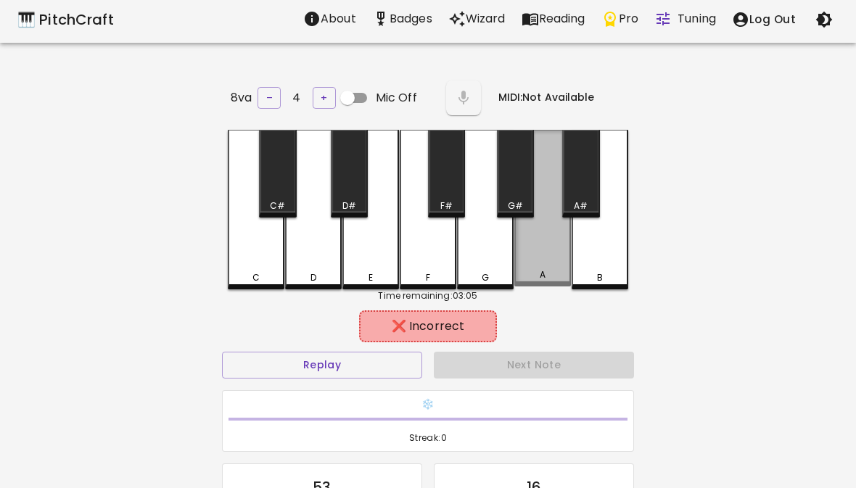
click at [539, 264] on div "A" at bounding box center [542, 208] width 57 height 157
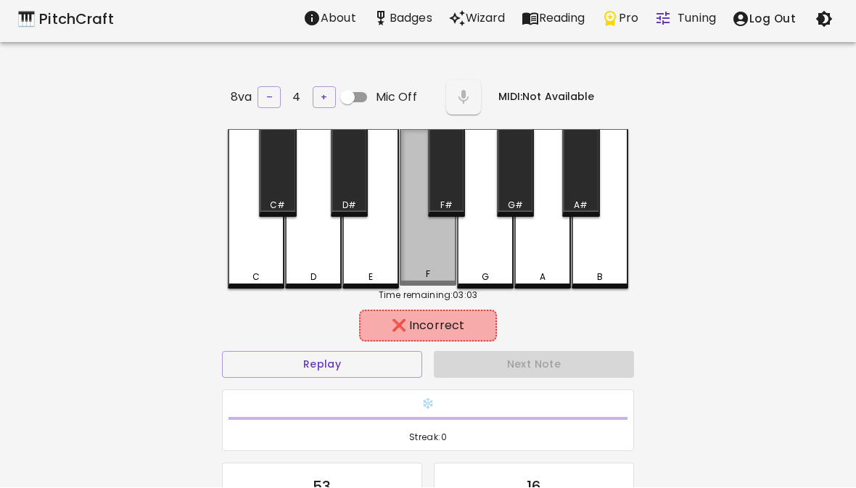
scroll to position [4, 0]
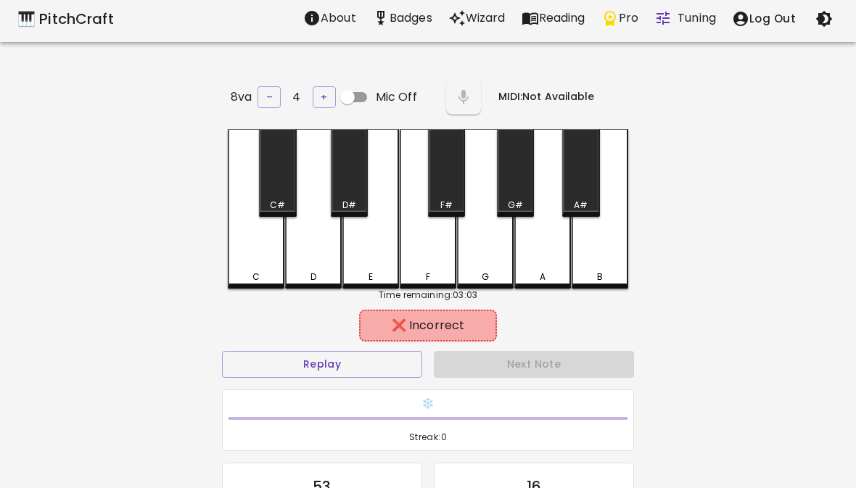
click at [418, 260] on div "F" at bounding box center [428, 209] width 57 height 160
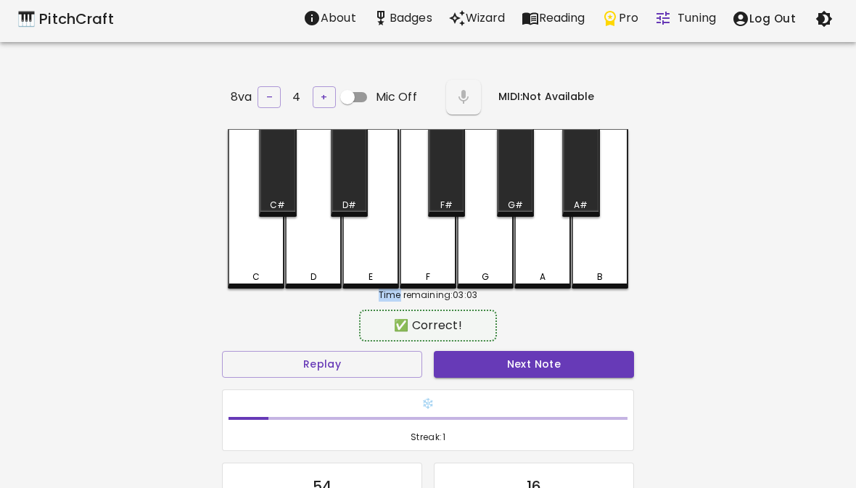
click at [507, 384] on div "❄️ Streak: 1" at bounding box center [428, 421] width 424 height 74
click at [506, 384] on div "❄️ Streak: 1" at bounding box center [428, 421] width 424 height 74
click at [500, 373] on button "Next Note" at bounding box center [534, 364] width 200 height 27
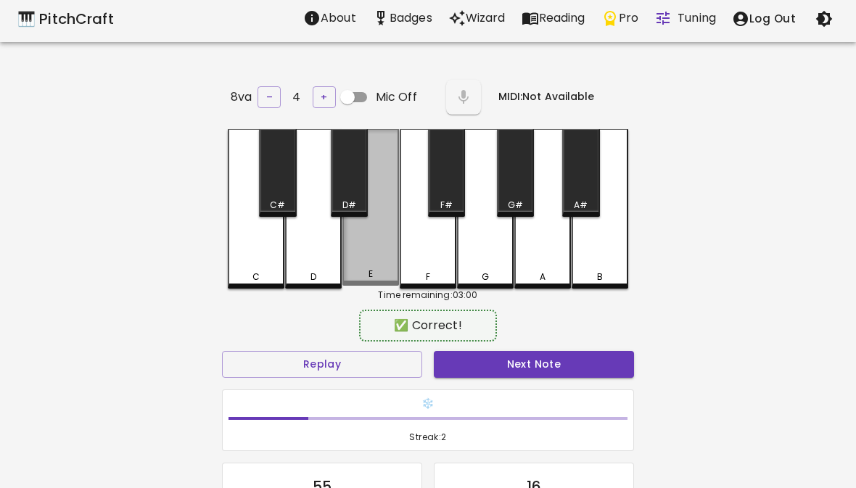
click at [378, 260] on div "E" at bounding box center [370, 207] width 57 height 157
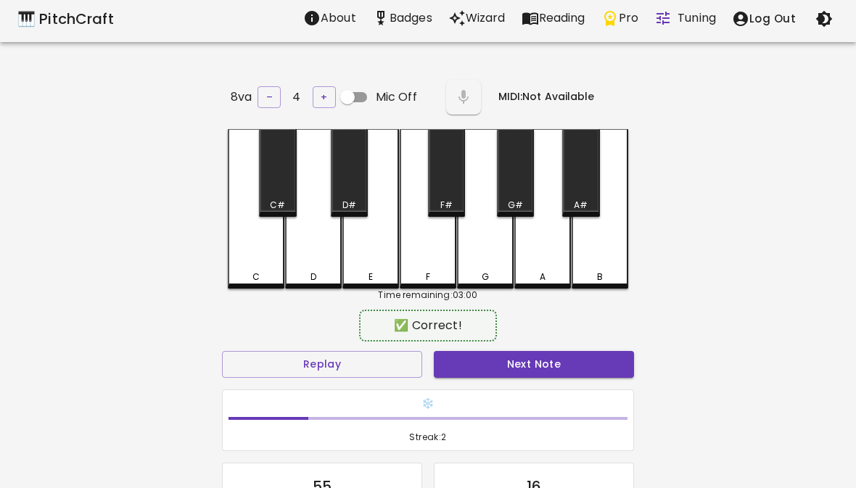
click at [534, 385] on div "❄️ Streak: 2" at bounding box center [428, 421] width 424 height 74
click at [508, 372] on button "Next Note" at bounding box center [534, 364] width 200 height 27
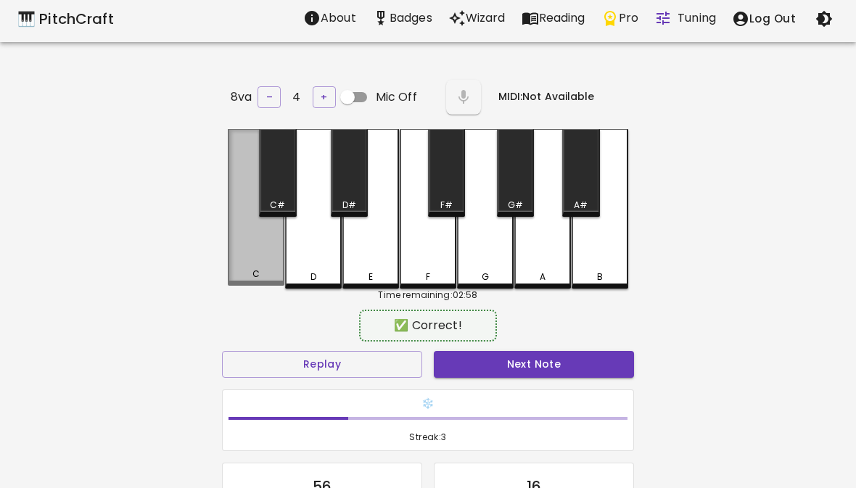
click at [254, 244] on div "C" at bounding box center [256, 207] width 57 height 157
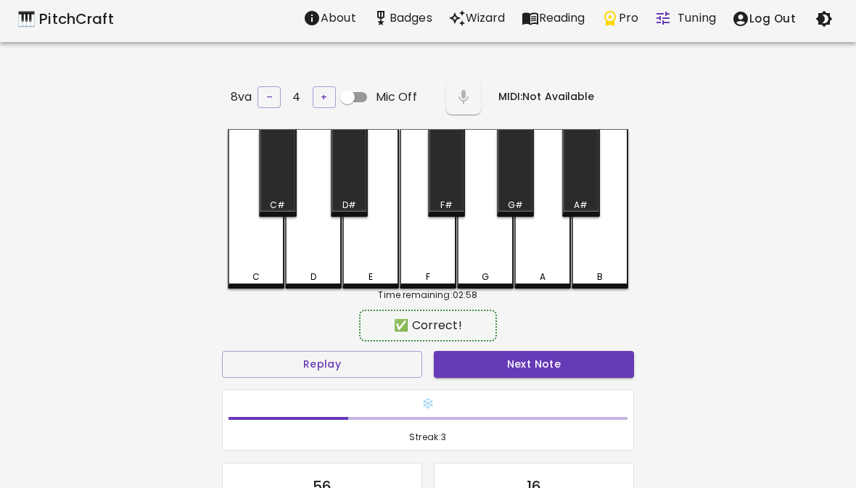
click at [525, 389] on div "❄️ Streak: 3" at bounding box center [428, 420] width 412 height 62
click at [551, 368] on button "Next Note" at bounding box center [534, 364] width 200 height 27
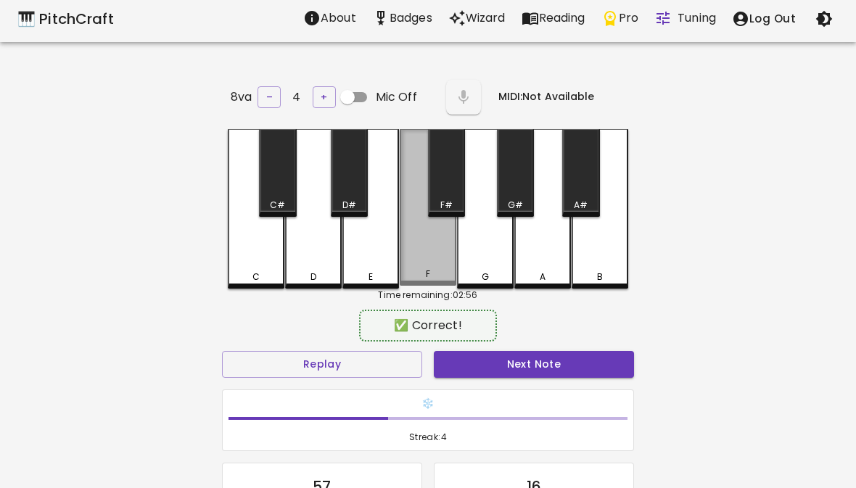
click at [421, 266] on div "F" at bounding box center [428, 207] width 57 height 157
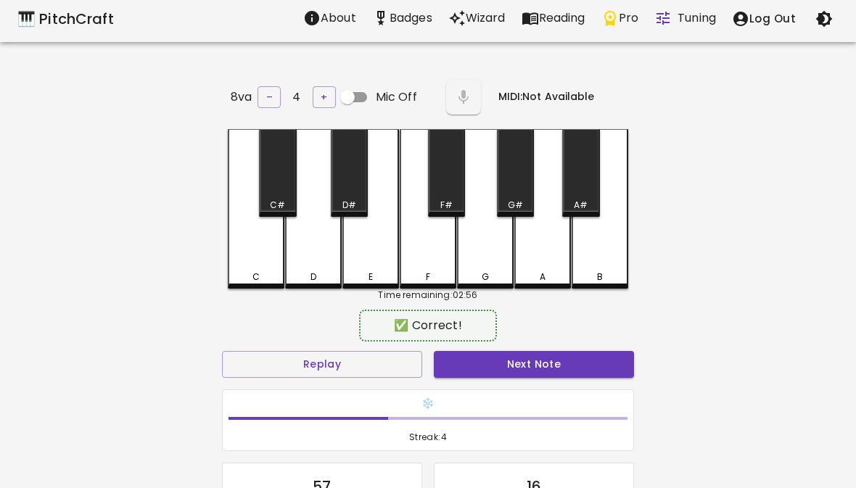
click at [529, 364] on button "Next Note" at bounding box center [534, 364] width 200 height 27
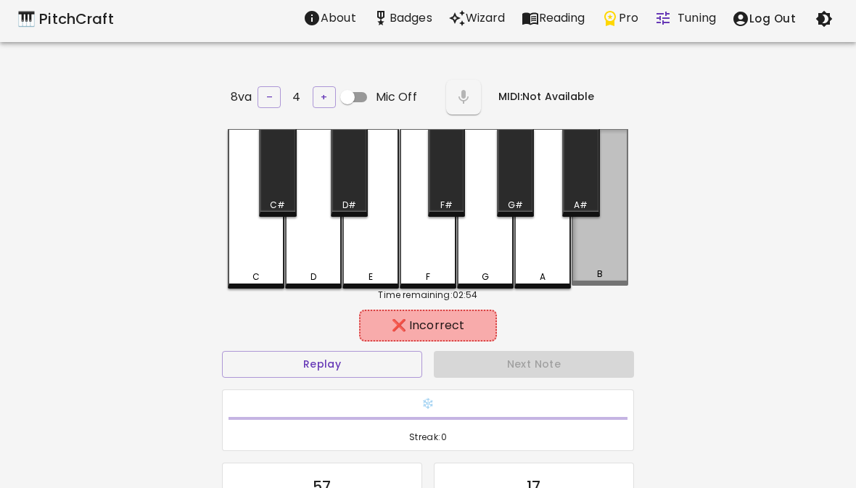
click at [590, 263] on div "B" at bounding box center [600, 207] width 57 height 157
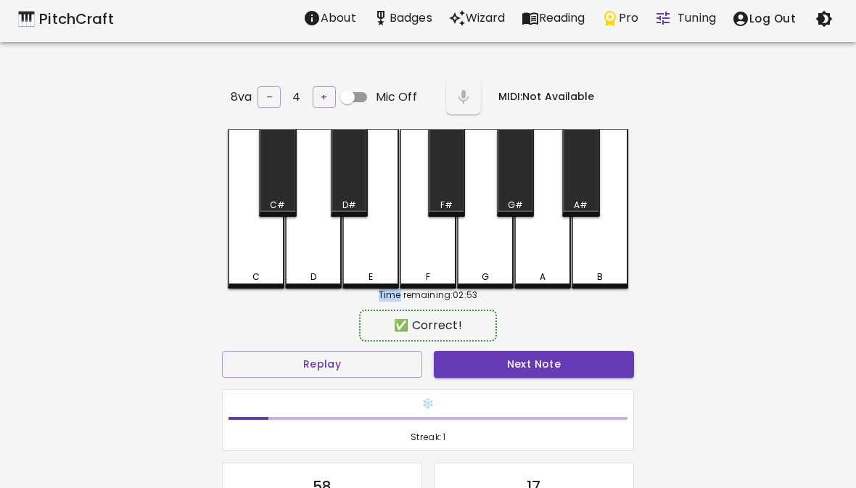
click at [524, 357] on button "Next Note" at bounding box center [534, 364] width 200 height 27
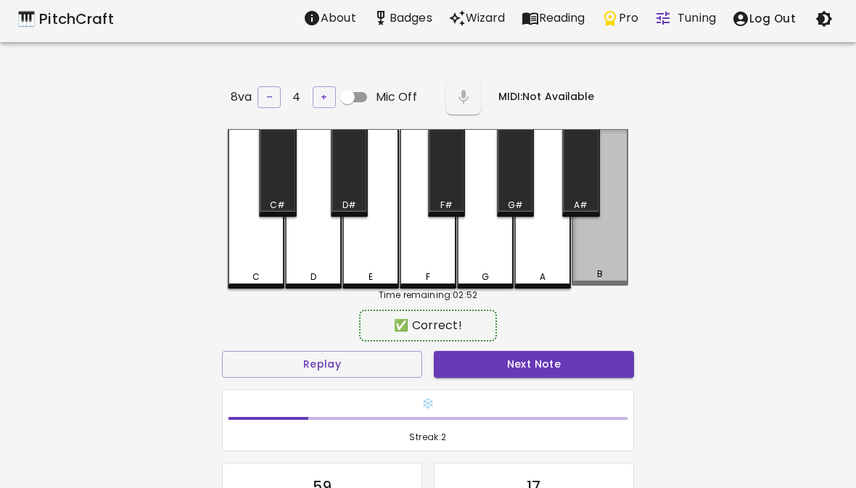
click at [599, 250] on div "B" at bounding box center [600, 207] width 57 height 157
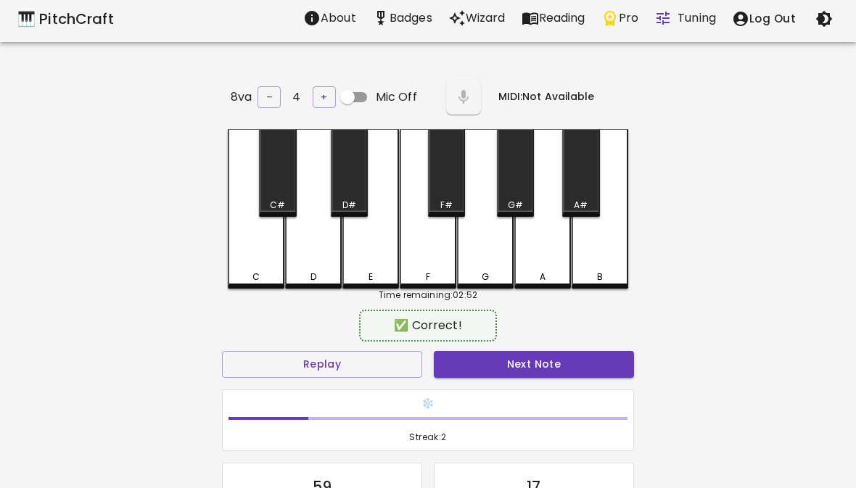
click at [524, 371] on button "Next Note" at bounding box center [534, 364] width 200 height 27
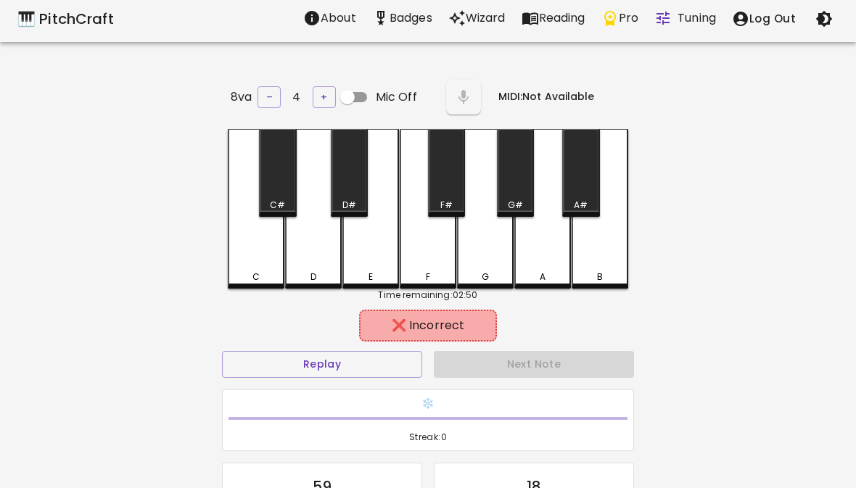
click at [448, 240] on div "F" at bounding box center [428, 209] width 57 height 160
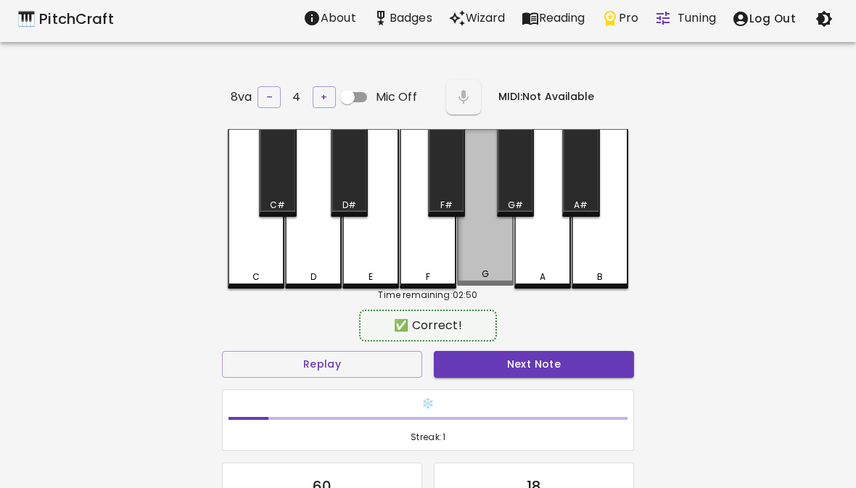
click at [487, 256] on div "G" at bounding box center [485, 207] width 57 height 157
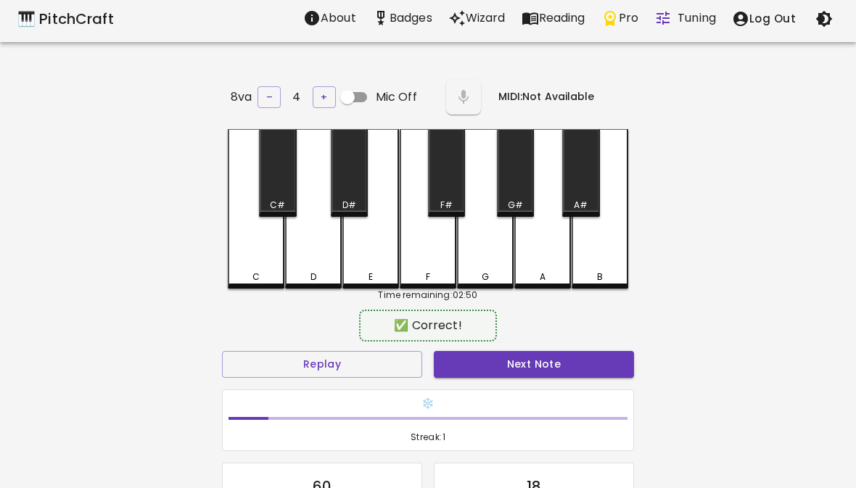
click at [502, 366] on button "Next Note" at bounding box center [534, 364] width 200 height 27
click at [261, 255] on div "C" at bounding box center [256, 209] width 57 height 160
click at [522, 373] on button "Next Note" at bounding box center [534, 364] width 200 height 27
click at [253, 260] on div "C" at bounding box center [256, 209] width 57 height 160
click at [484, 368] on button "Next Note" at bounding box center [534, 364] width 200 height 27
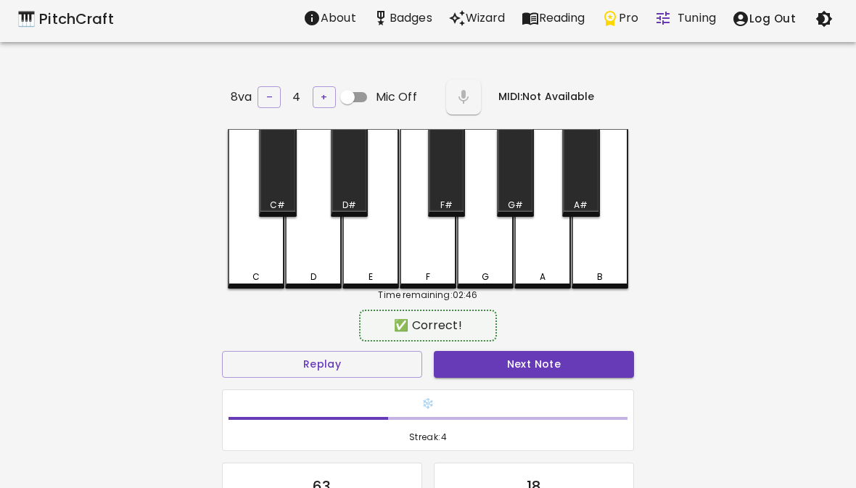
click at [310, 262] on div "D" at bounding box center [313, 209] width 57 height 160
click at [495, 374] on button "Next Note" at bounding box center [534, 364] width 200 height 27
click at [366, 260] on div "E" at bounding box center [370, 209] width 57 height 160
click at [524, 370] on button "Next Note" at bounding box center [534, 364] width 200 height 27
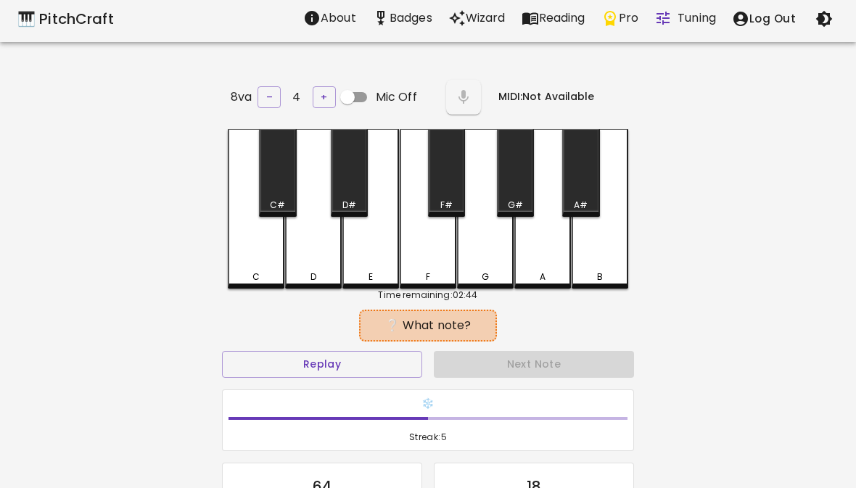
click at [339, 354] on button "Replay" at bounding box center [322, 364] width 200 height 27
click at [297, 362] on button "Replay" at bounding box center [322, 364] width 200 height 27
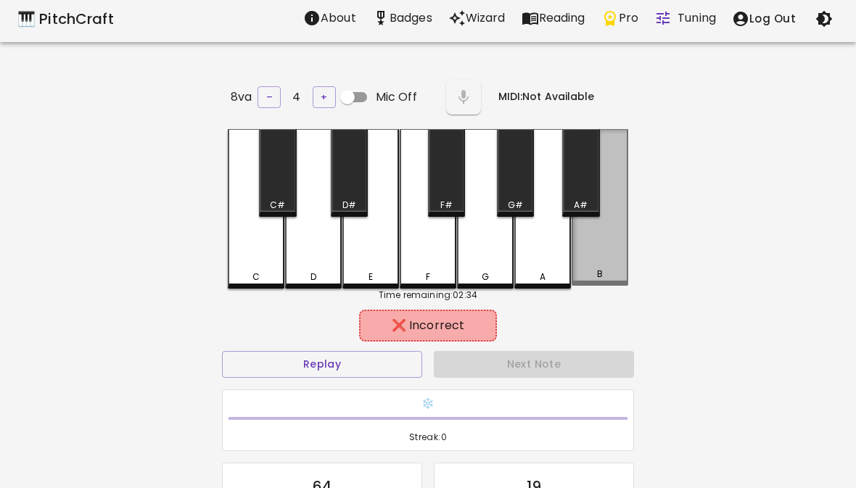
click at [595, 259] on div "B" at bounding box center [600, 207] width 57 height 157
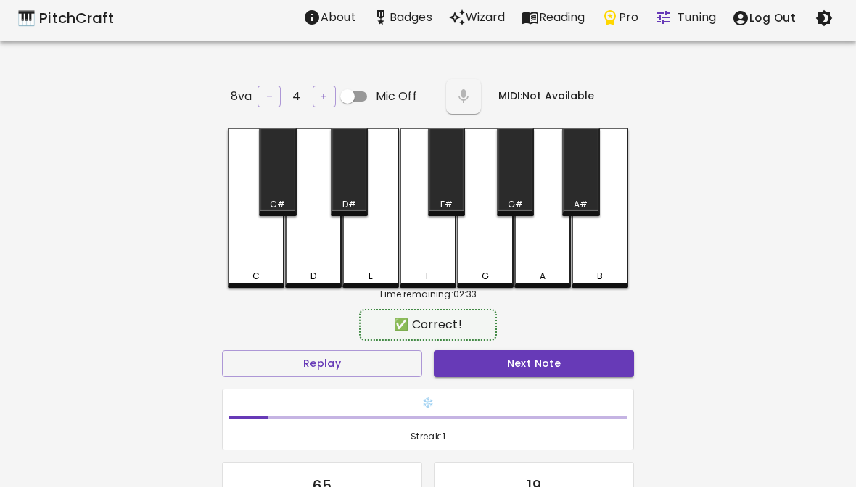
scroll to position [5, 0]
click at [528, 362] on button "Next Note" at bounding box center [534, 363] width 200 height 27
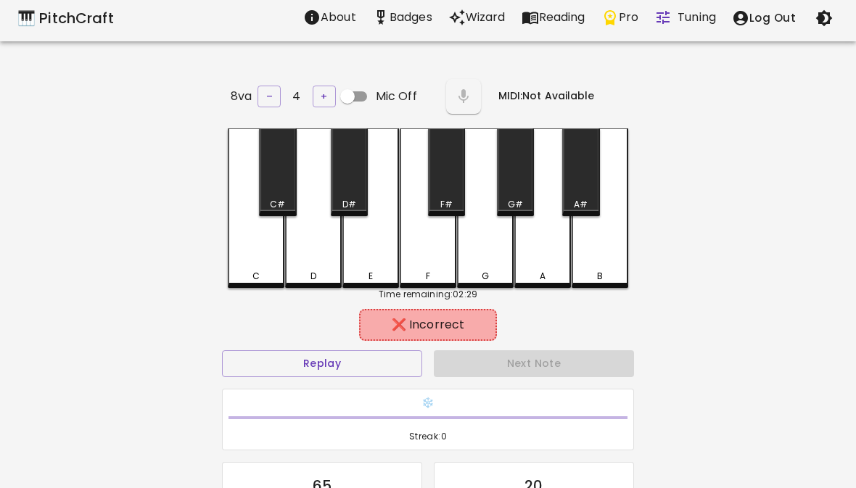
click at [368, 271] on div "E" at bounding box center [370, 276] width 4 height 13
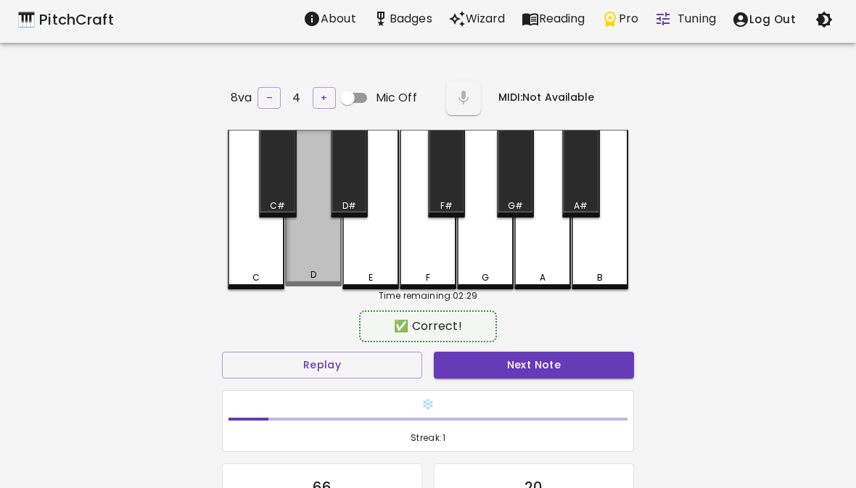
scroll to position [2, 0]
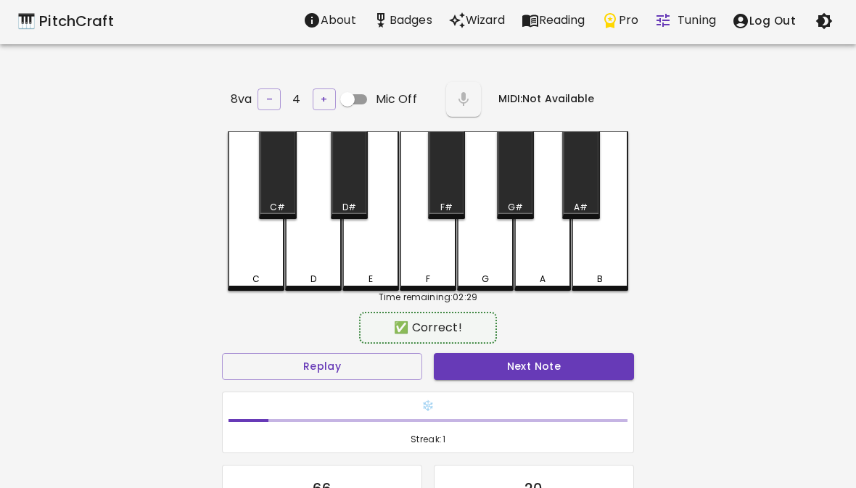
click at [506, 373] on button "Next Note" at bounding box center [534, 366] width 200 height 27
click at [559, 386] on div "❄️ Streak: 2" at bounding box center [428, 423] width 424 height 74
click at [577, 368] on button "Next Note" at bounding box center [534, 366] width 200 height 27
click at [528, 375] on button "Next Note" at bounding box center [534, 366] width 200 height 27
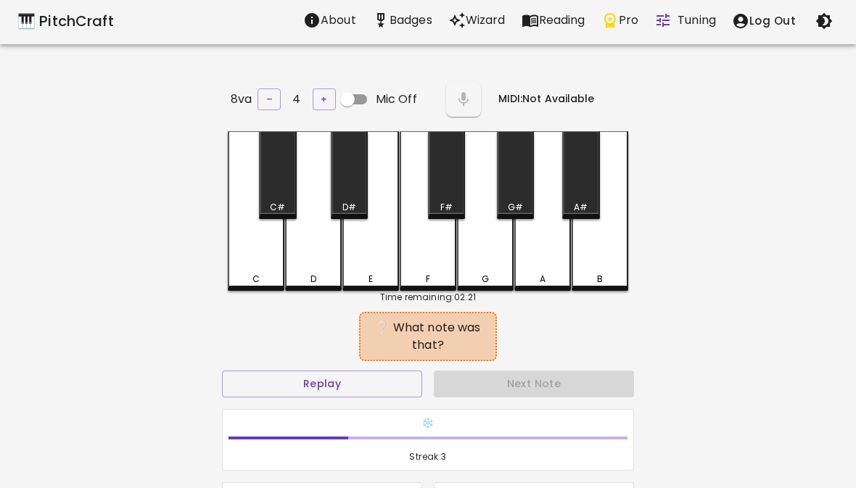
click at [535, 403] on div "❄️ Streak: 3" at bounding box center [428, 440] width 424 height 74
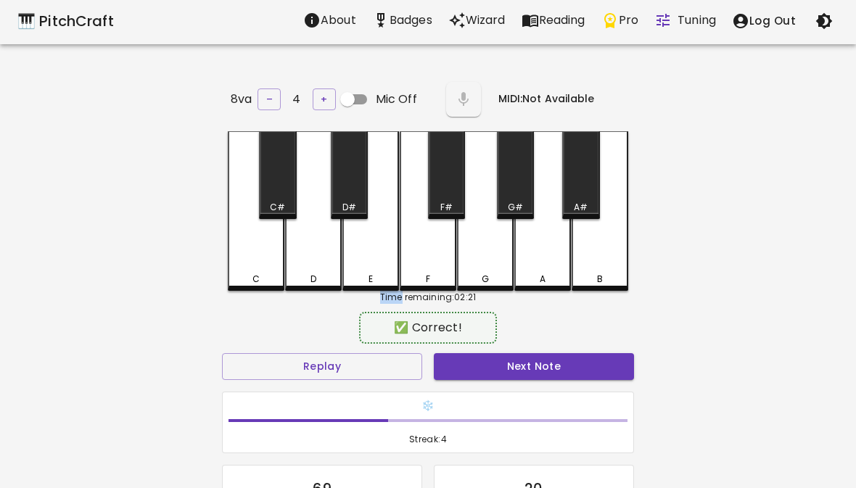
click at [535, 367] on button "Next Note" at bounding box center [534, 366] width 200 height 27
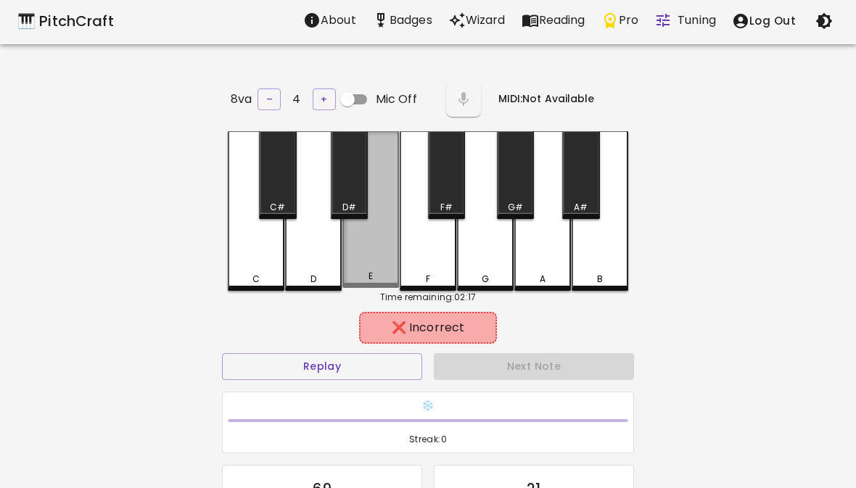
click at [371, 268] on div "E" at bounding box center [370, 209] width 57 height 157
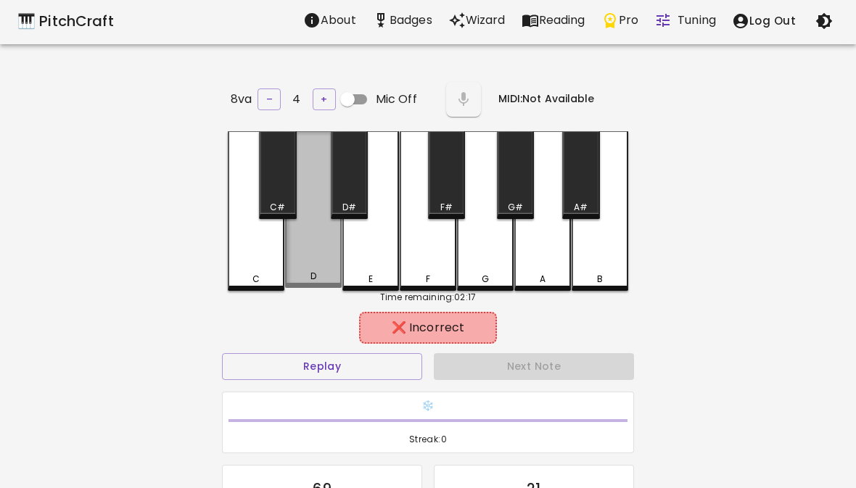
click at [317, 268] on div "D" at bounding box center [313, 209] width 57 height 157
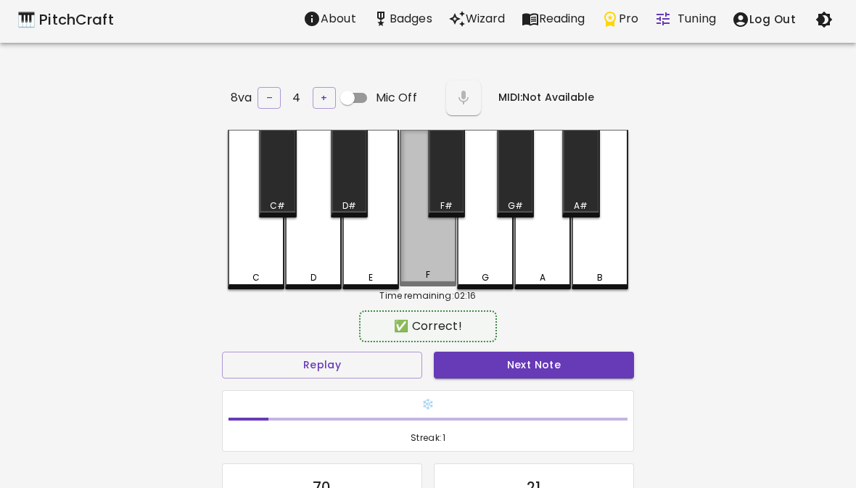
scroll to position [6, 0]
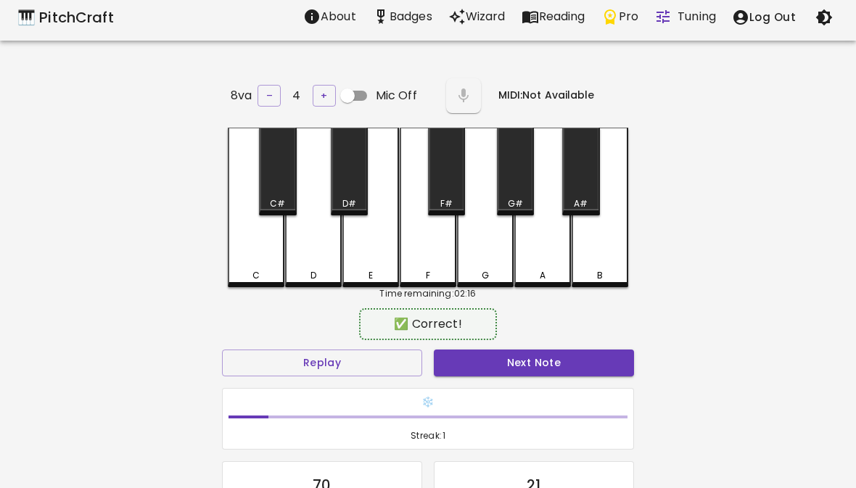
click at [569, 389] on div "❄️ Streak: 1" at bounding box center [428, 419] width 411 height 61
click at [543, 370] on button "Next Note" at bounding box center [534, 363] width 200 height 27
click at [532, 384] on div "❄️ Streak: 2" at bounding box center [428, 419] width 424 height 74
click at [532, 383] on div "❄️ Streak: 2" at bounding box center [428, 419] width 424 height 74
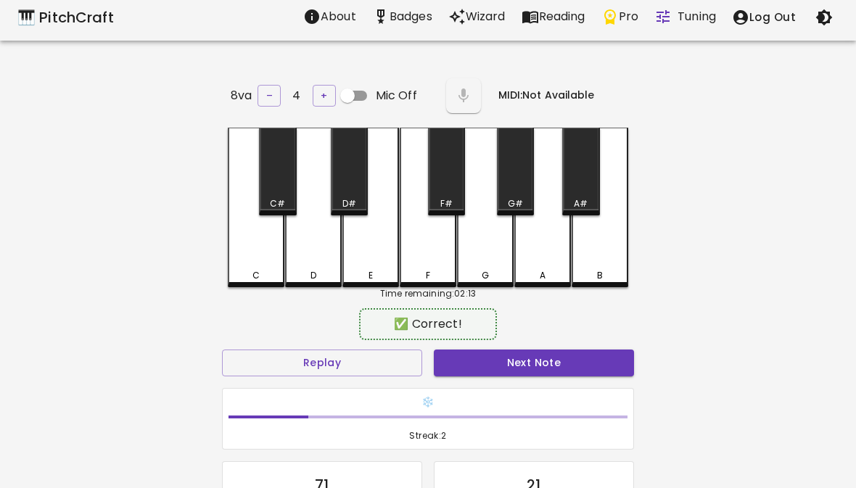
click at [541, 366] on button "Next Note" at bounding box center [534, 363] width 200 height 27
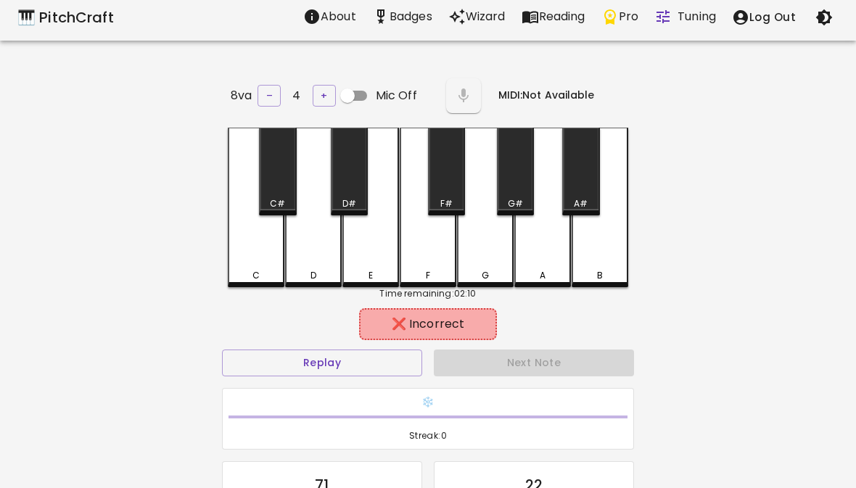
click at [553, 248] on div "A" at bounding box center [542, 208] width 57 height 160
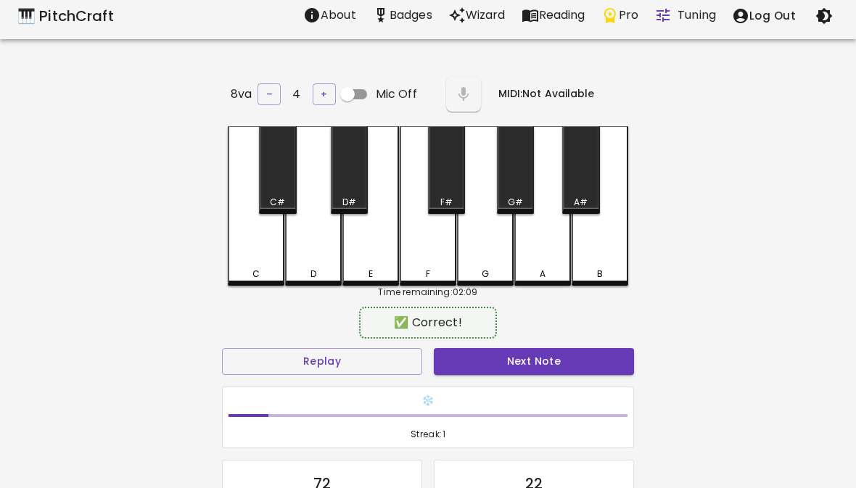
click at [511, 368] on button "Next Note" at bounding box center [534, 361] width 200 height 27
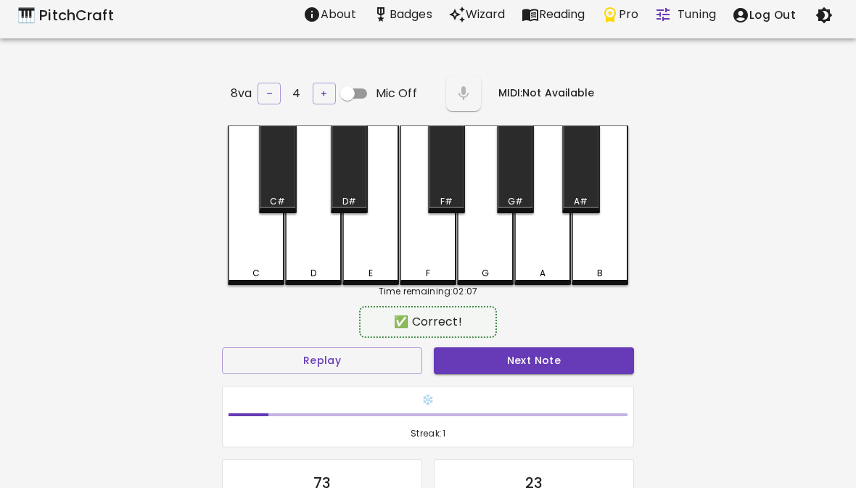
scroll to position [9, 0]
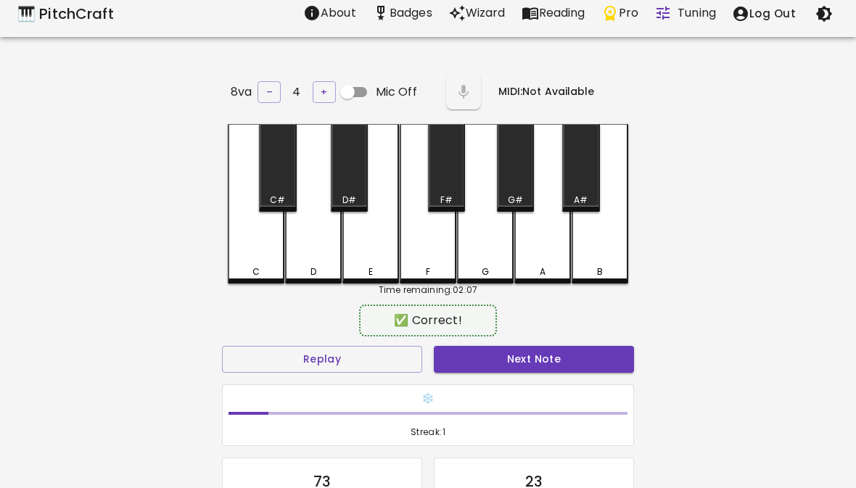
click at [506, 368] on button "Next Note" at bounding box center [534, 359] width 200 height 27
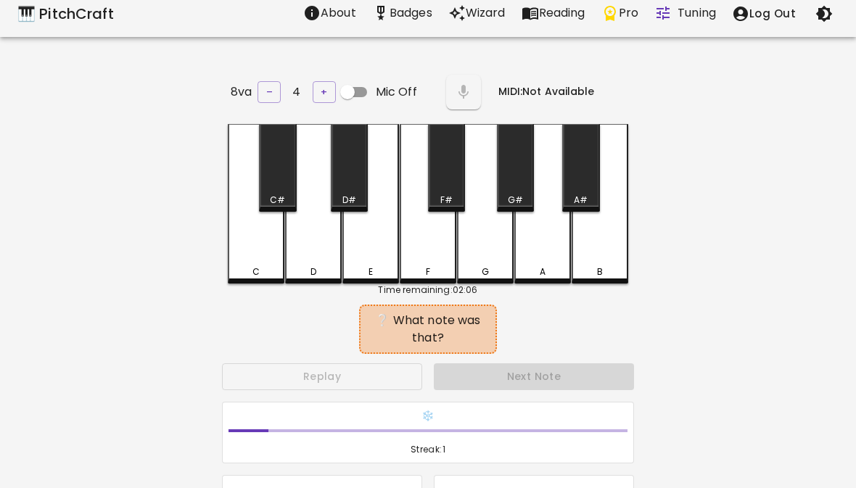
click at [513, 374] on div "Next Note" at bounding box center [534, 377] width 212 height 38
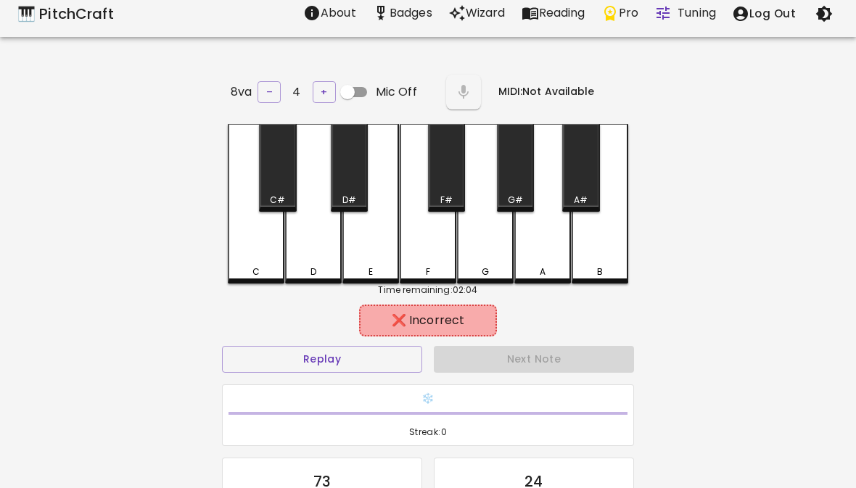
click at [353, 273] on div "E" at bounding box center [371, 271] width 54 height 13
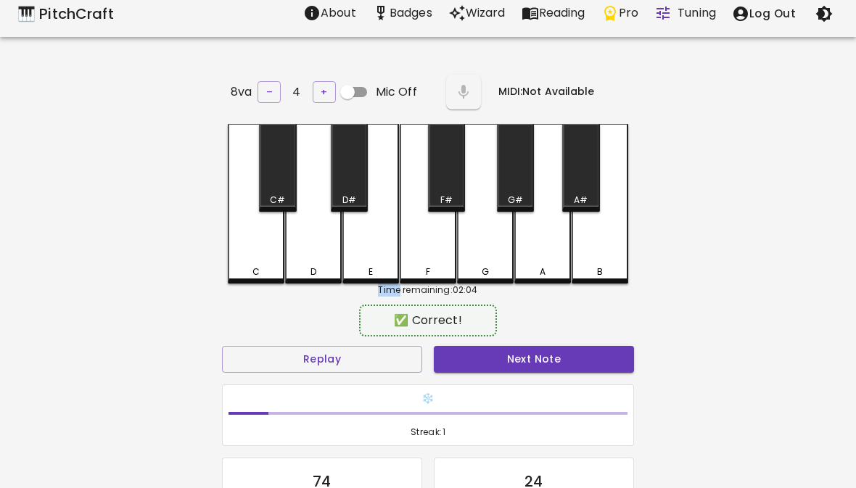
click at [532, 379] on div "❄️ Streak: 1" at bounding box center [428, 416] width 424 height 74
click at [531, 379] on div "❄️ Streak: 1" at bounding box center [428, 416] width 424 height 74
click at [535, 385] on div "❄️ Streak: 1" at bounding box center [428, 415] width 411 height 61
click at [534, 385] on div "❄️ Streak: 1" at bounding box center [428, 415] width 411 height 61
click at [556, 367] on button "Next Note" at bounding box center [534, 359] width 200 height 27
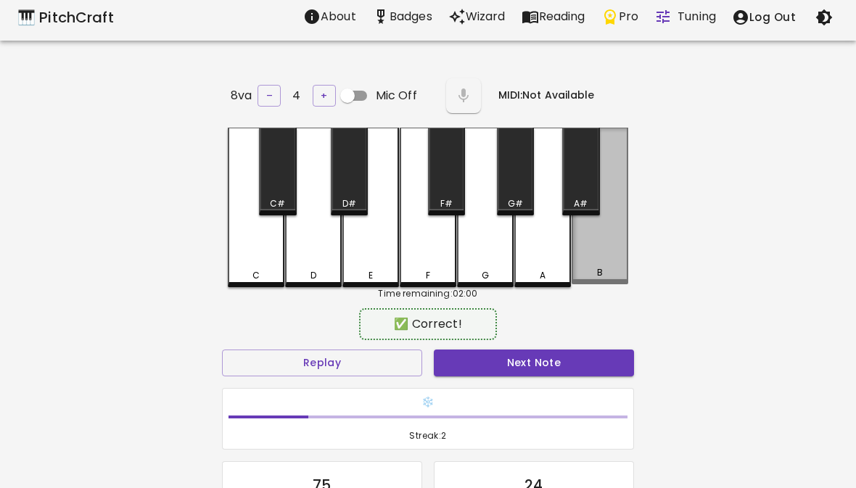
scroll to position [0, 0]
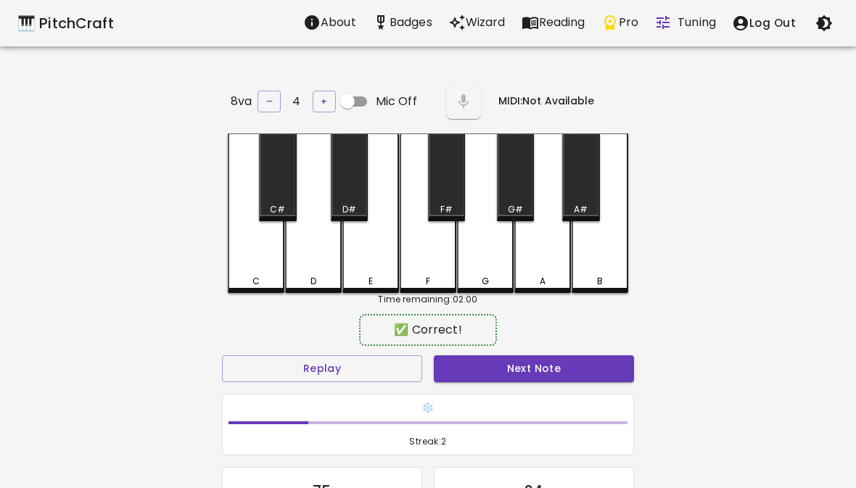
click at [617, 371] on button "Next Note" at bounding box center [534, 368] width 200 height 27
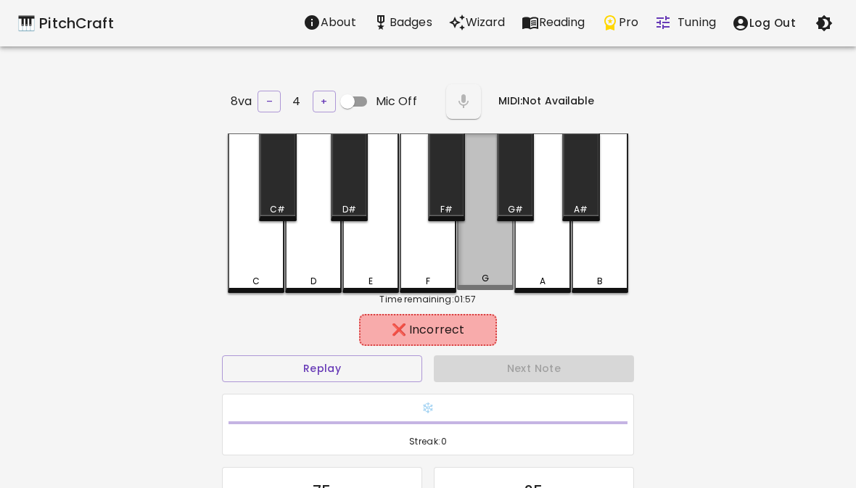
click at [499, 271] on div "G" at bounding box center [485, 211] width 57 height 157
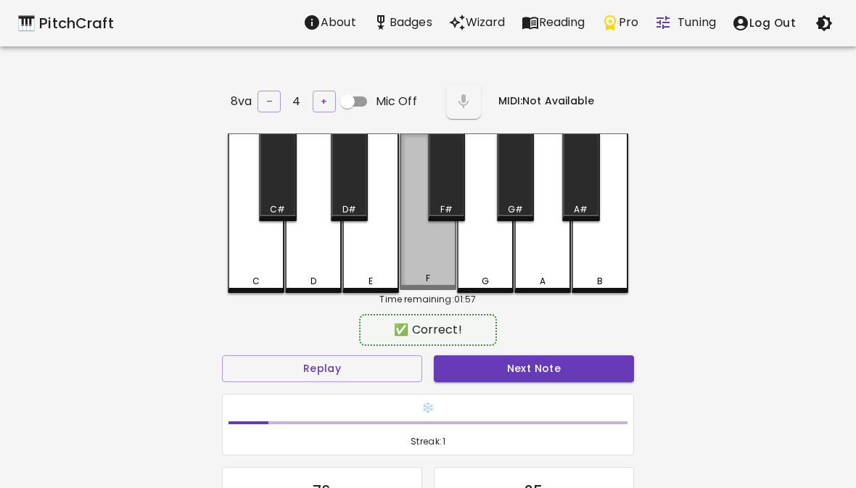
click at [433, 263] on div "F" at bounding box center [428, 211] width 57 height 157
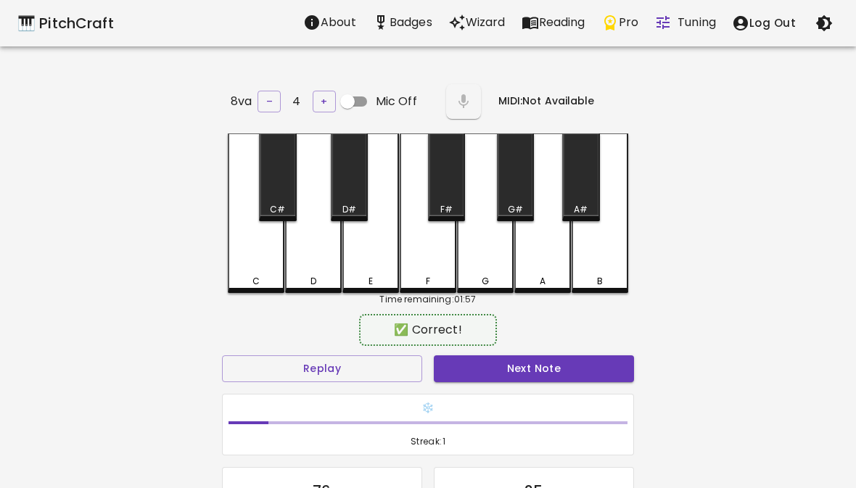
click at [477, 388] on div "❄️ Streak: 1" at bounding box center [428, 425] width 424 height 74
click at [567, 365] on button "Next Note" at bounding box center [534, 368] width 200 height 27
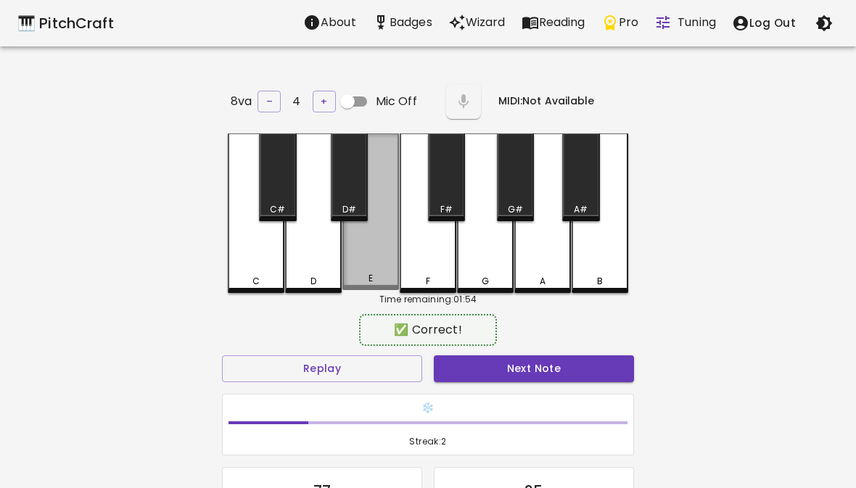
click at [345, 253] on div "E" at bounding box center [370, 211] width 57 height 157
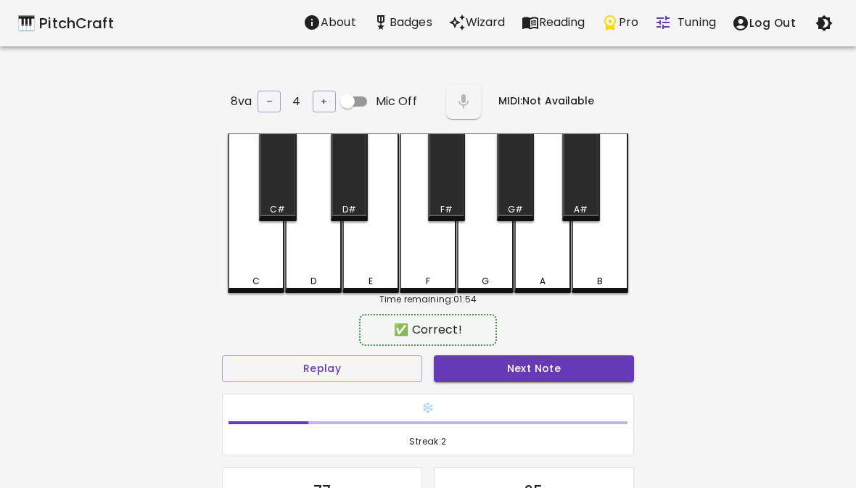
click at [500, 355] on button "Next Note" at bounding box center [534, 368] width 200 height 27
click at [499, 275] on div "G" at bounding box center [485, 281] width 54 height 13
click at [479, 377] on button "Next Note" at bounding box center [534, 368] width 200 height 27
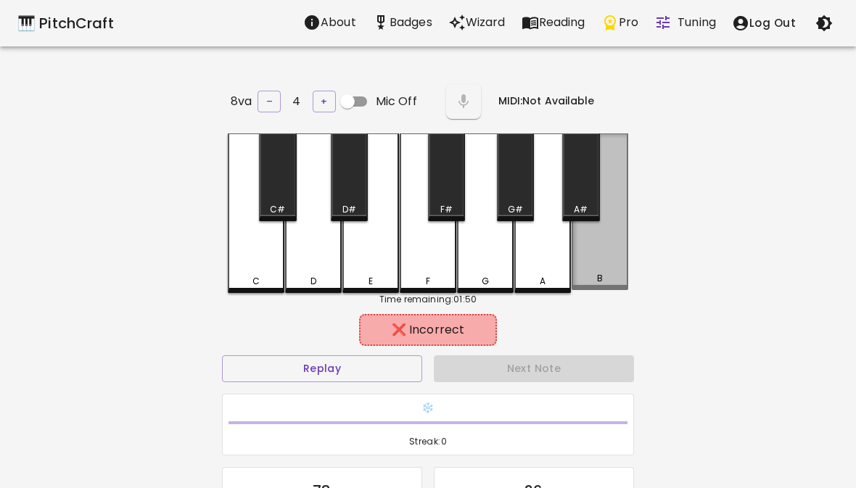
click at [603, 274] on div "B" at bounding box center [600, 278] width 54 height 13
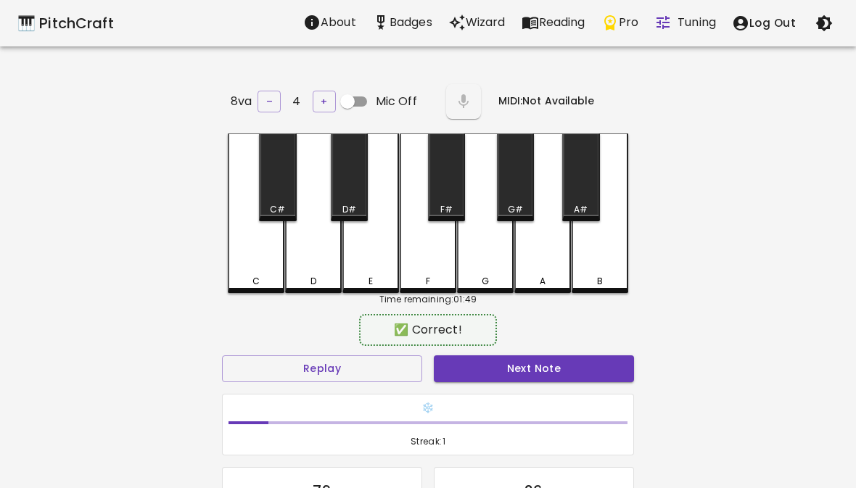
click at [532, 282] on div "A" at bounding box center [543, 281] width 54 height 13
click at [498, 374] on button "Next Note" at bounding box center [534, 368] width 200 height 27
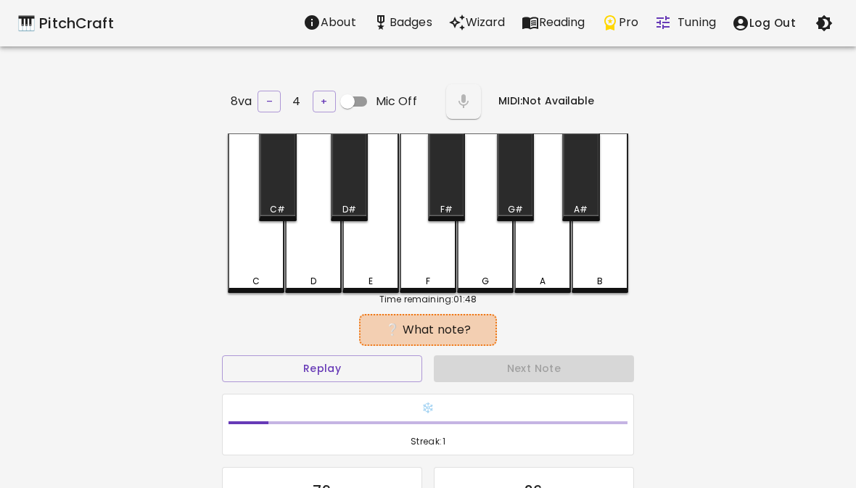
click at [498, 373] on div "Next Note" at bounding box center [534, 369] width 212 height 38
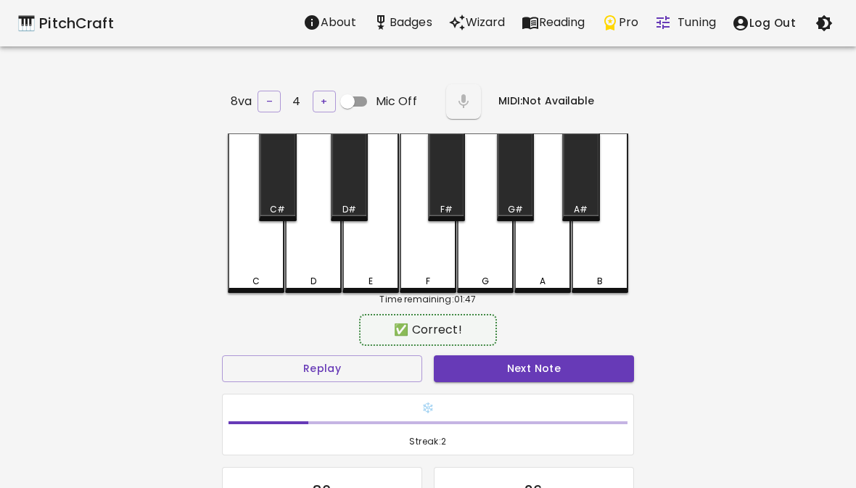
click at [497, 374] on button "Next Note" at bounding box center [534, 368] width 200 height 27
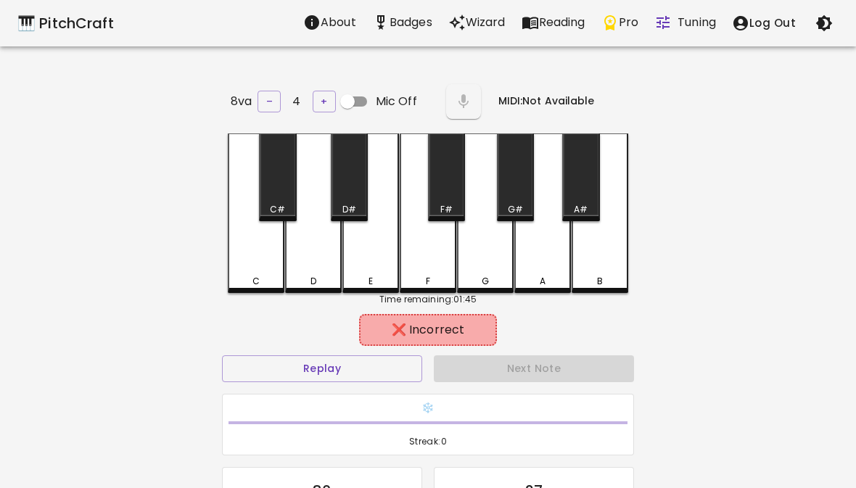
click at [445, 269] on div "F" at bounding box center [428, 213] width 57 height 160
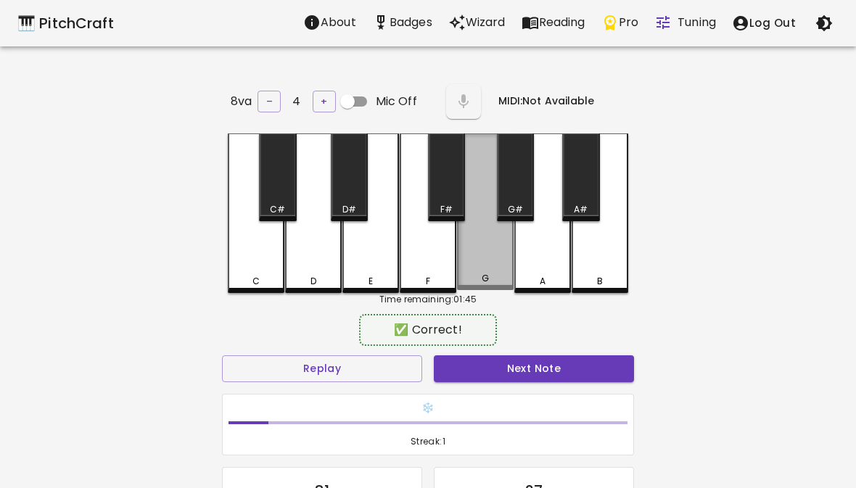
click at [445, 268] on div "F" at bounding box center [428, 213] width 57 height 160
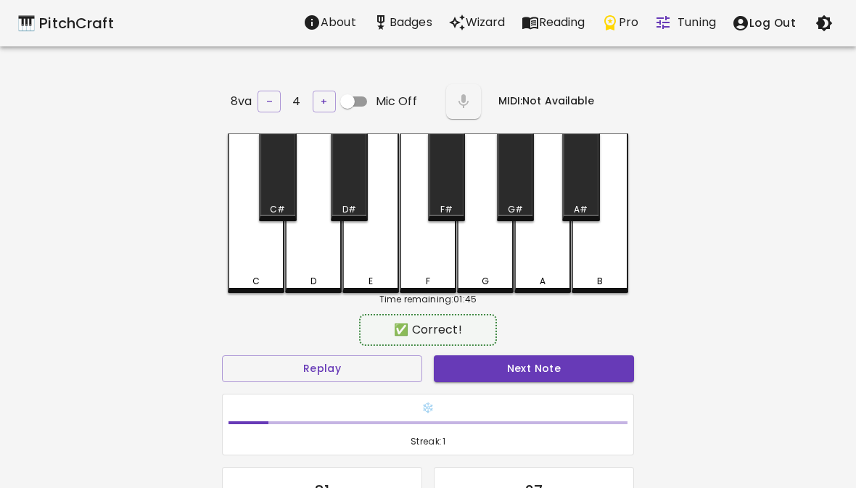
click at [500, 362] on button "Next Note" at bounding box center [534, 368] width 200 height 27
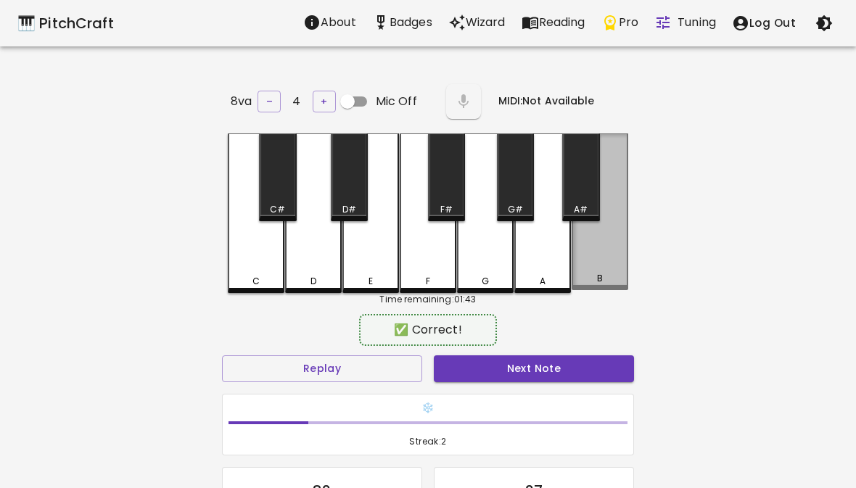
click at [606, 261] on div "B" at bounding box center [600, 211] width 57 height 157
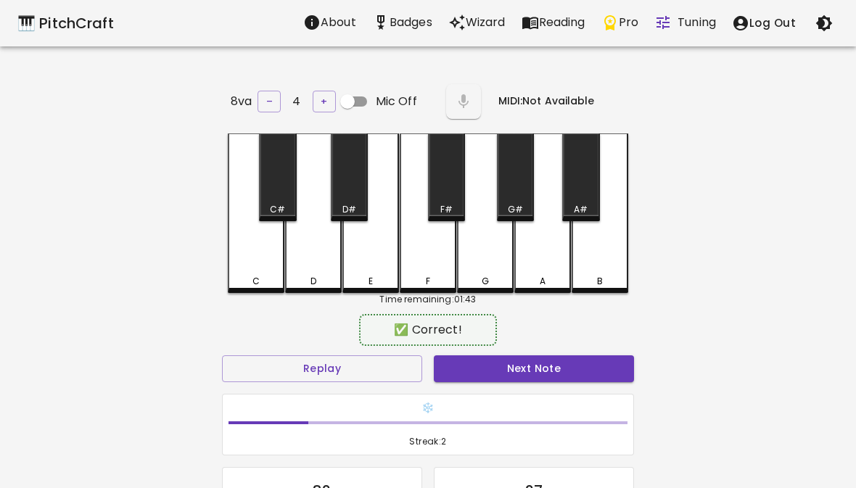
click at [504, 376] on button "Next Note" at bounding box center [534, 368] width 200 height 27
click at [475, 366] on button "Next Note" at bounding box center [534, 368] width 200 height 27
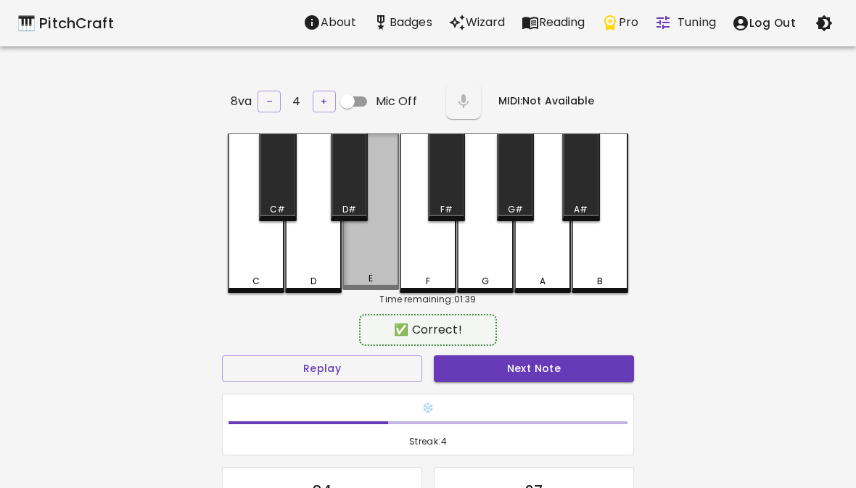
click at [383, 273] on div "E" at bounding box center [371, 278] width 54 height 13
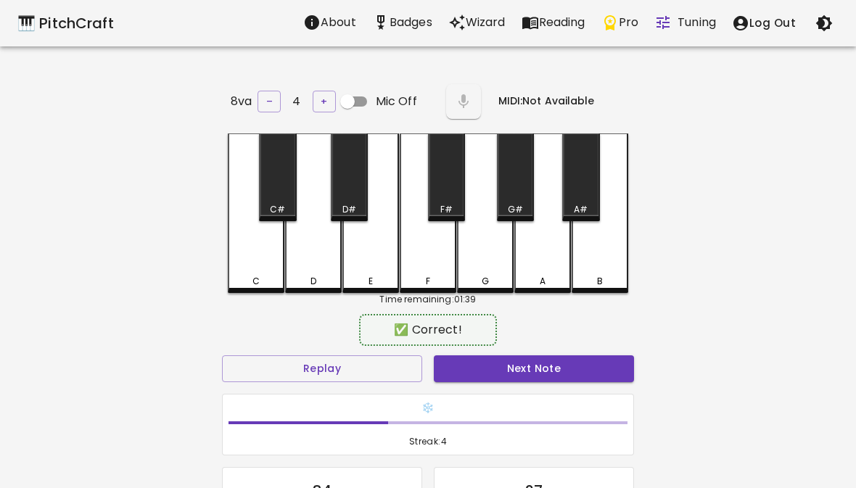
click at [470, 369] on button "Next Note" at bounding box center [534, 368] width 200 height 27
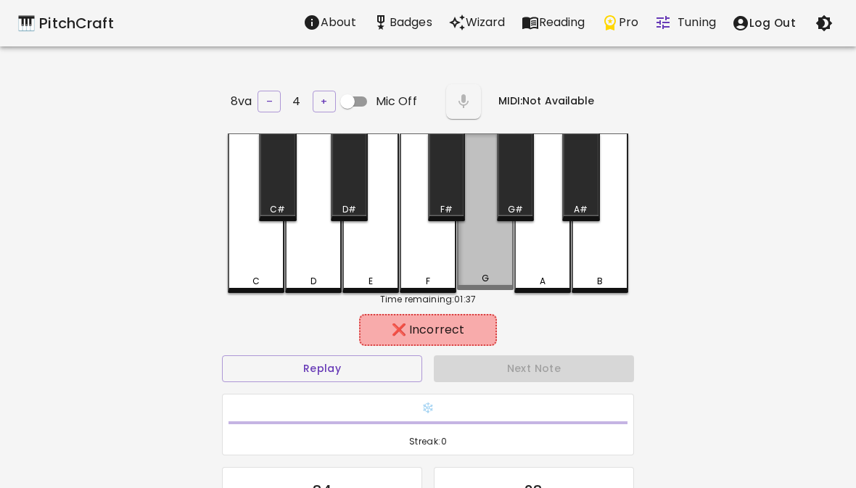
click at [479, 279] on div "G" at bounding box center [485, 278] width 54 height 13
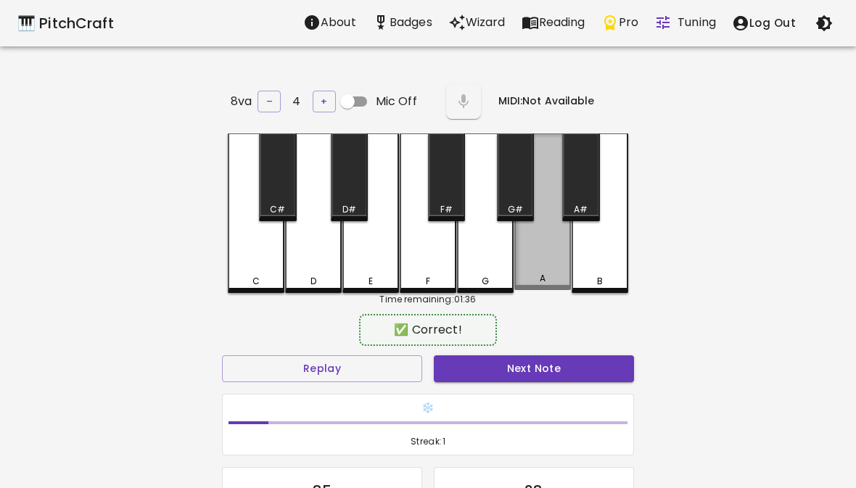
click at [530, 263] on div "A" at bounding box center [542, 211] width 57 height 157
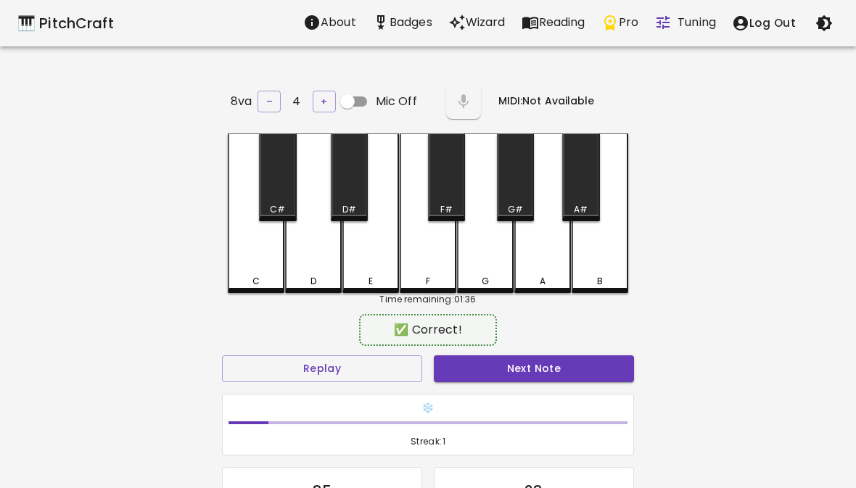
click at [468, 358] on button "Next Note" at bounding box center [534, 368] width 200 height 27
click at [458, 359] on button "Next Note" at bounding box center [534, 368] width 200 height 27
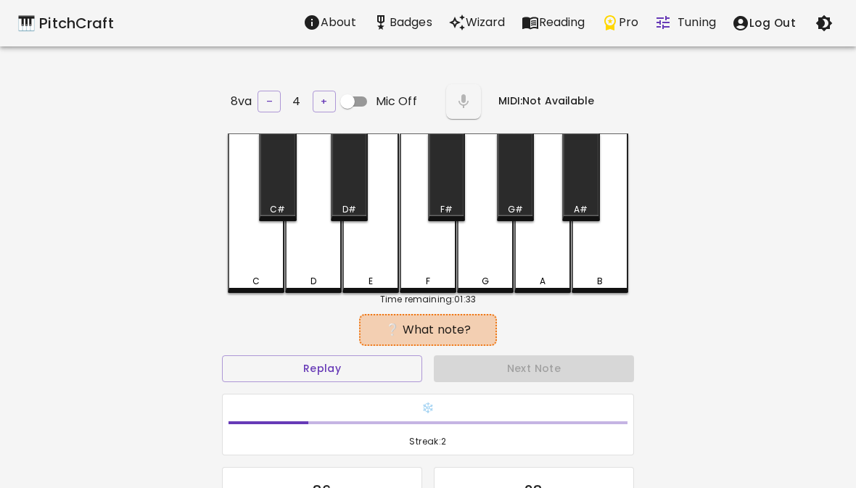
click at [458, 358] on div "Next Note" at bounding box center [534, 369] width 212 height 38
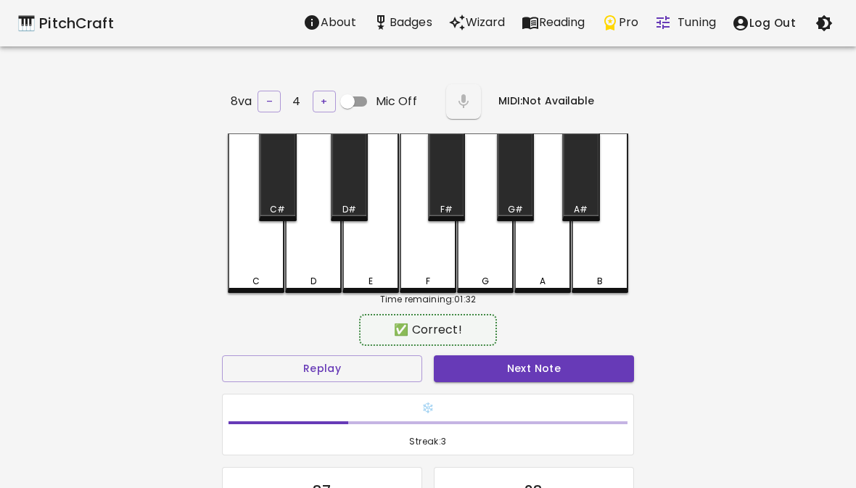
click at [605, 236] on div "B" at bounding box center [600, 213] width 57 height 160
click at [482, 357] on button "Next Note" at bounding box center [534, 368] width 200 height 27
click at [551, 245] on div "A" at bounding box center [542, 213] width 57 height 160
click at [464, 364] on button "Next Note" at bounding box center [534, 368] width 200 height 27
click at [368, 275] on div "E" at bounding box center [370, 281] width 4 height 13
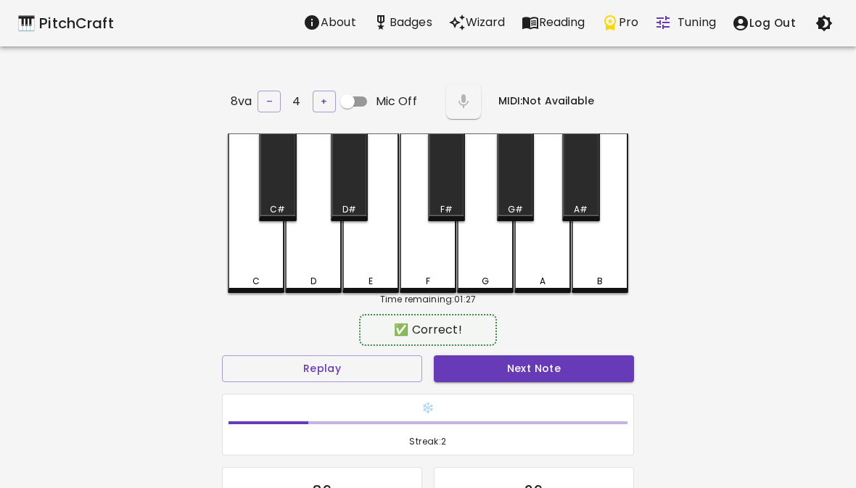
click at [447, 377] on button "Next Note" at bounding box center [534, 368] width 200 height 27
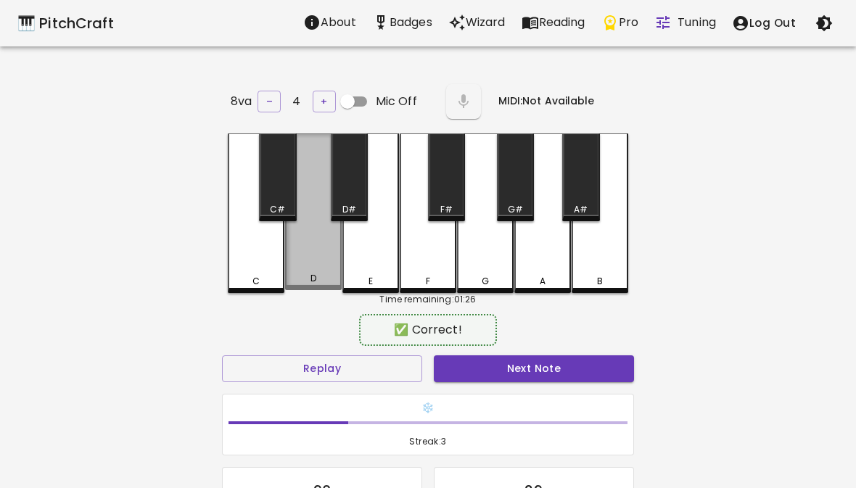
click at [326, 254] on div "D" at bounding box center [313, 211] width 57 height 157
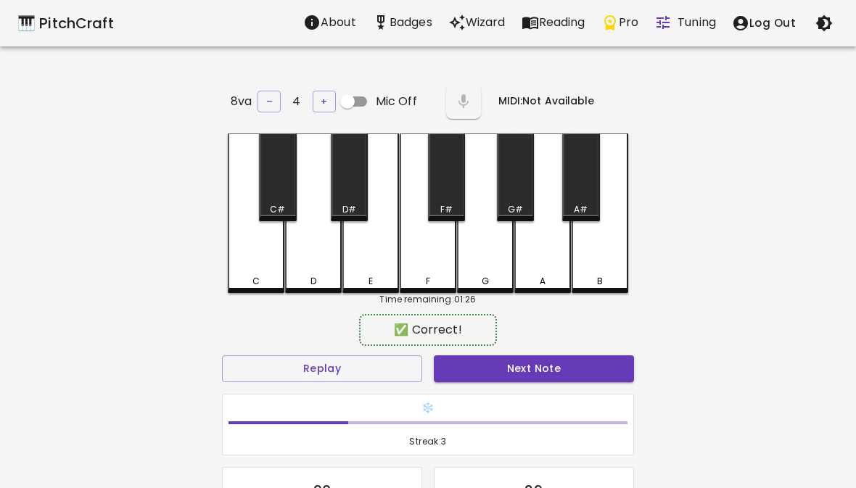
click at [454, 371] on button "Next Note" at bounding box center [534, 368] width 200 height 27
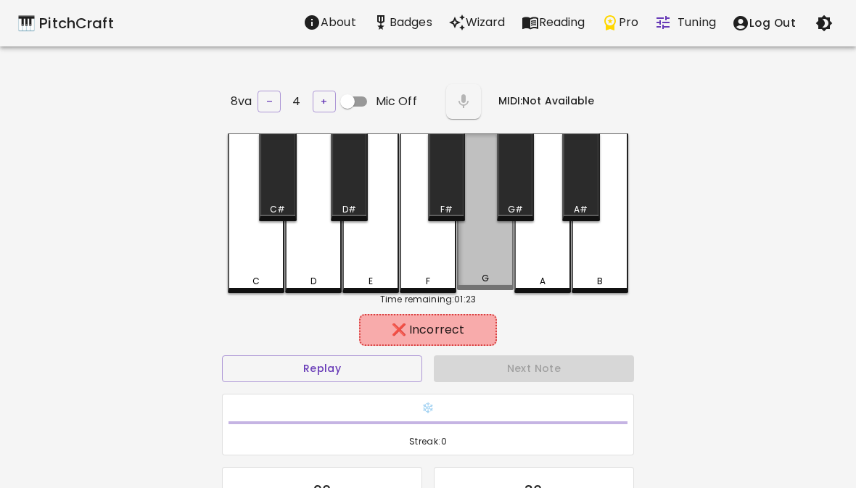
click at [476, 260] on div "G" at bounding box center [485, 211] width 57 height 157
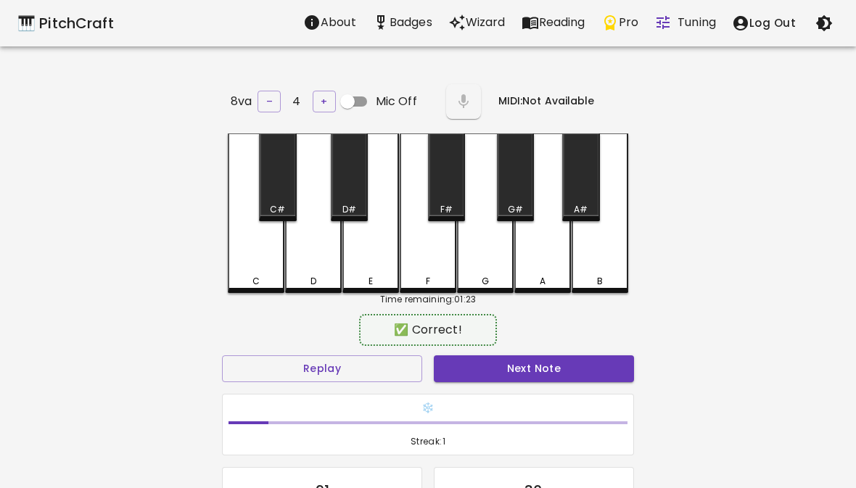
click at [532, 275] on div "A" at bounding box center [543, 281] width 54 height 13
click at [466, 377] on button "Next Note" at bounding box center [534, 368] width 200 height 27
click at [532, 275] on div "A" at bounding box center [543, 281] width 54 height 13
click at [454, 376] on button "Next Note" at bounding box center [534, 368] width 200 height 27
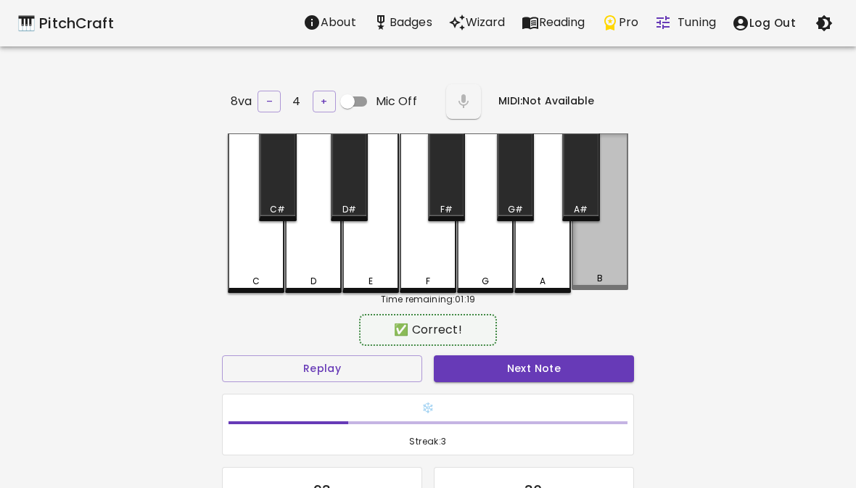
click at [604, 231] on div "B" at bounding box center [600, 211] width 57 height 157
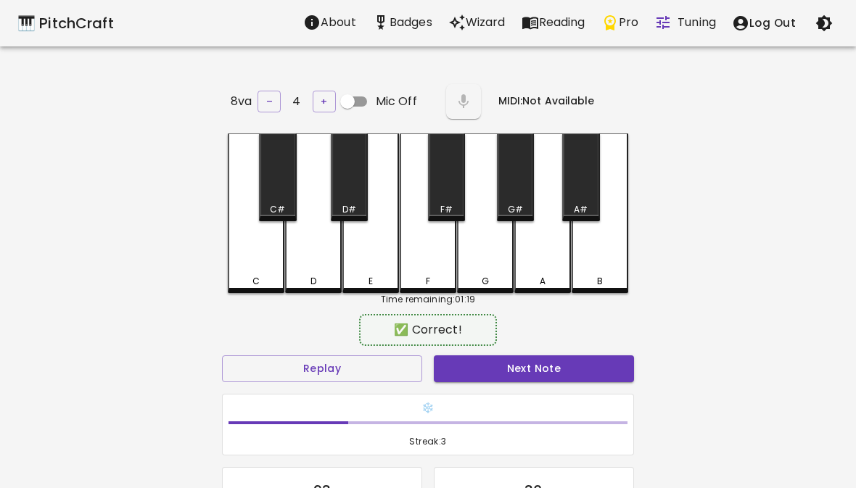
click at [487, 372] on button "Next Note" at bounding box center [534, 368] width 200 height 27
click at [498, 368] on button "Next Note" at bounding box center [534, 368] width 200 height 27
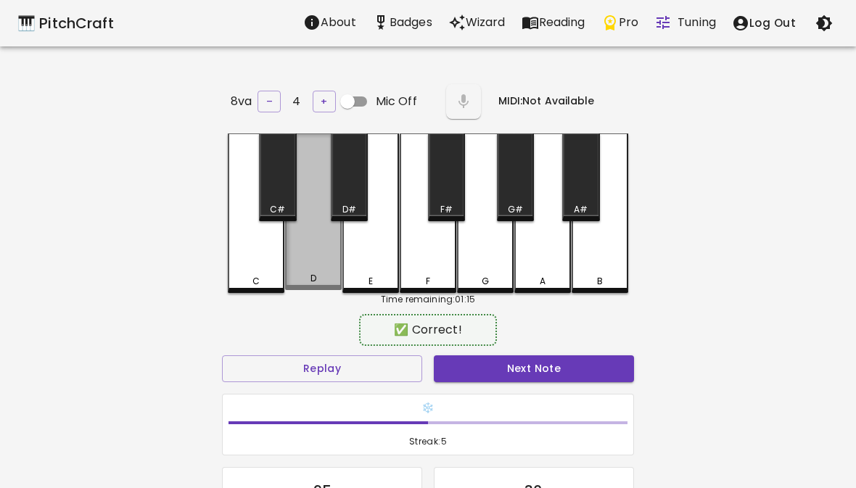
click at [315, 263] on div "D" at bounding box center [313, 211] width 57 height 157
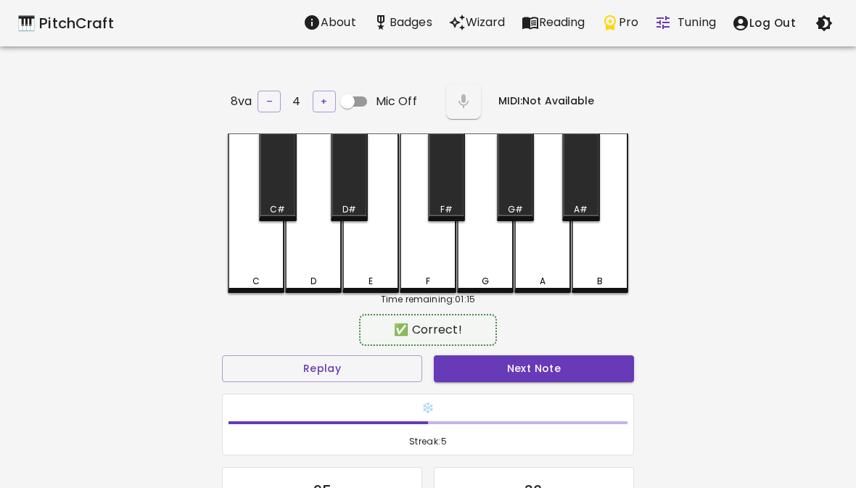
click at [465, 371] on button "Next Note" at bounding box center [534, 368] width 200 height 27
click at [548, 269] on div "A" at bounding box center [542, 213] width 57 height 160
click at [490, 376] on button "Next Note" at bounding box center [534, 368] width 200 height 27
click at [468, 378] on button "Next Note" at bounding box center [534, 368] width 200 height 27
click at [459, 377] on button "Next Note" at bounding box center [534, 368] width 200 height 27
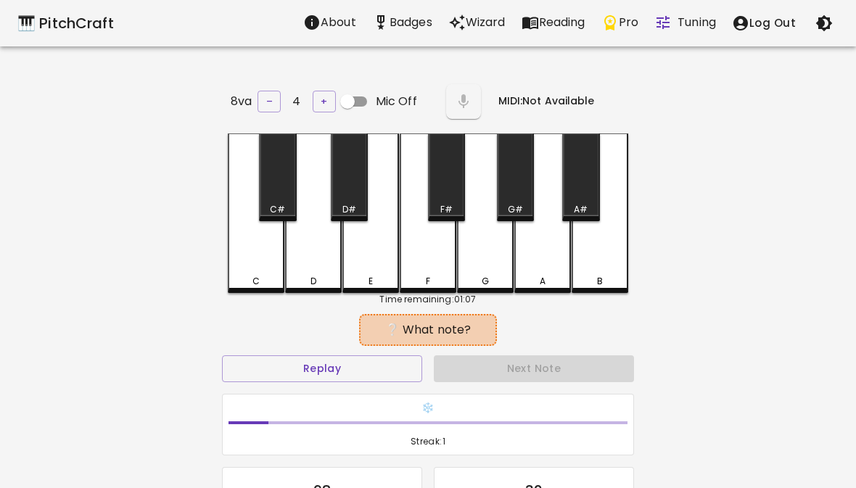
click at [461, 379] on div "Next Note" at bounding box center [534, 369] width 212 height 38
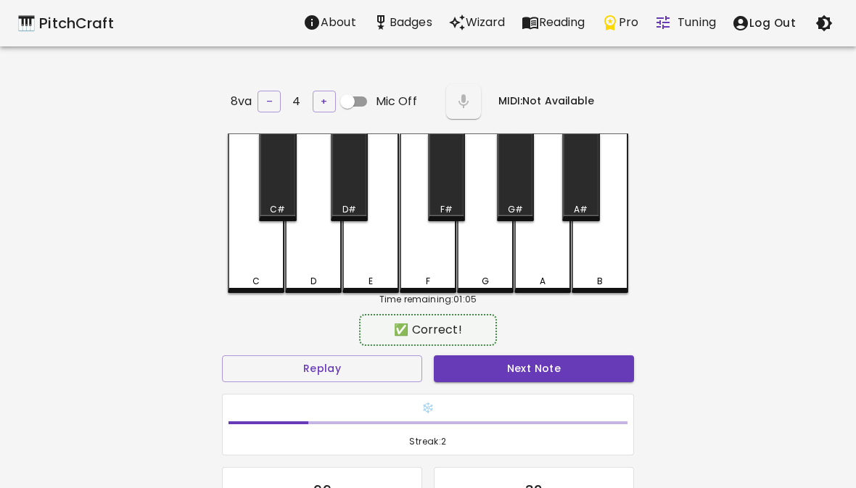
click at [429, 280] on div "F" at bounding box center [428, 281] width 4 height 13
click at [452, 372] on button "Next Note" at bounding box center [534, 368] width 200 height 27
click at [461, 377] on button "Next Note" at bounding box center [534, 368] width 200 height 27
click at [606, 276] on div "B" at bounding box center [600, 281] width 54 height 13
click at [493, 377] on button "Next Note" at bounding box center [534, 368] width 200 height 27
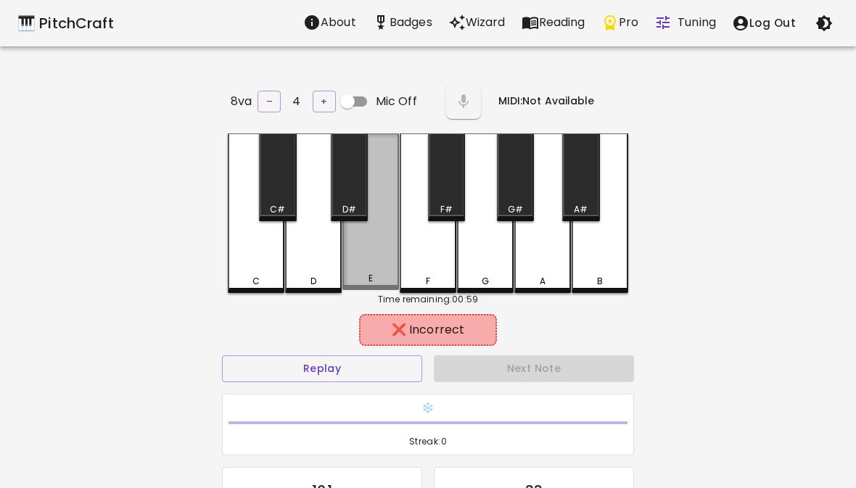
click at [384, 269] on div "E" at bounding box center [370, 211] width 57 height 157
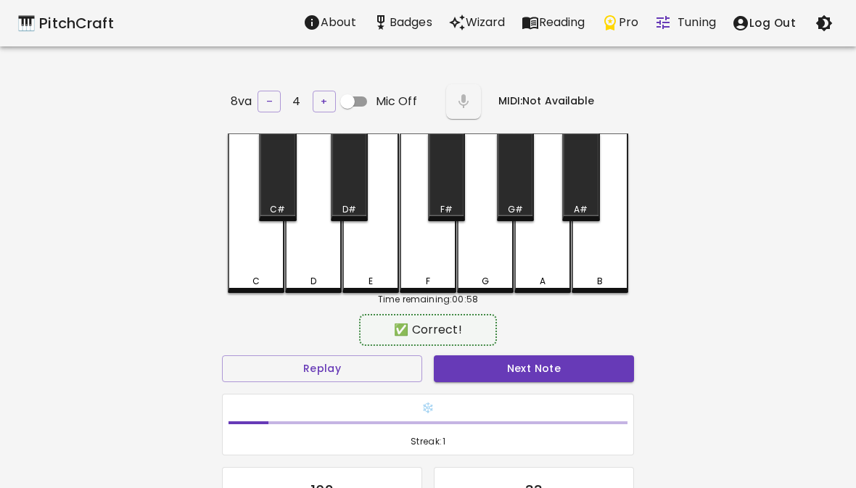
click at [492, 376] on button "Next Note" at bounding box center [534, 368] width 200 height 27
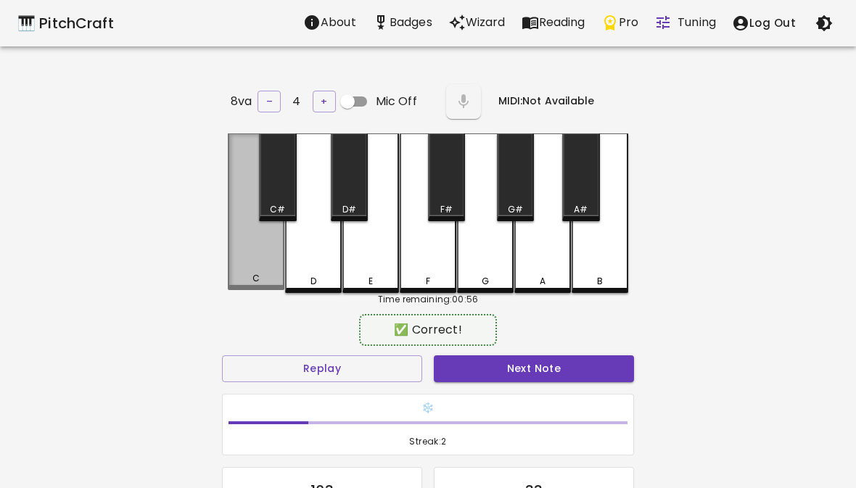
click at [261, 273] on div "C" at bounding box center [256, 278] width 54 height 13
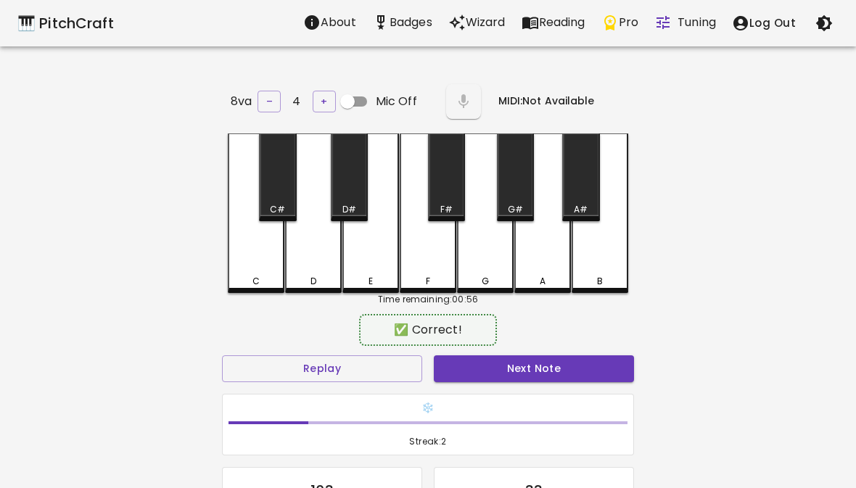
click at [464, 346] on div "✅ Correct! Replay Next Note ❄️ Streak: 2 103 Correct 33 Incorrect Placeholder f…" at bounding box center [428, 476] width 412 height 317
click at [453, 377] on button "Next Note" at bounding box center [534, 368] width 200 height 27
click at [429, 270] on div "F" at bounding box center [428, 213] width 57 height 160
click at [466, 378] on button "Next Note" at bounding box center [534, 368] width 200 height 27
click at [485, 279] on div "G" at bounding box center [485, 281] width 7 height 13
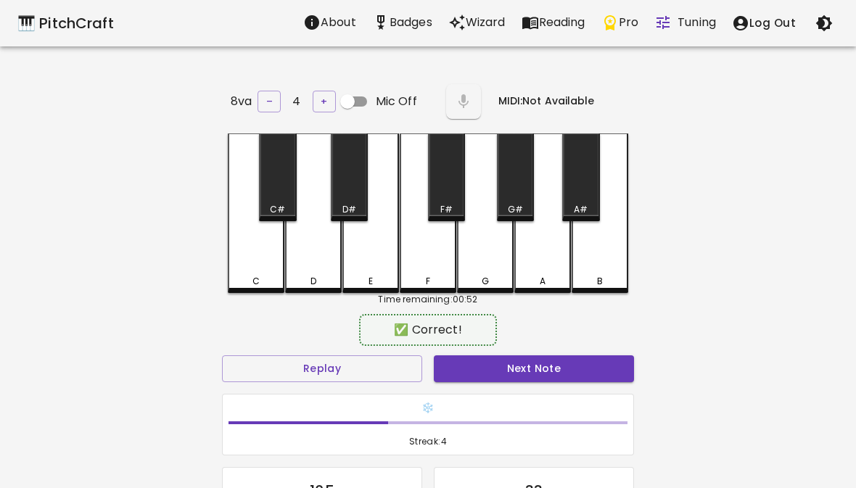
click at [461, 372] on button "Next Note" at bounding box center [534, 368] width 200 height 27
click at [479, 281] on div "G" at bounding box center [485, 281] width 54 height 13
click at [451, 365] on button "Next Note" at bounding box center [534, 368] width 200 height 27
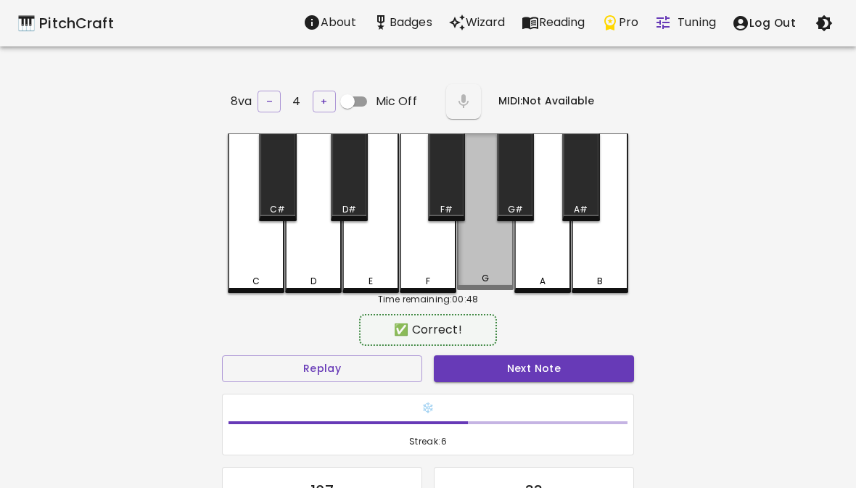
click at [476, 289] on div "G" at bounding box center [485, 211] width 57 height 157
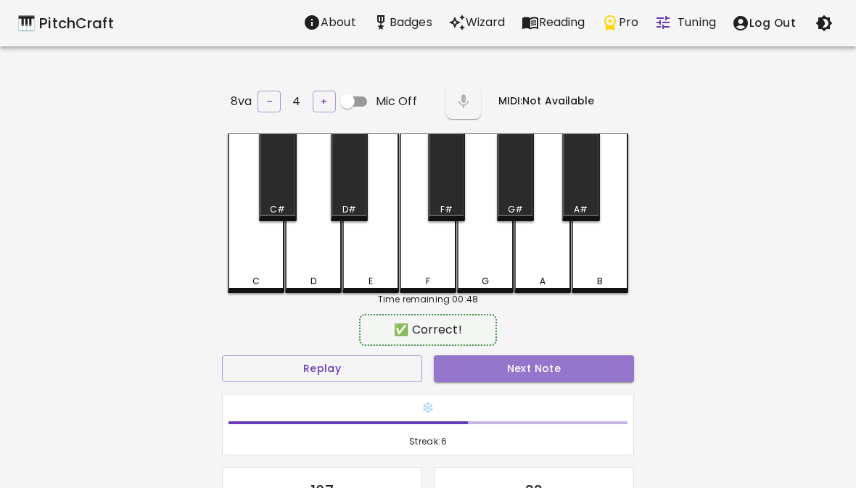
click at [463, 366] on button "Next Note" at bounding box center [534, 368] width 200 height 27
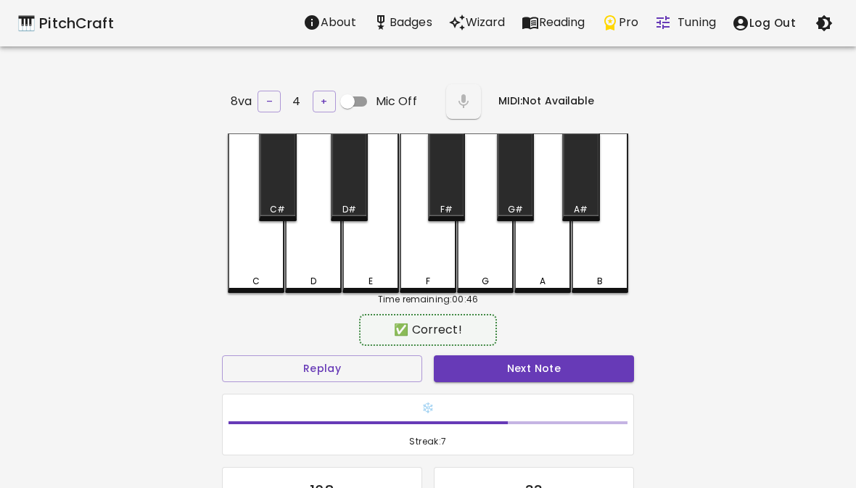
click at [543, 279] on div "A" at bounding box center [543, 281] width 6 height 13
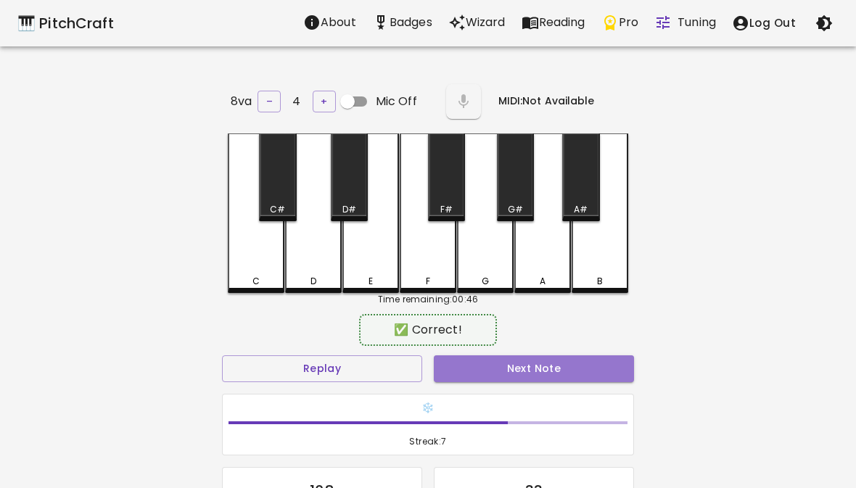
click at [475, 376] on button "Next Note" at bounding box center [534, 368] width 200 height 27
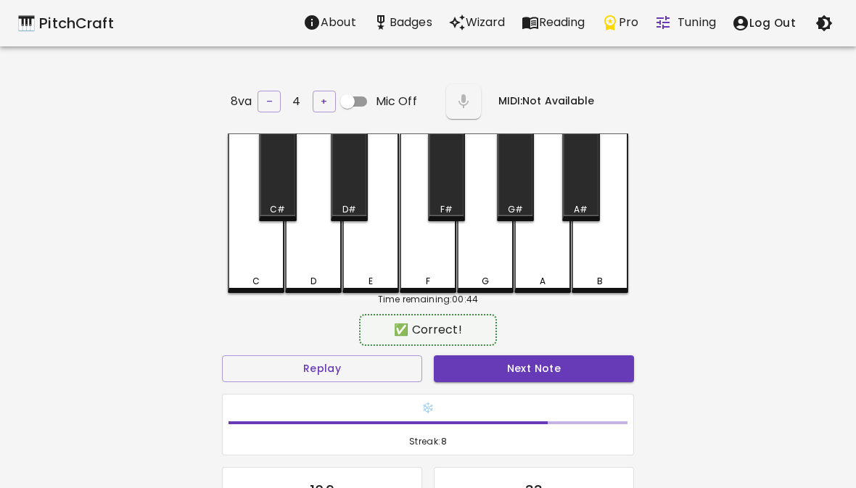
click at [429, 271] on div "F" at bounding box center [428, 213] width 57 height 160
click at [462, 361] on button "Next Note" at bounding box center [534, 368] width 200 height 27
click at [448, 355] on button "Next Note" at bounding box center [534, 368] width 200 height 27
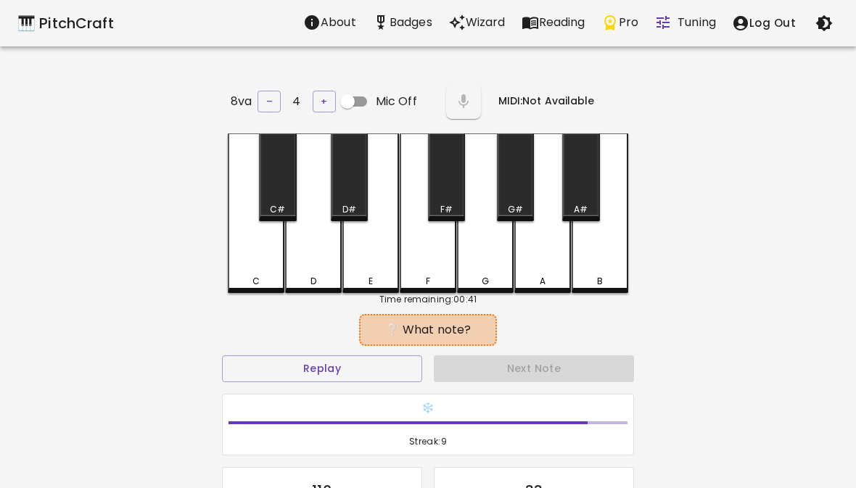
click at [447, 354] on div "Next Note" at bounding box center [534, 369] width 212 height 38
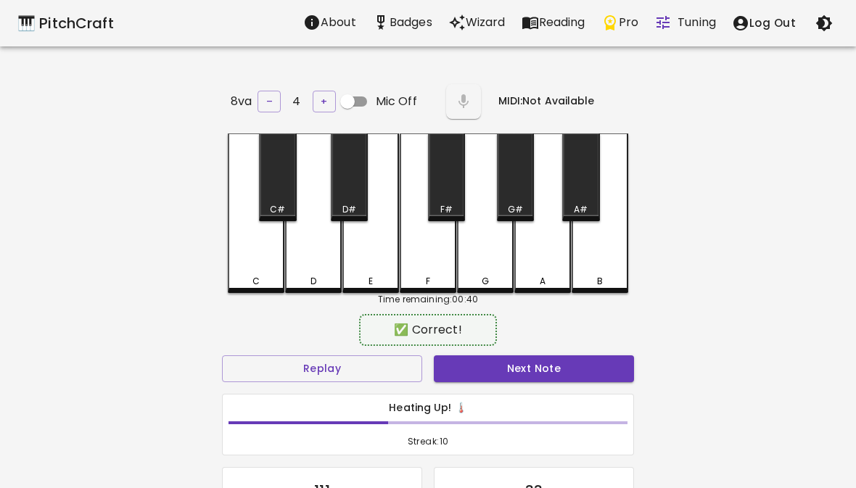
click at [371, 277] on div "E" at bounding box center [370, 281] width 4 height 13
click at [464, 368] on button "Next Note" at bounding box center [534, 368] width 200 height 27
click at [447, 363] on button "Next Note" at bounding box center [534, 368] width 200 height 27
click at [429, 281] on div "F" at bounding box center [428, 281] width 4 height 13
click at [449, 371] on button "Next Note" at bounding box center [534, 368] width 200 height 27
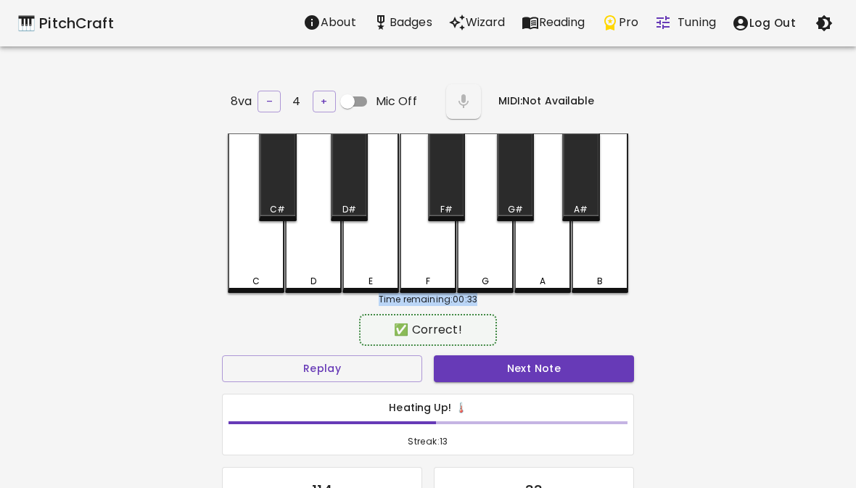
click at [490, 394] on div "Heating Up! 🌡️ Streak: 13" at bounding box center [428, 425] width 412 height 62
click at [489, 389] on div "Heating Up! 🌡️ Streak: 13" at bounding box center [428, 425] width 424 height 74
click at [499, 370] on button "Next Note" at bounding box center [534, 368] width 200 height 27
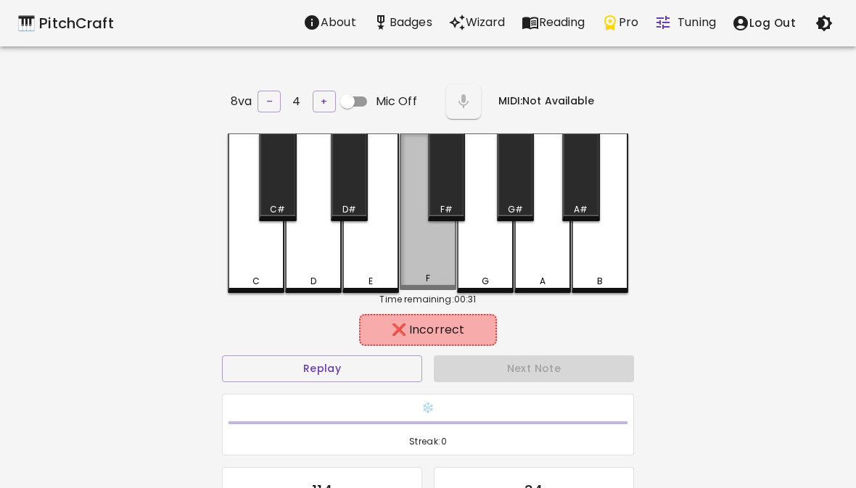
click at [428, 257] on div "F" at bounding box center [428, 211] width 57 height 157
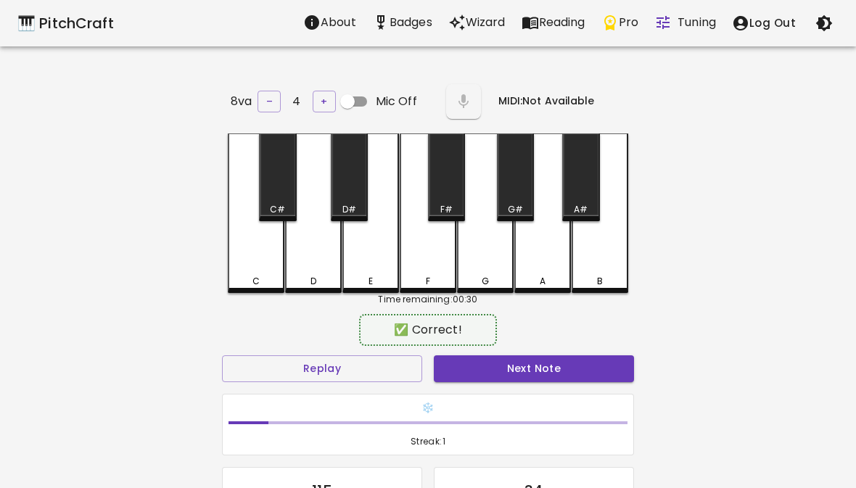
click at [373, 275] on div "E" at bounding box center [370, 281] width 4 height 13
click at [463, 357] on button "Next Note" at bounding box center [534, 368] width 200 height 27
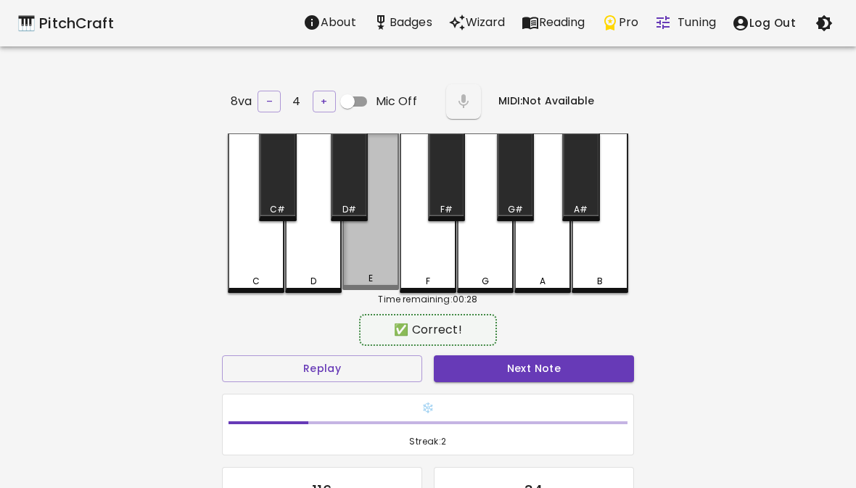
click at [387, 263] on div "E" at bounding box center [370, 211] width 57 height 157
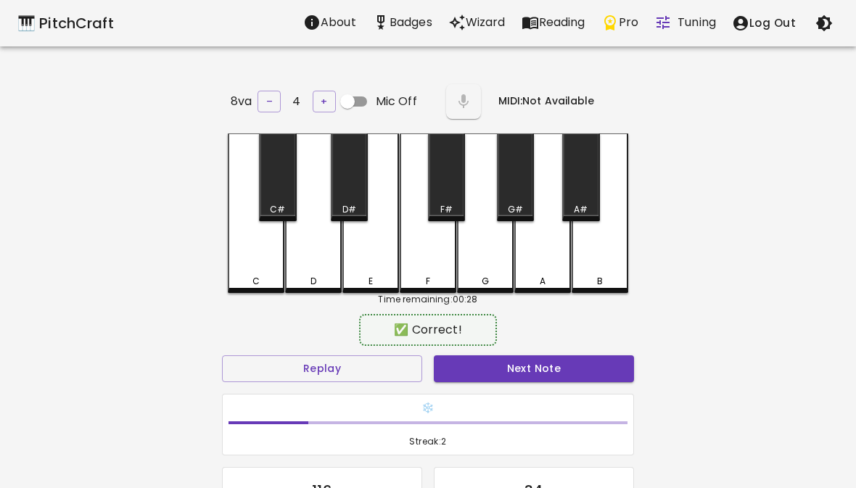
click at [458, 368] on button "Next Note" at bounding box center [534, 368] width 200 height 27
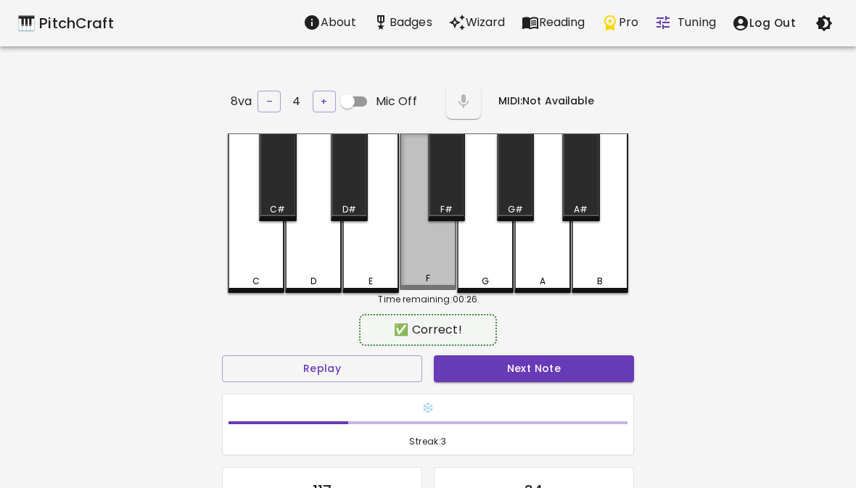
click at [434, 272] on div "F" at bounding box center [428, 278] width 54 height 13
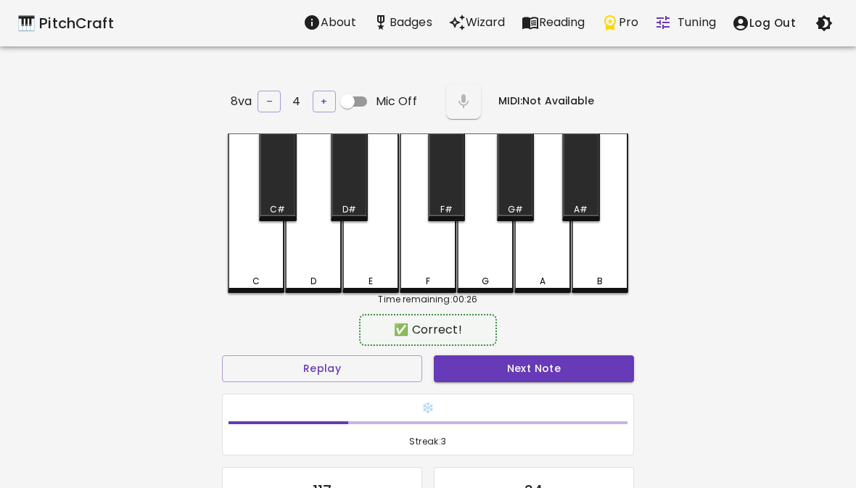
click at [456, 374] on button "Next Note" at bounding box center [534, 368] width 200 height 27
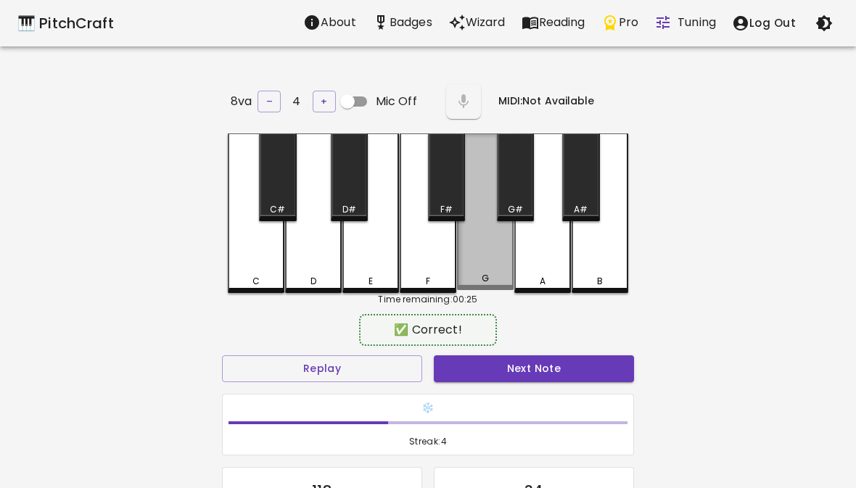
click at [487, 281] on div "G" at bounding box center [485, 278] width 7 height 13
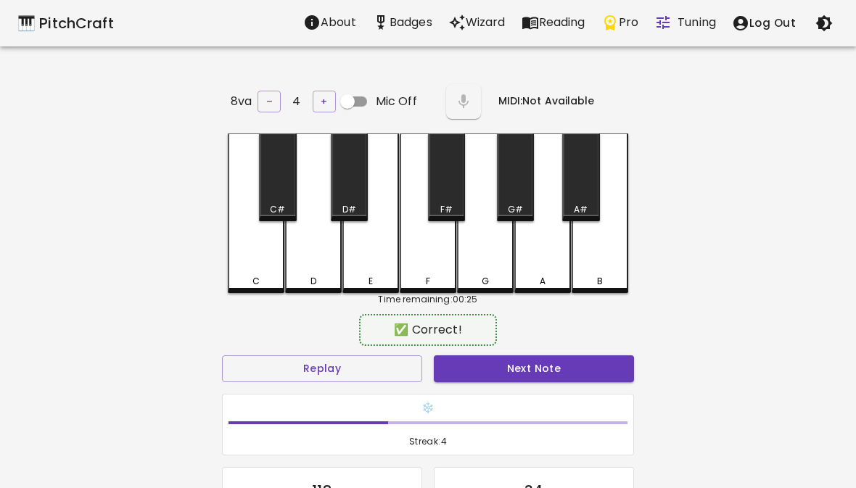
click at [471, 374] on button "Next Note" at bounding box center [534, 368] width 200 height 27
click at [489, 346] on div "✅ Correct! Replay Next Note ❄️ Streak: 5 119 Correct 34 Incorrect Placeholder f…" at bounding box center [428, 476] width 412 height 317
click at [488, 346] on div "✅ Correct! Replay Next Note ❄️ Streak: 5 119 Correct 34 Incorrect Placeholder f…" at bounding box center [428, 476] width 412 height 317
click at [487, 366] on button "Next Note" at bounding box center [534, 368] width 200 height 27
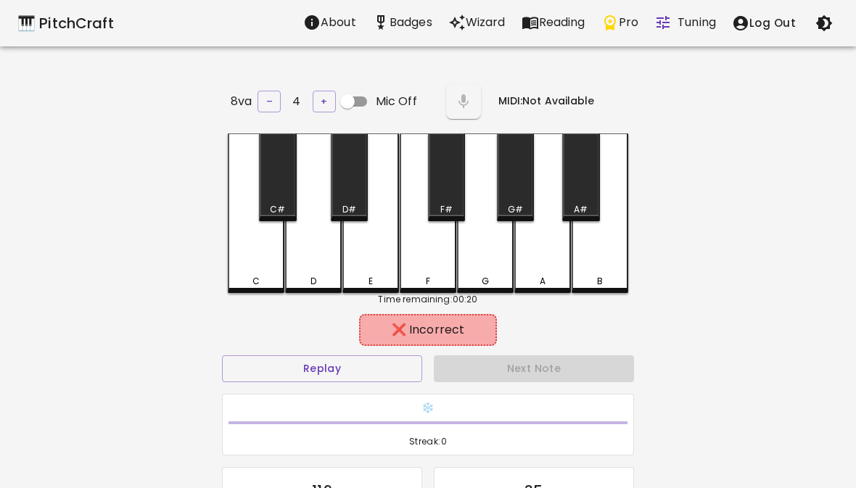
click at [439, 280] on div "F" at bounding box center [428, 281] width 54 height 13
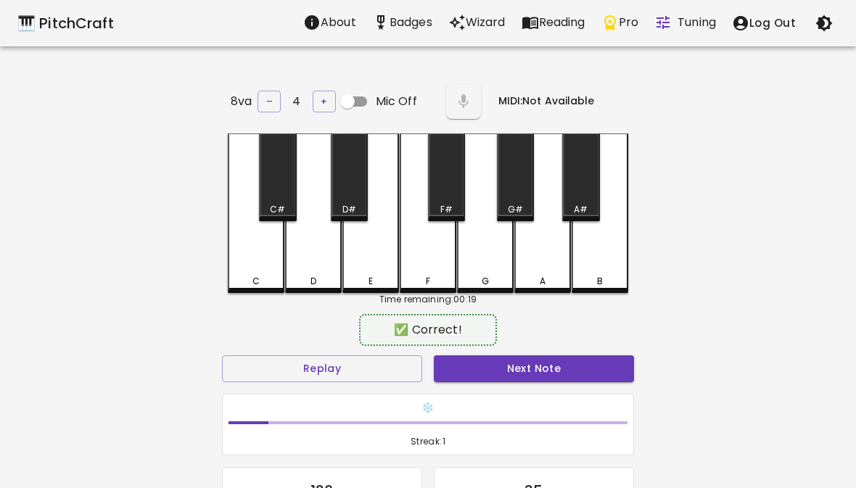
click at [479, 265] on div "G" at bounding box center [485, 213] width 57 height 160
click at [444, 367] on button "Next Note" at bounding box center [534, 368] width 200 height 27
click at [468, 360] on button "Next Note" at bounding box center [534, 368] width 200 height 27
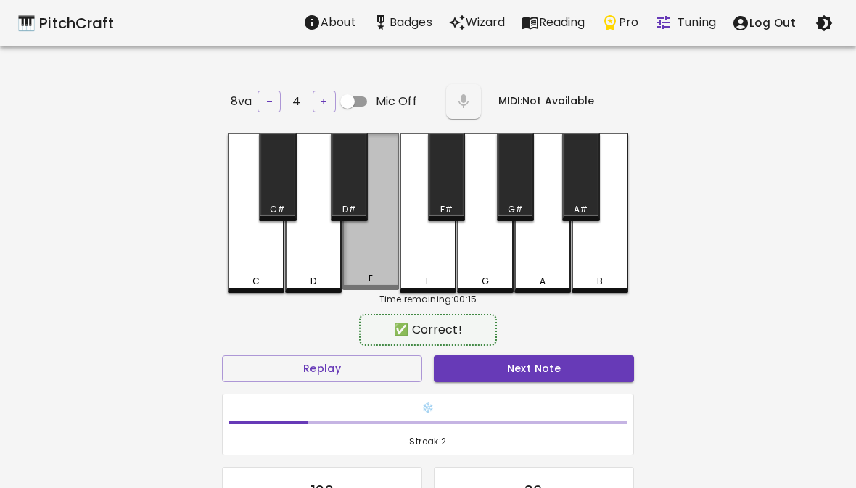
click at [377, 268] on div "E" at bounding box center [370, 211] width 57 height 157
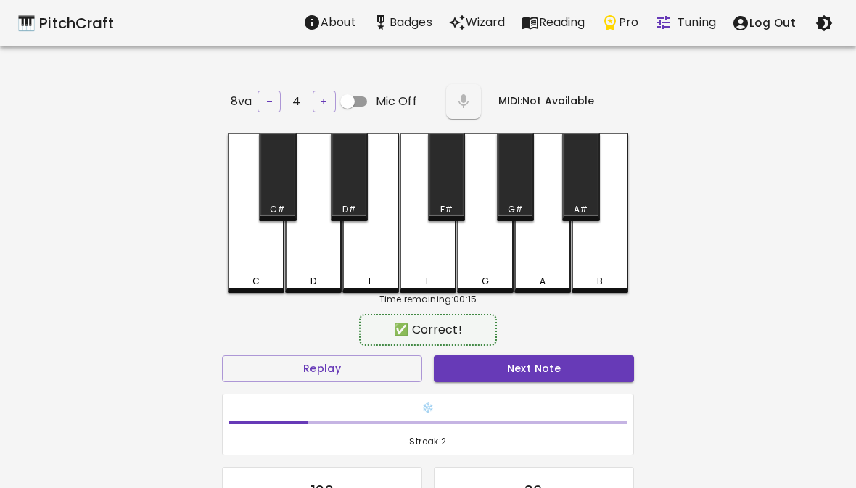
click at [469, 373] on button "Next Note" at bounding box center [534, 368] width 200 height 27
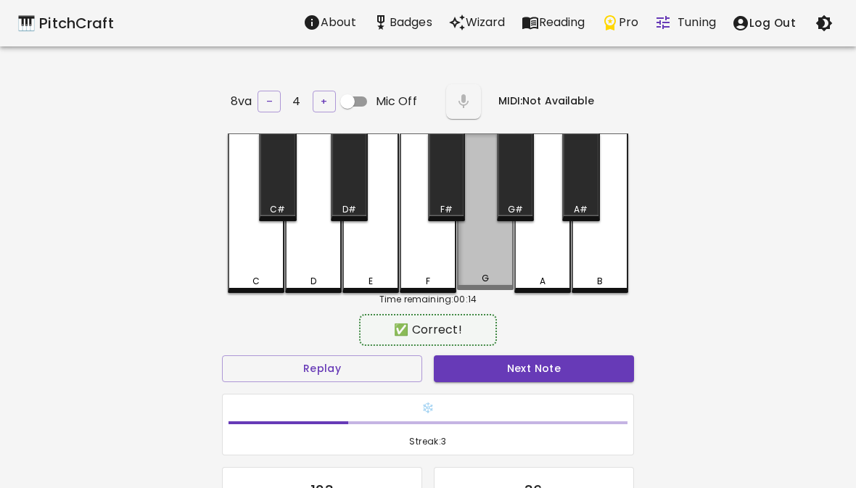
click at [485, 276] on div "G" at bounding box center [485, 278] width 7 height 13
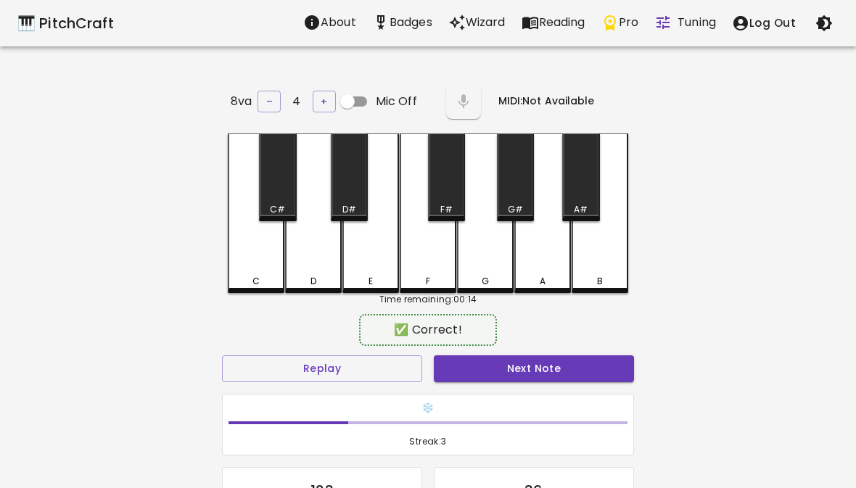
click at [463, 376] on button "Next Note" at bounding box center [534, 368] width 200 height 27
click at [455, 370] on button "Next Note" at bounding box center [534, 368] width 200 height 27
click at [475, 376] on button "Next Note" at bounding box center [534, 368] width 200 height 27
click at [272, 258] on div "C" at bounding box center [256, 213] width 57 height 160
click at [525, 362] on button "Next Note" at bounding box center [534, 368] width 200 height 27
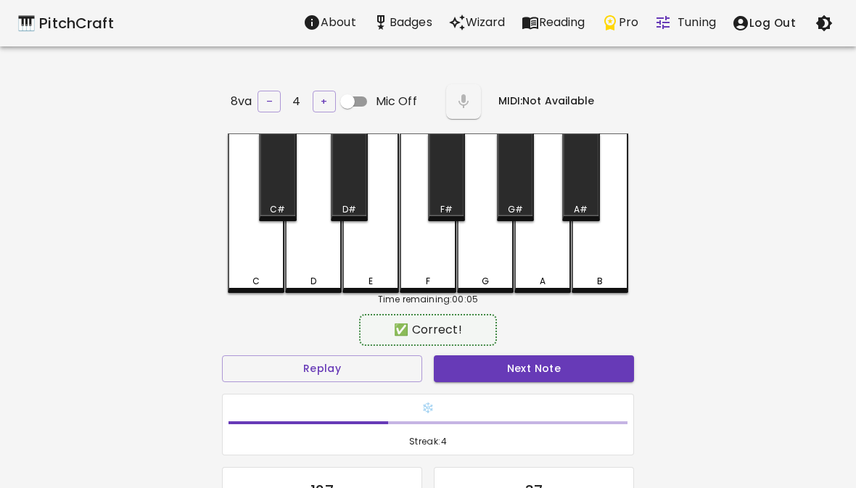
click at [495, 395] on div "❄️ Streak: 4" at bounding box center [428, 425] width 411 height 61
click at [494, 395] on div "❄️ Streak: 4" at bounding box center [428, 425] width 411 height 61
click at [486, 366] on button "Next Note" at bounding box center [534, 368] width 200 height 27
click at [382, 270] on div "E" at bounding box center [370, 213] width 57 height 160
click at [469, 378] on button "Next Note" at bounding box center [534, 368] width 200 height 27
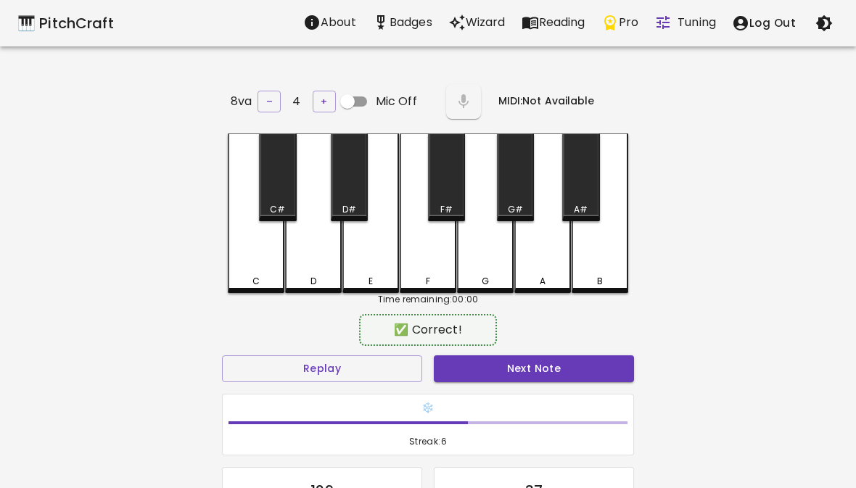
click at [429, 285] on div "F" at bounding box center [428, 213] width 57 height 160
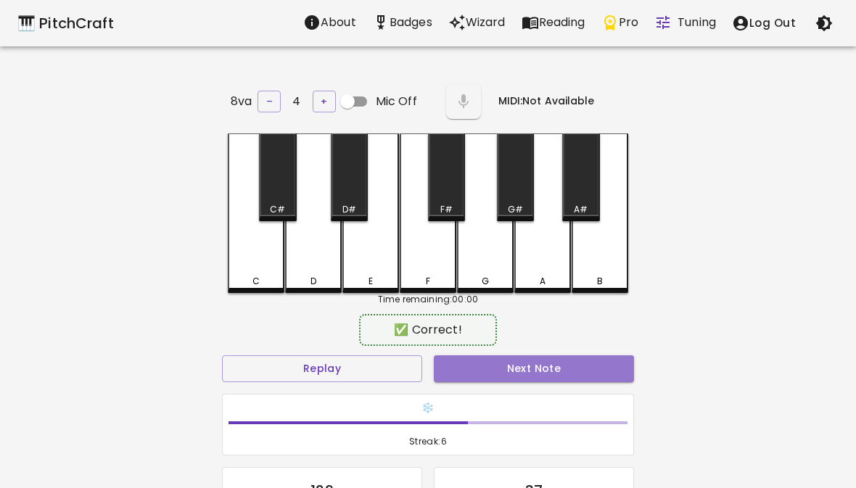
click at [471, 368] on button "Next Note" at bounding box center [534, 368] width 200 height 27
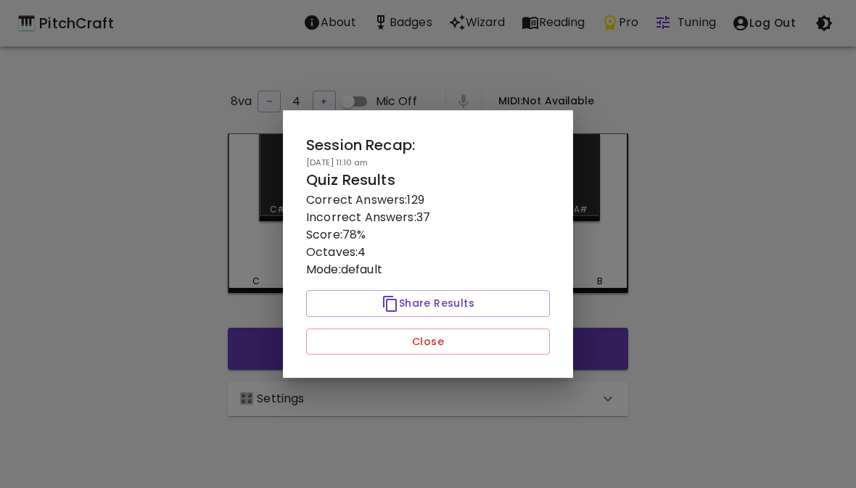
click at [634, 437] on div at bounding box center [428, 244] width 856 height 488
